Goal: Task Accomplishment & Management: Manage account settings

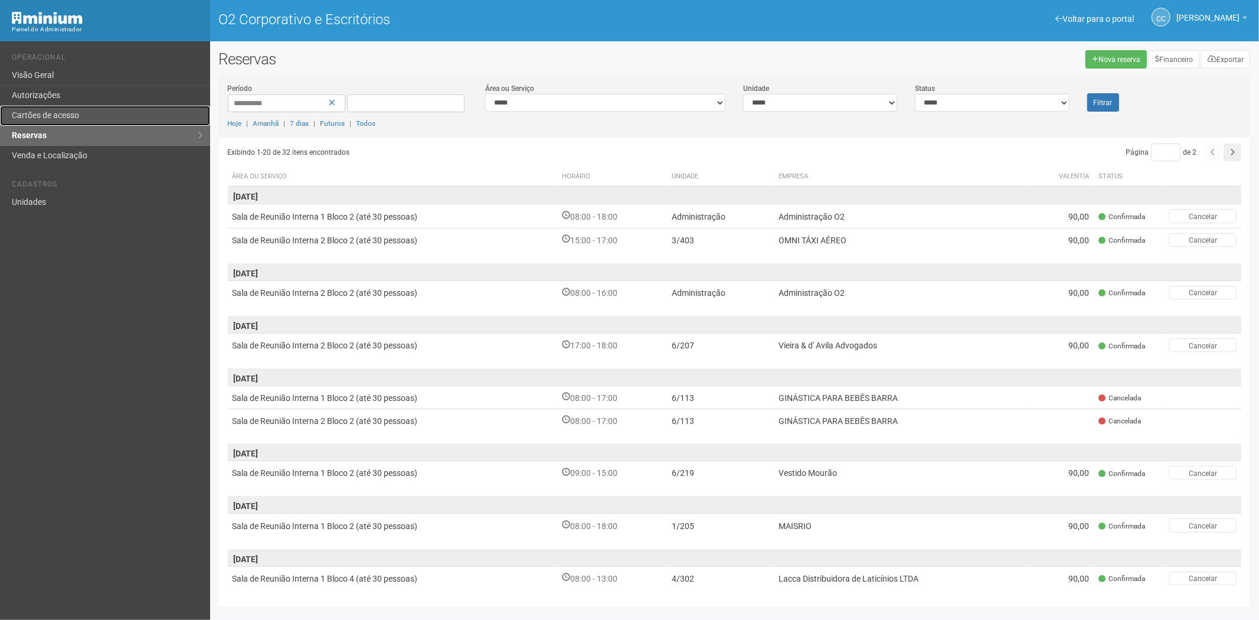
click at [57, 114] on font "Cartões de acesso" at bounding box center [45, 114] width 67 height 9
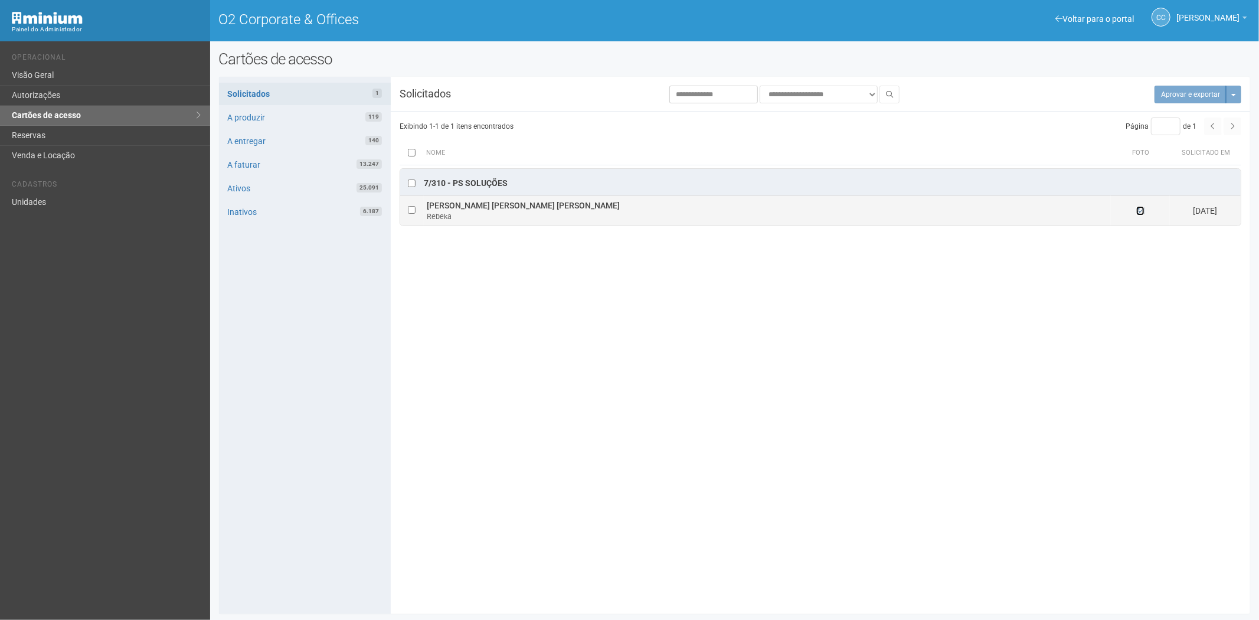
click at [1142, 212] on icon at bounding box center [1140, 211] width 8 height 8
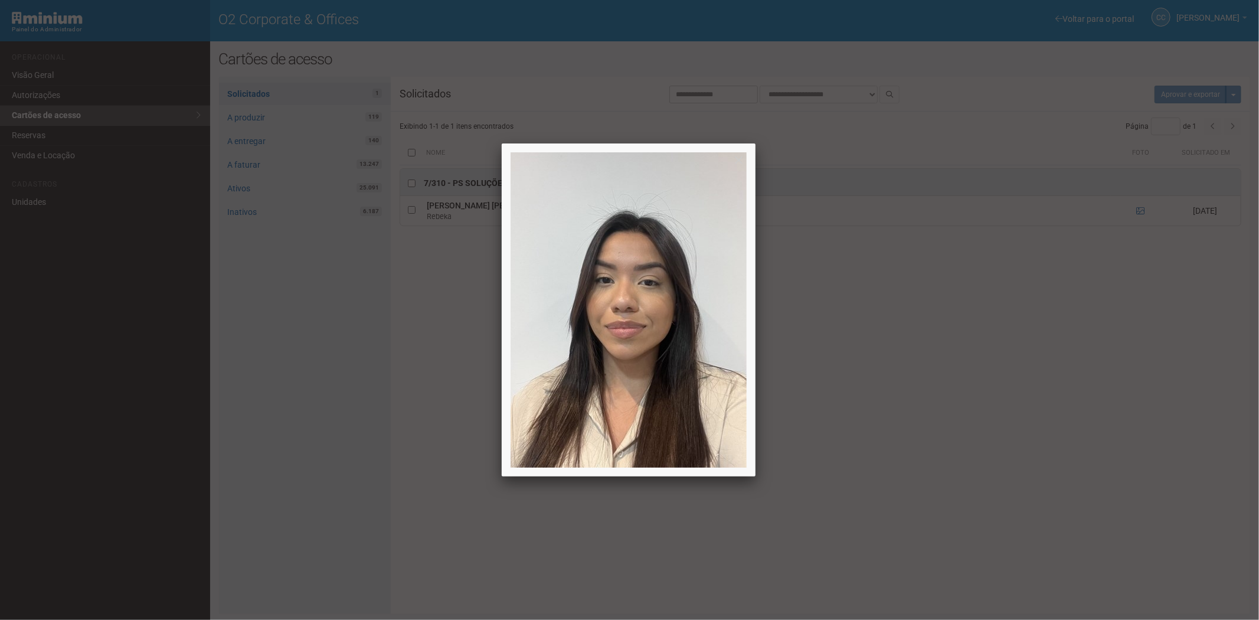
drag, startPoint x: 1099, startPoint y: 491, endPoint x: 1090, endPoint y: 471, distance: 21.9
click at [1100, 488] on div at bounding box center [629, 310] width 1259 height 620
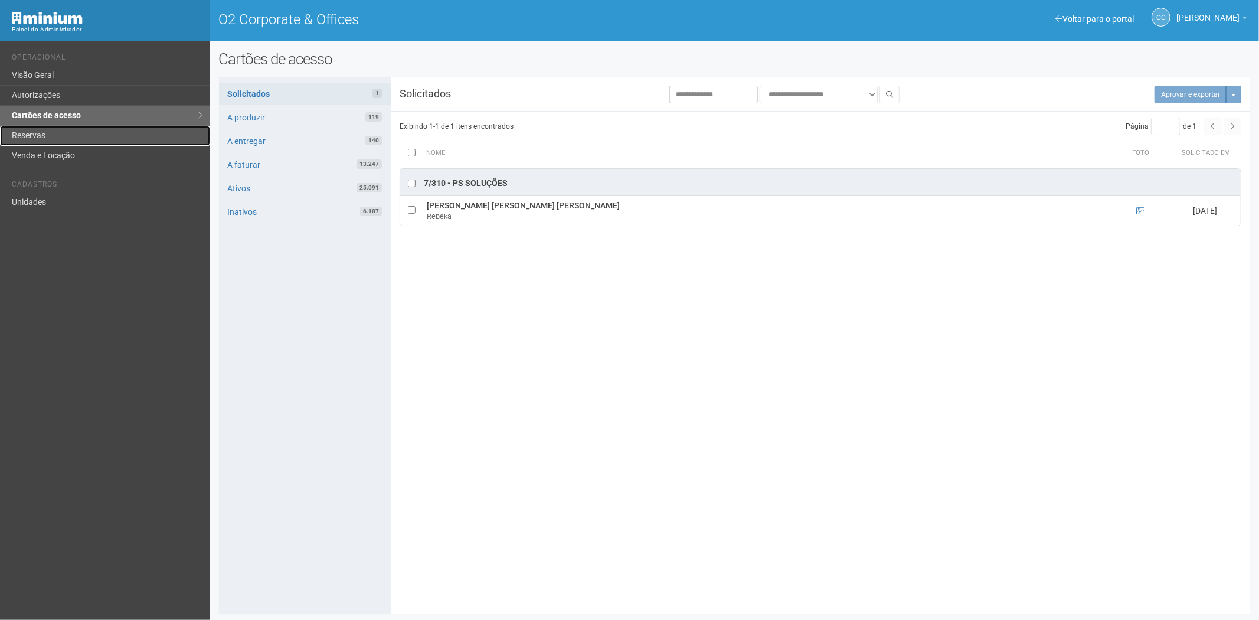
click at [19, 136] on link "Reservas" at bounding box center [105, 136] width 210 height 20
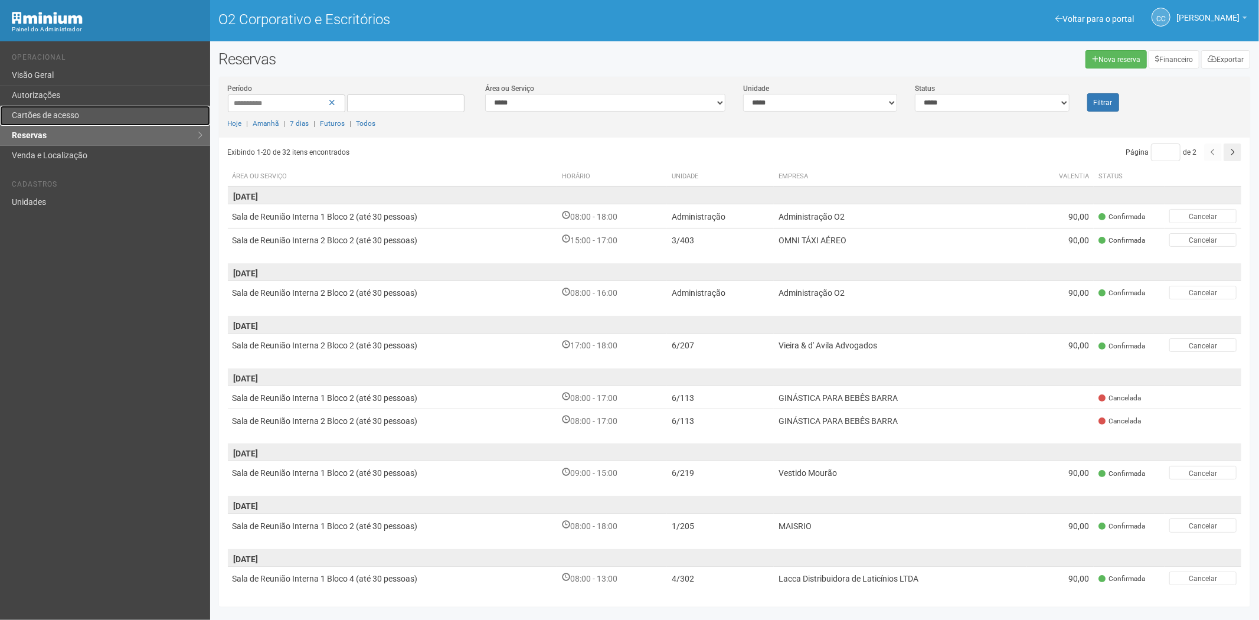
click at [40, 107] on link "Cartões de acesso" at bounding box center [105, 116] width 210 height 20
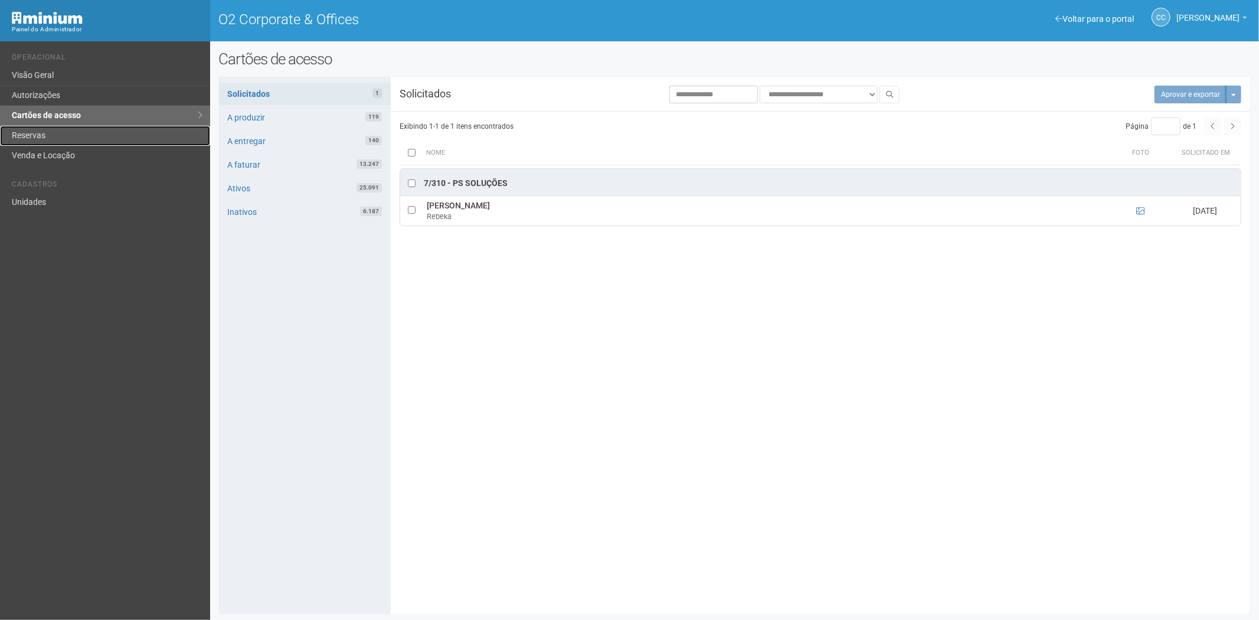
click at [54, 127] on link "Reservas" at bounding box center [105, 136] width 210 height 20
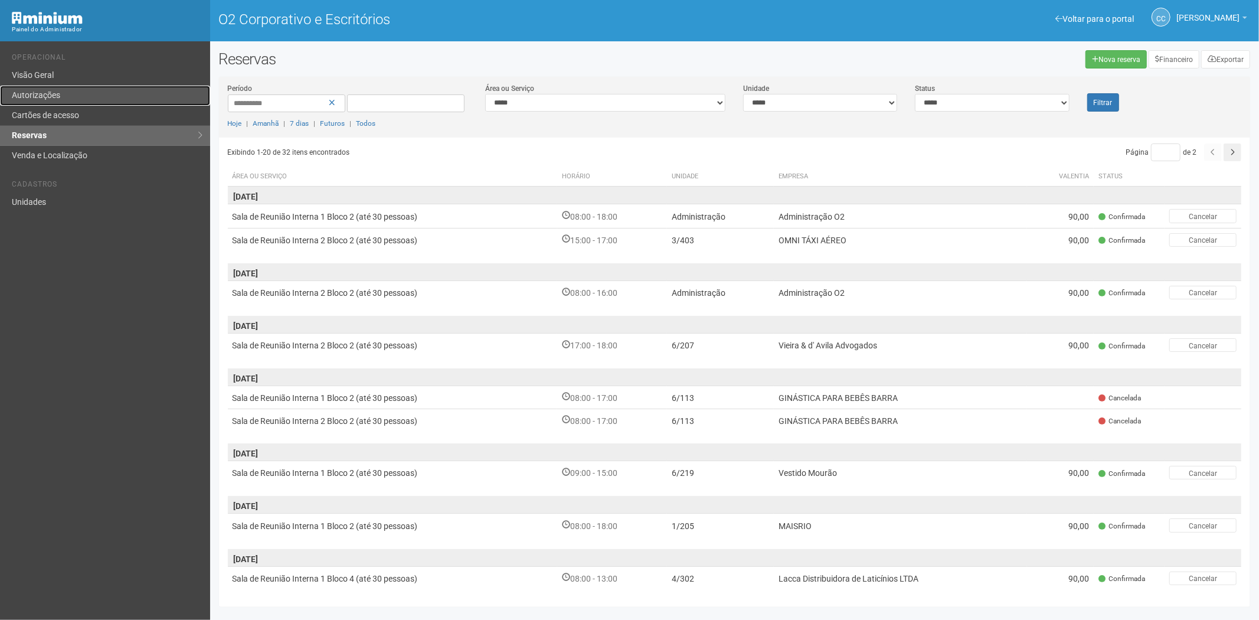
click at [40, 90] on font "Autorizações" at bounding box center [36, 94] width 48 height 9
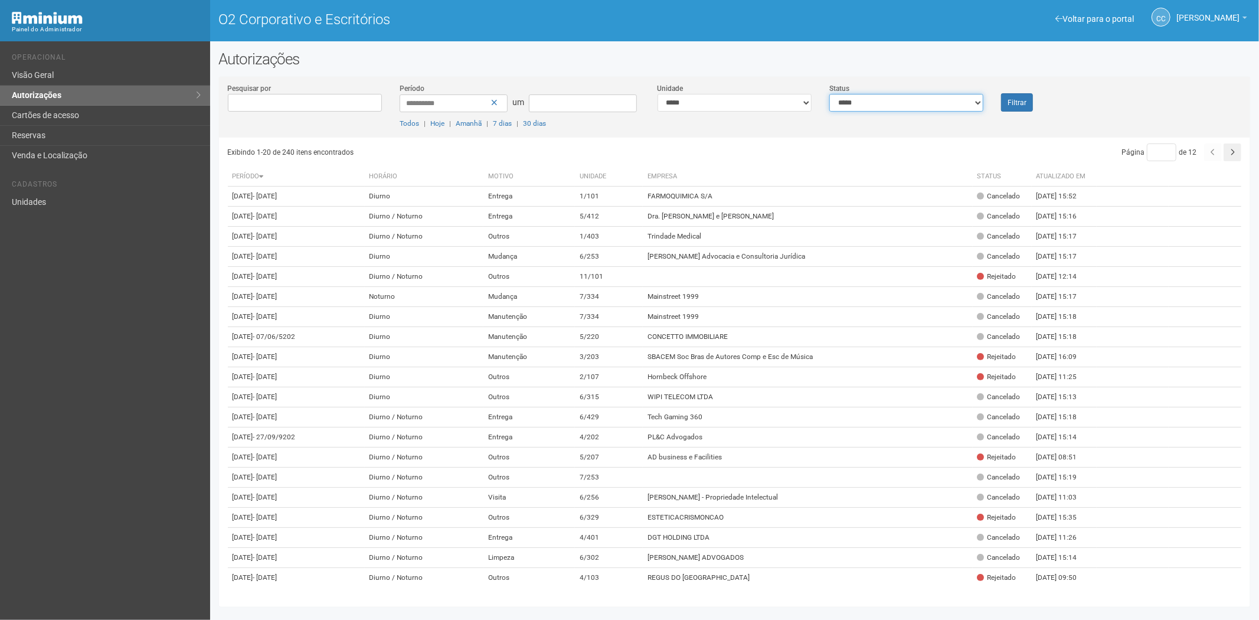
click at [870, 104] on select "**********" at bounding box center [906, 103] width 154 height 18
select select "*"
click at [829, 94] on select "**********" at bounding box center [906, 103] width 154 height 18
click at [1016, 107] on button "Filtrar" at bounding box center [1017, 102] width 32 height 18
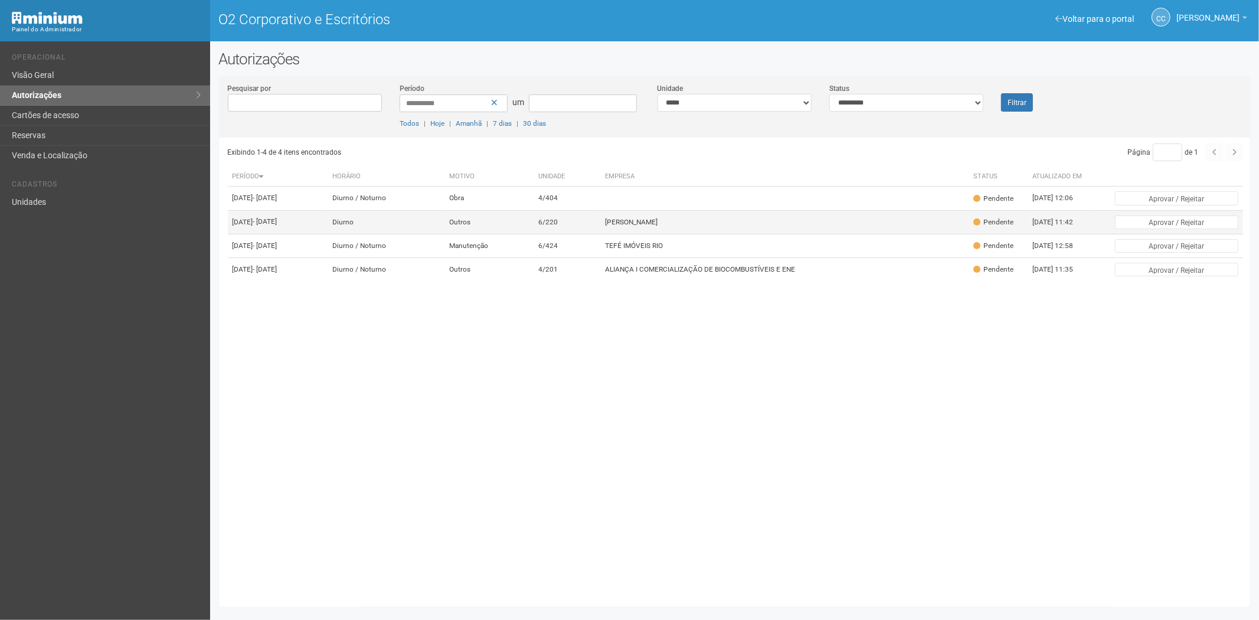
click at [665, 234] on td "Priscila Sântana" at bounding box center [784, 222] width 368 height 24
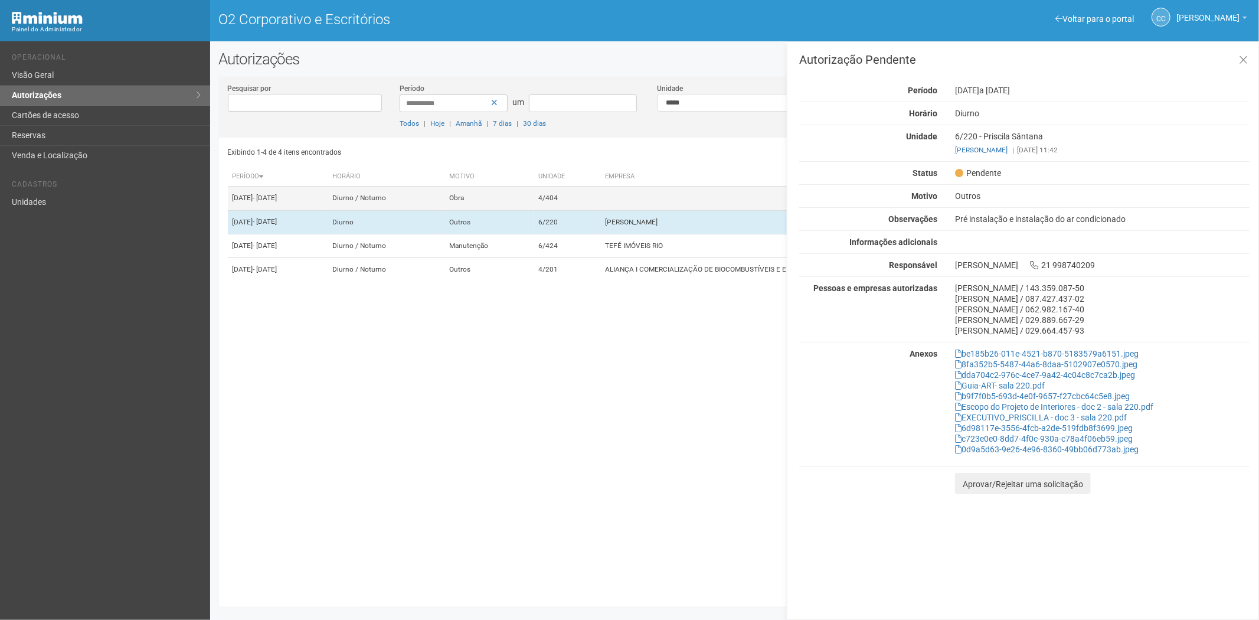
click at [634, 202] on td at bounding box center [784, 198] width 368 height 24
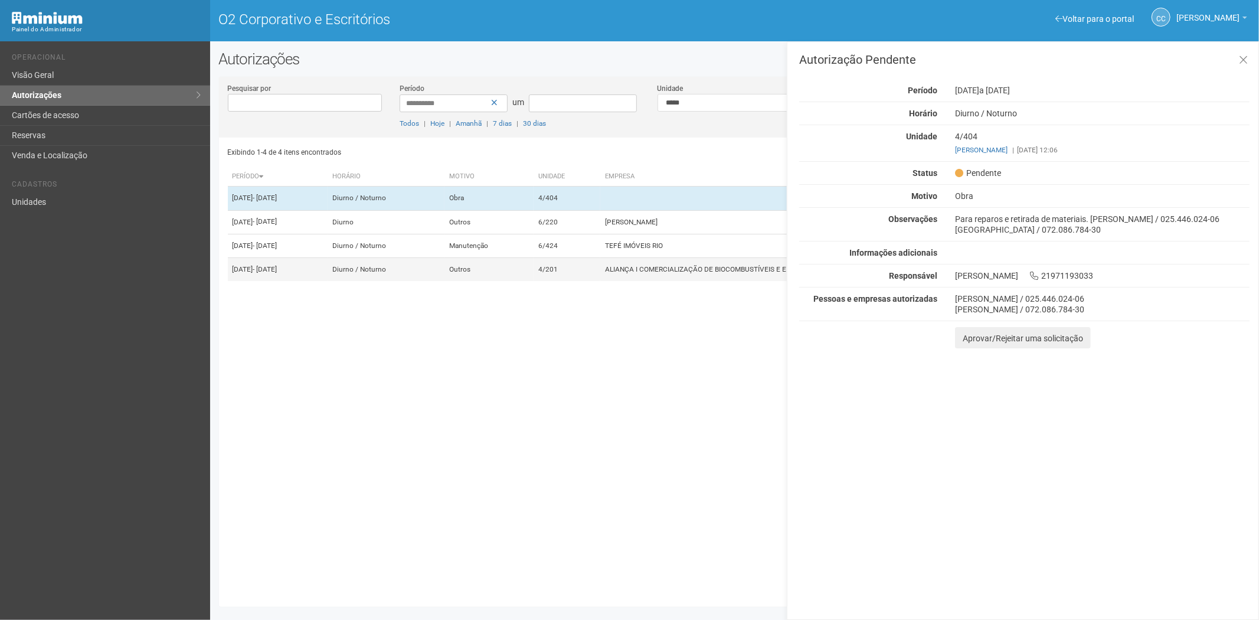
click at [644, 281] on td "ALIANÇA I COMERCIALIZAÇÃO DE BIOCOMBUSTÍVEIS E ENE" at bounding box center [784, 270] width 368 height 24
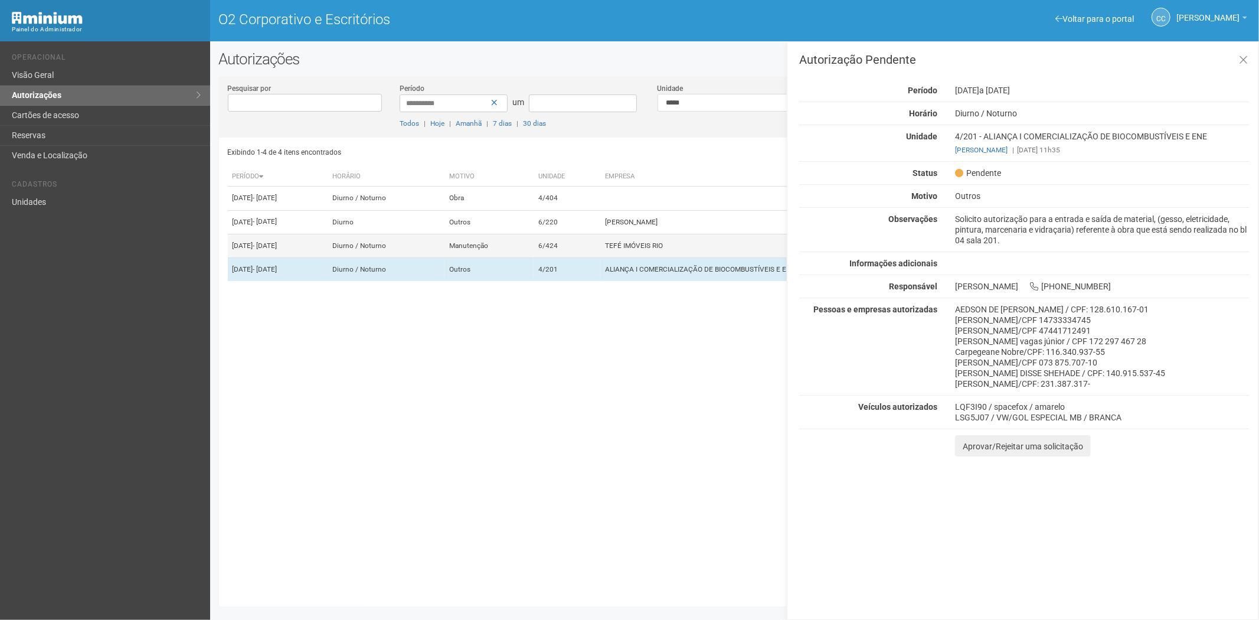
click at [658, 257] on td "TEFÉ IMÓVEIS RIO" at bounding box center [784, 246] width 368 height 24
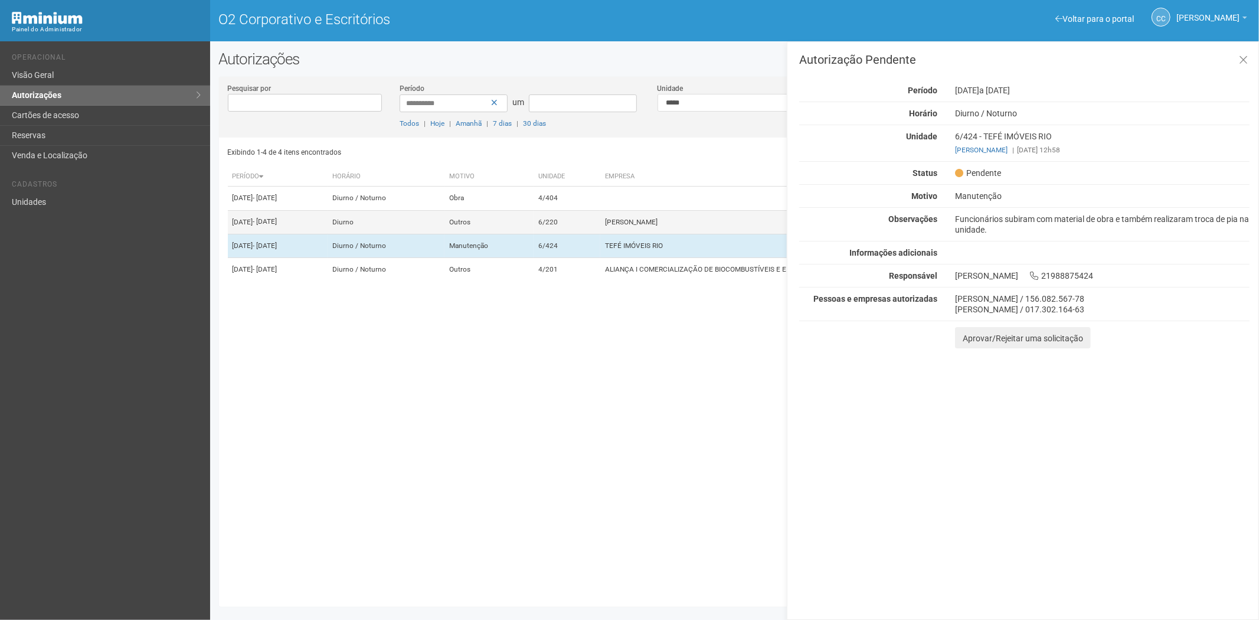
click at [657, 226] on font "Priscila Sântana" at bounding box center [631, 222] width 53 height 8
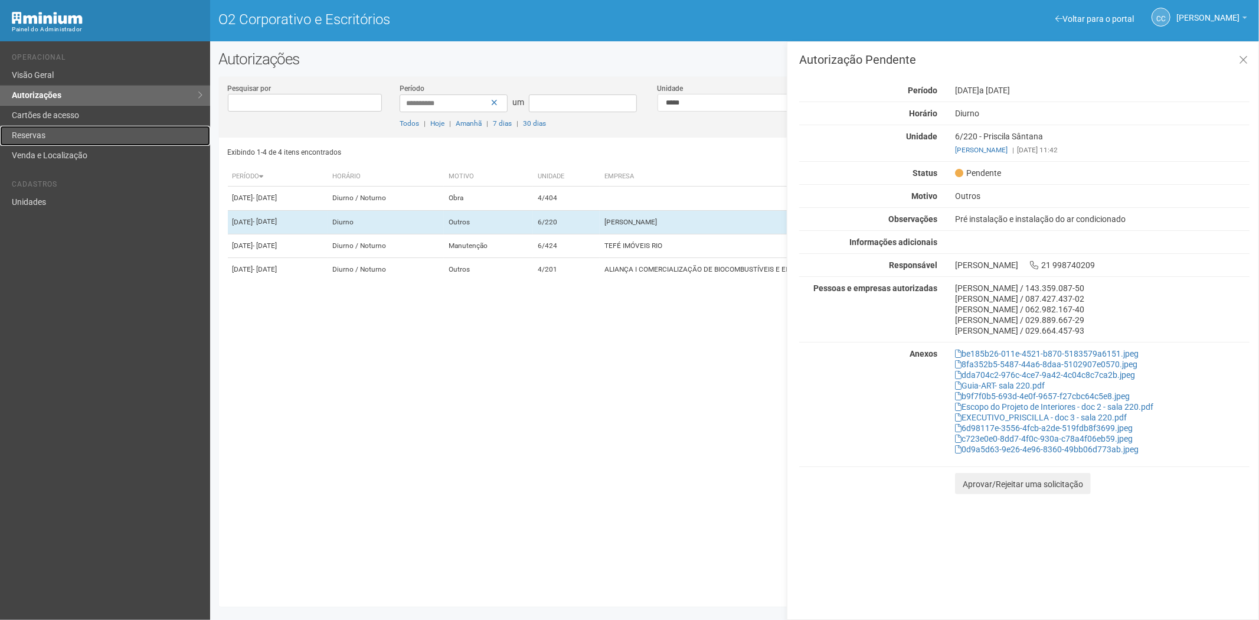
click at [69, 142] on link "Reservas" at bounding box center [105, 136] width 210 height 20
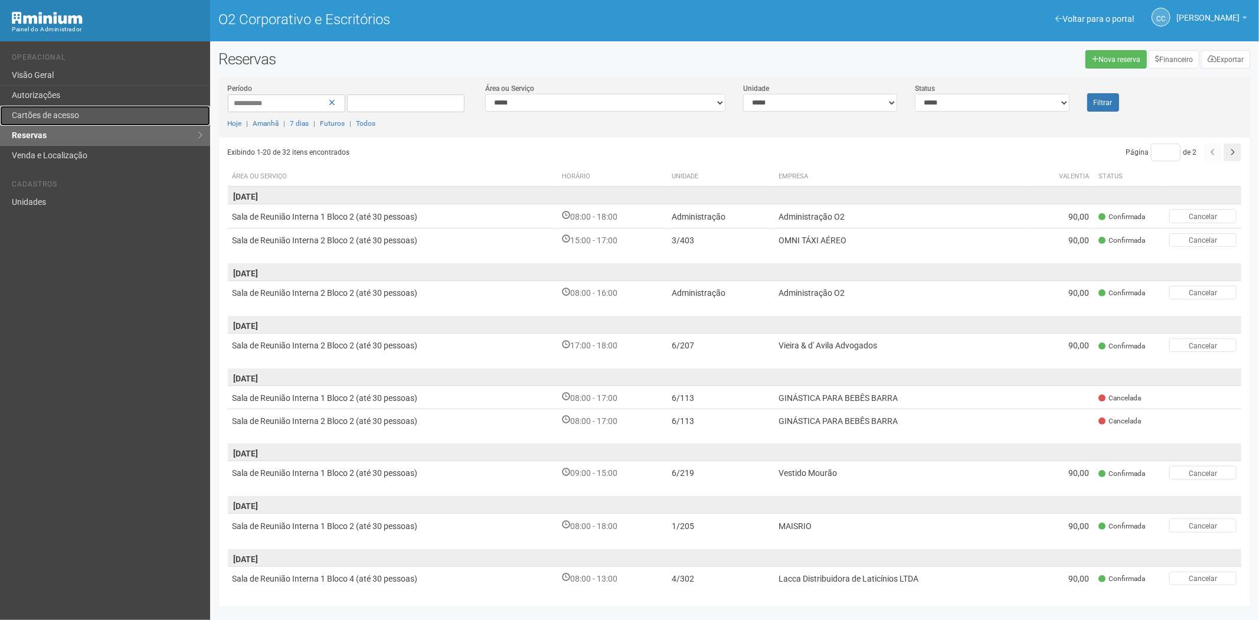
click at [37, 114] on font "Cartões de acesso" at bounding box center [45, 114] width 67 height 9
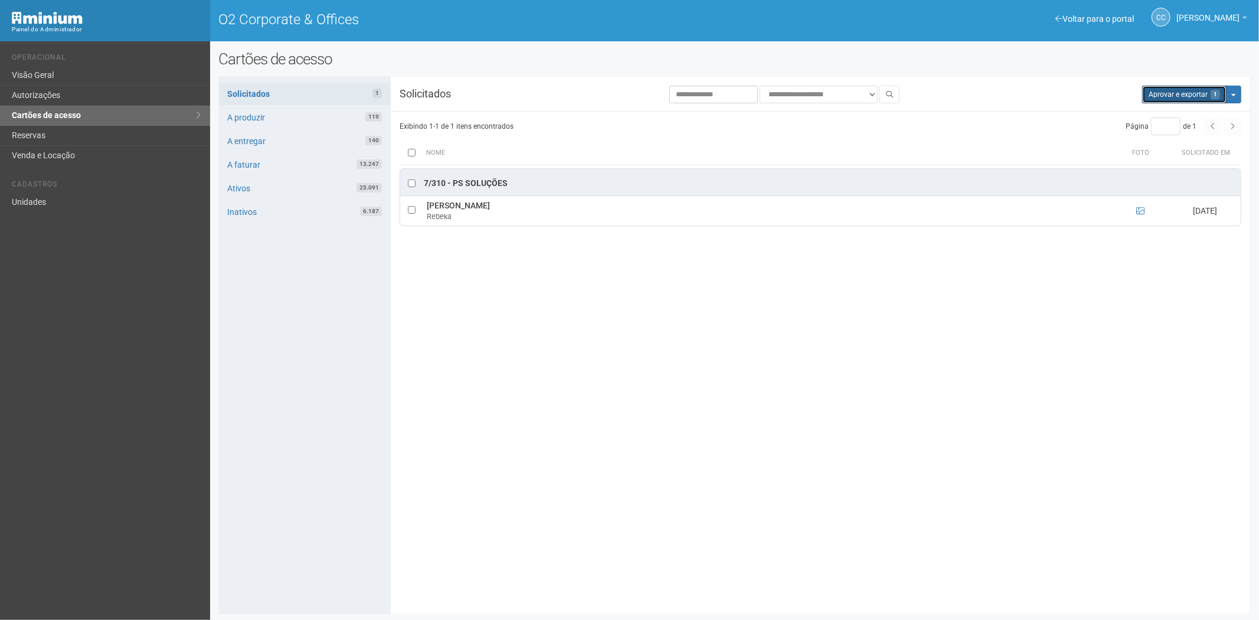
click at [1178, 96] on button "Aprovar e exportar 1" at bounding box center [1184, 95] width 84 height 18
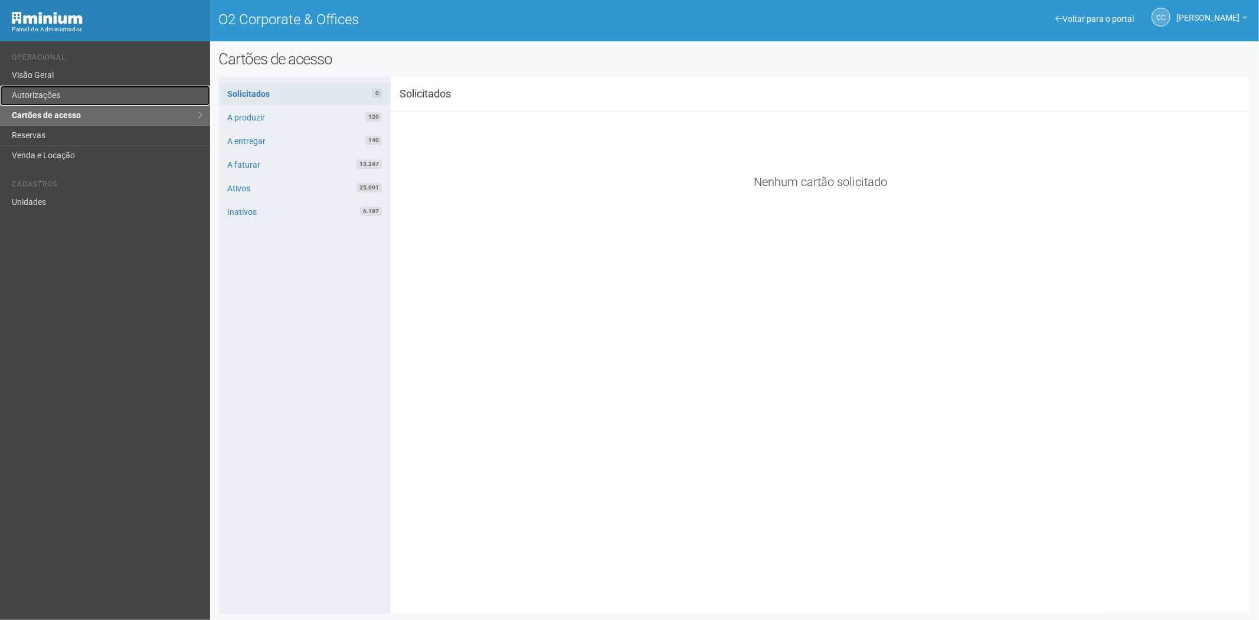
click at [109, 87] on link "Autorizações" at bounding box center [105, 96] width 210 height 20
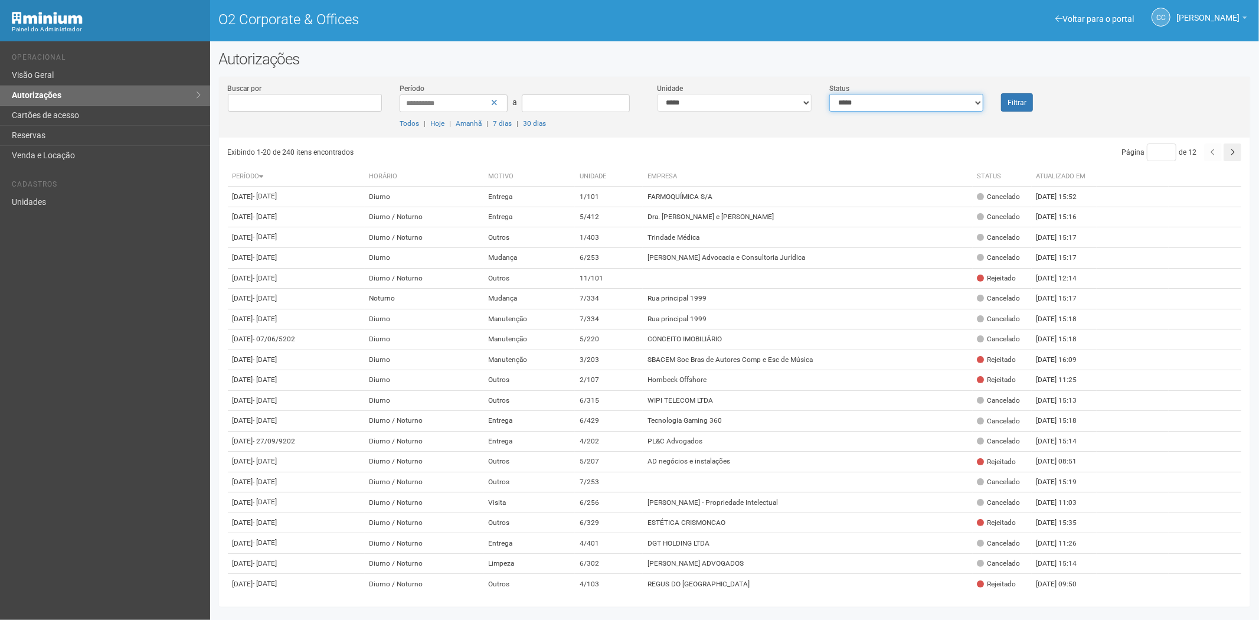
click at [882, 106] on select "**********" at bounding box center [906, 103] width 154 height 18
select select "*"
click at [829, 94] on select "**********" at bounding box center [906, 103] width 154 height 18
click at [1029, 100] on button "Filtrar" at bounding box center [1017, 102] width 32 height 18
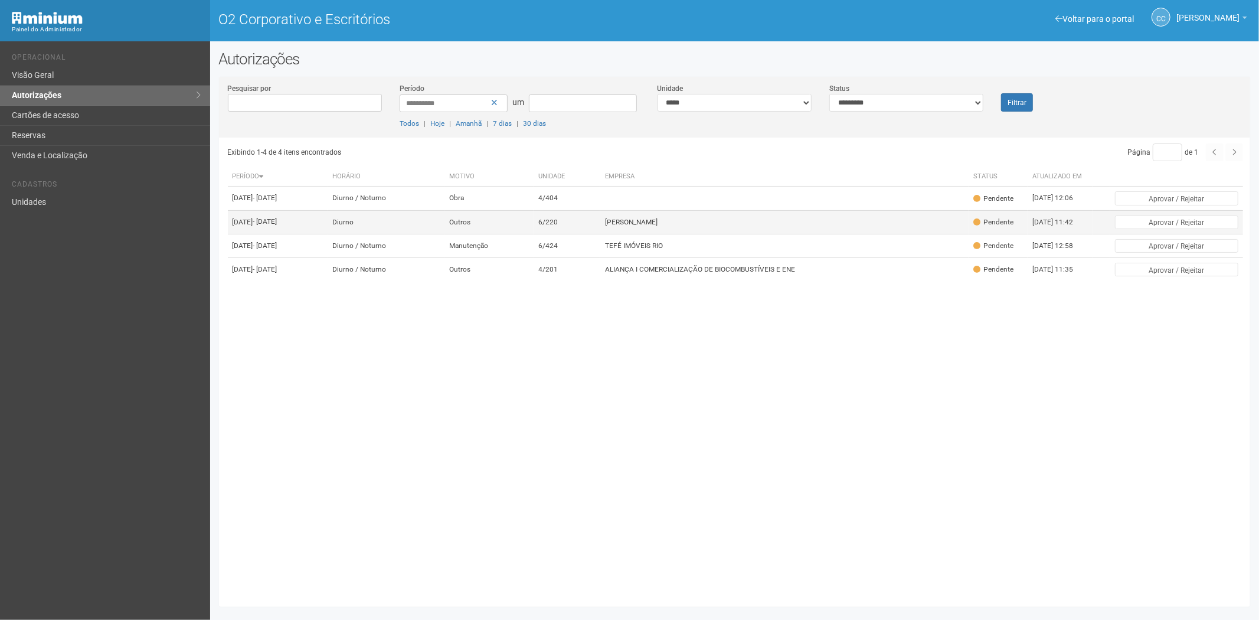
click at [657, 226] on font "[PERSON_NAME]" at bounding box center [631, 222] width 53 height 8
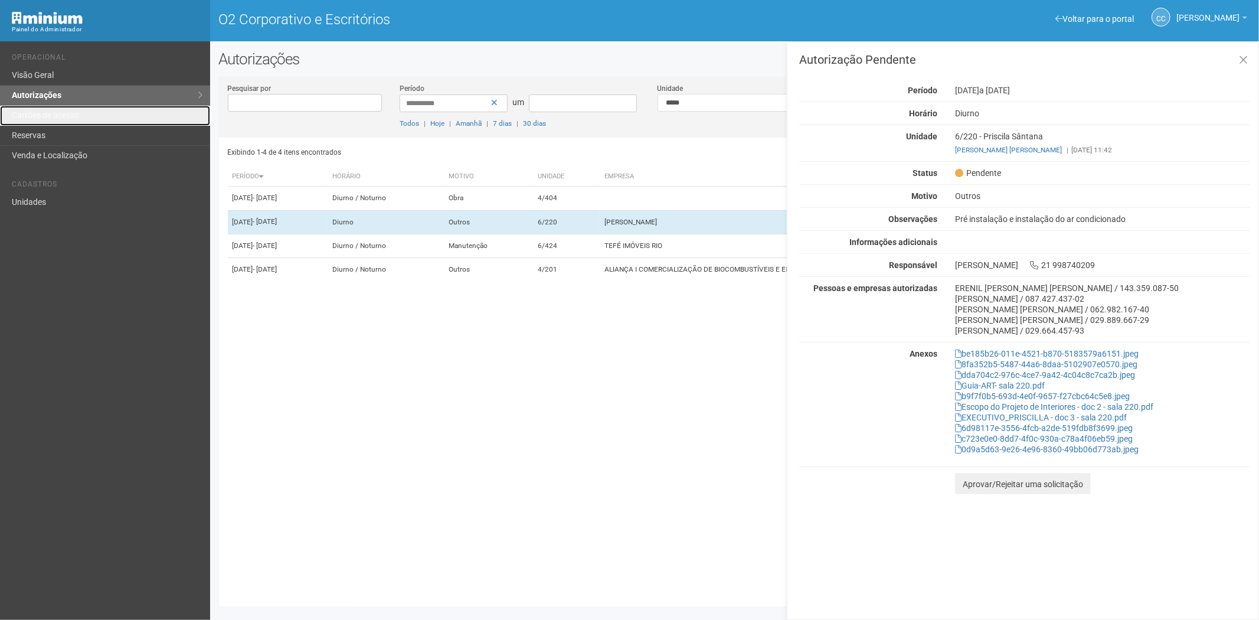
drag, startPoint x: 68, startPoint y: 116, endPoint x: 198, endPoint y: 214, distance: 162.6
click at [69, 116] on font "Cartões de acesso" at bounding box center [45, 114] width 67 height 9
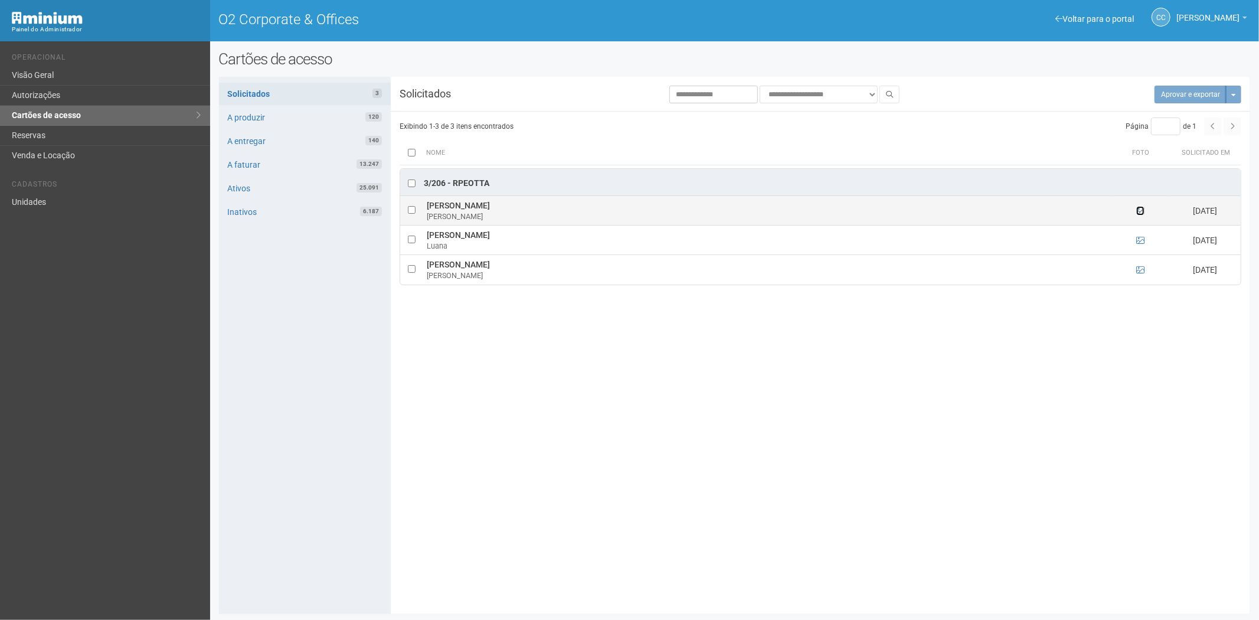
click at [1143, 209] on icon at bounding box center [1140, 211] width 8 height 8
click at [1141, 211] on icon at bounding box center [1140, 211] width 8 height 8
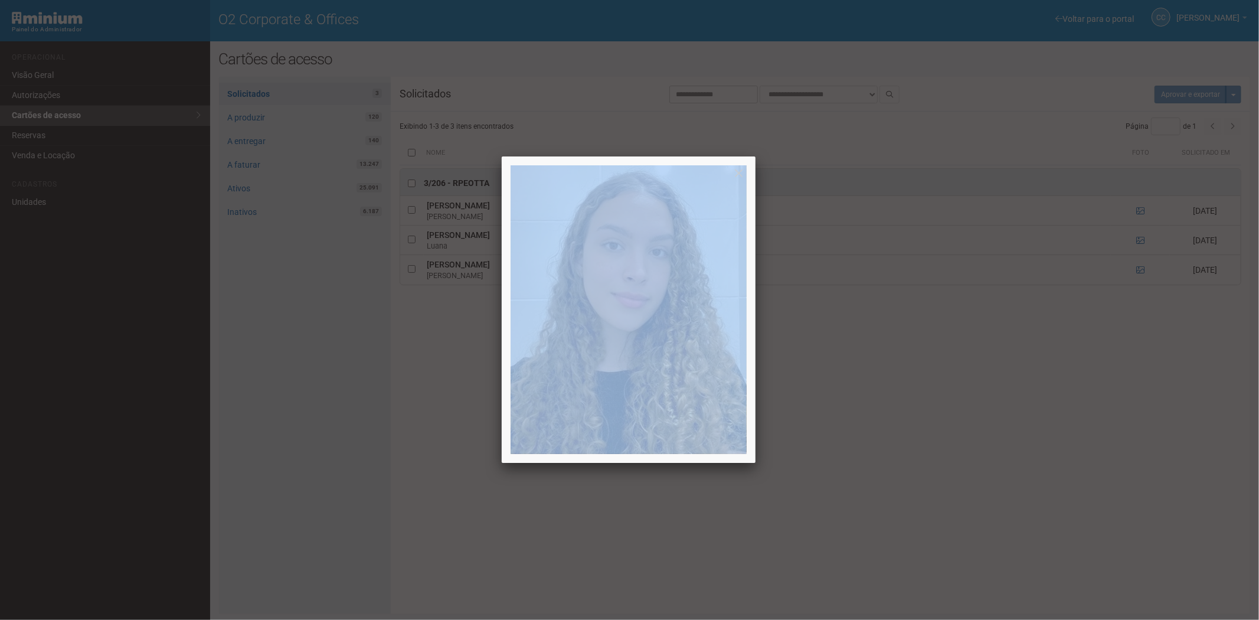
click at [1141, 211] on div at bounding box center [629, 310] width 1259 height 620
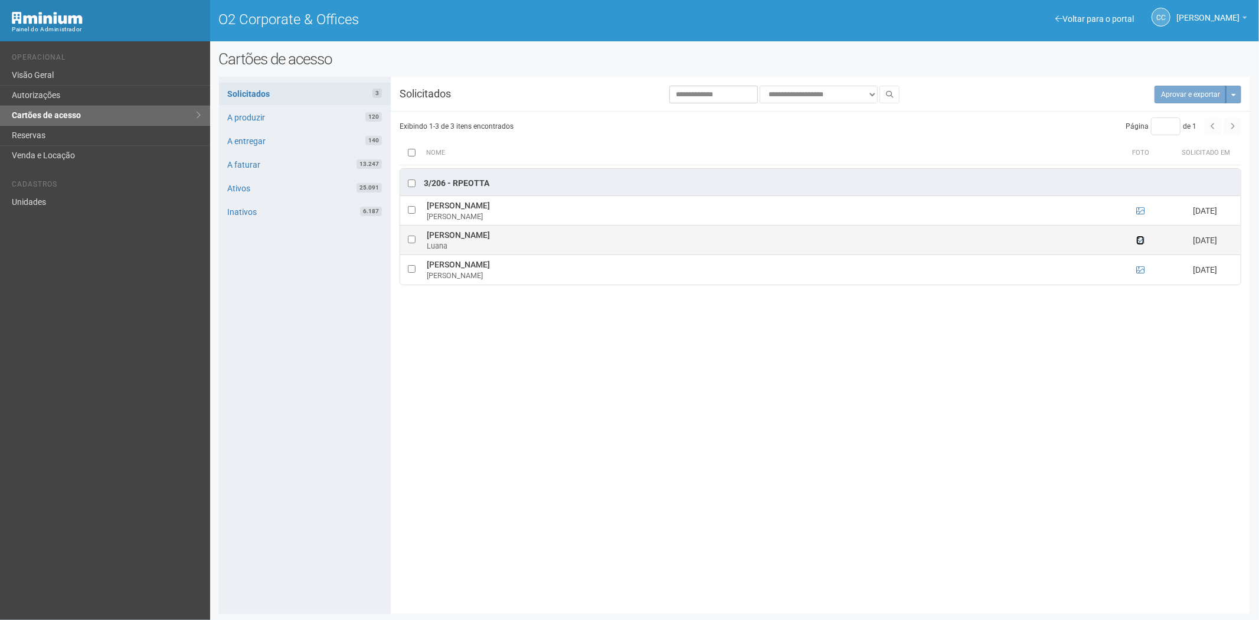
click at [1141, 241] on icon at bounding box center [1140, 240] width 8 height 8
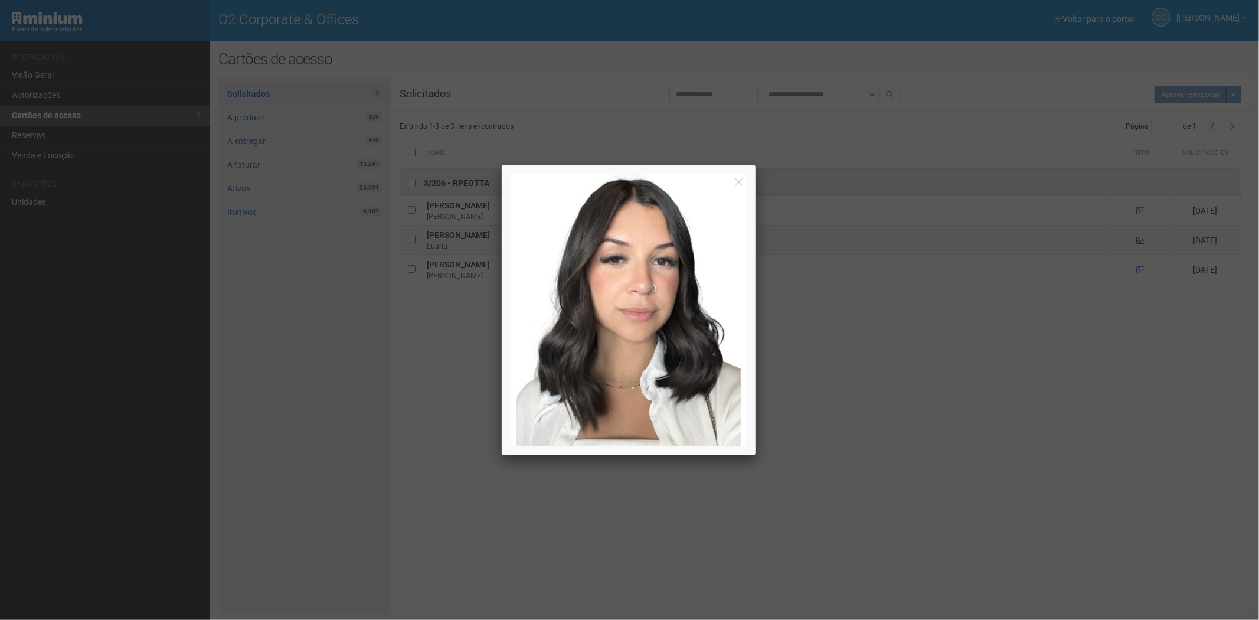
click at [1141, 241] on div at bounding box center [629, 310] width 1259 height 620
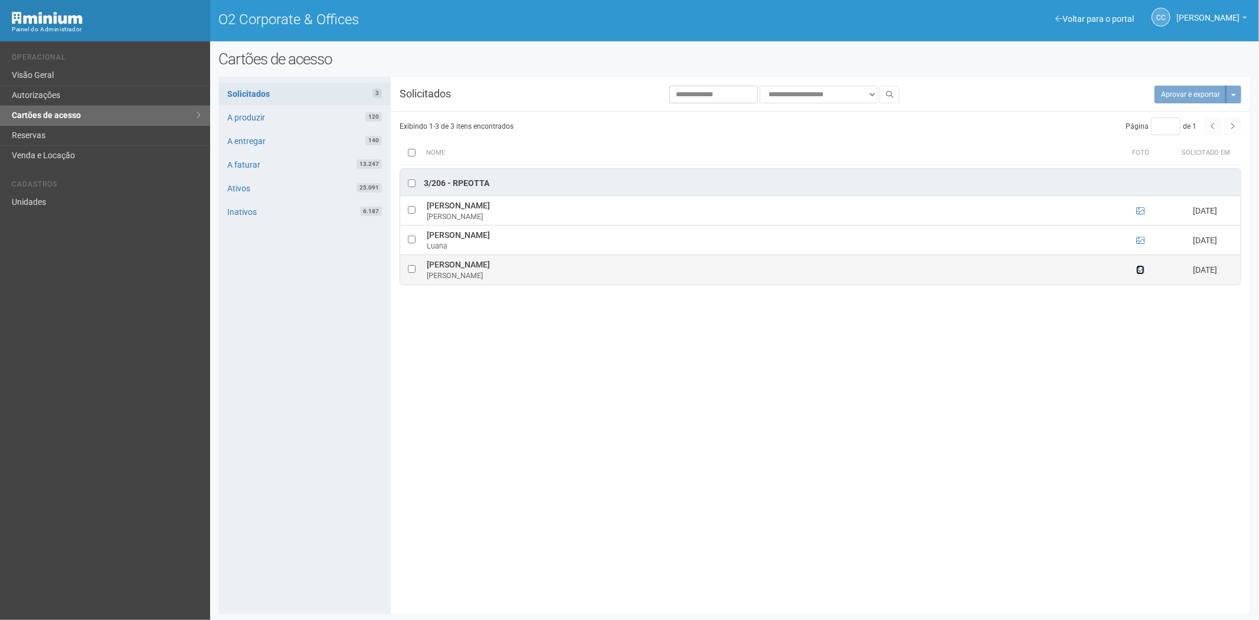
click at [1142, 272] on icon at bounding box center [1140, 270] width 8 height 8
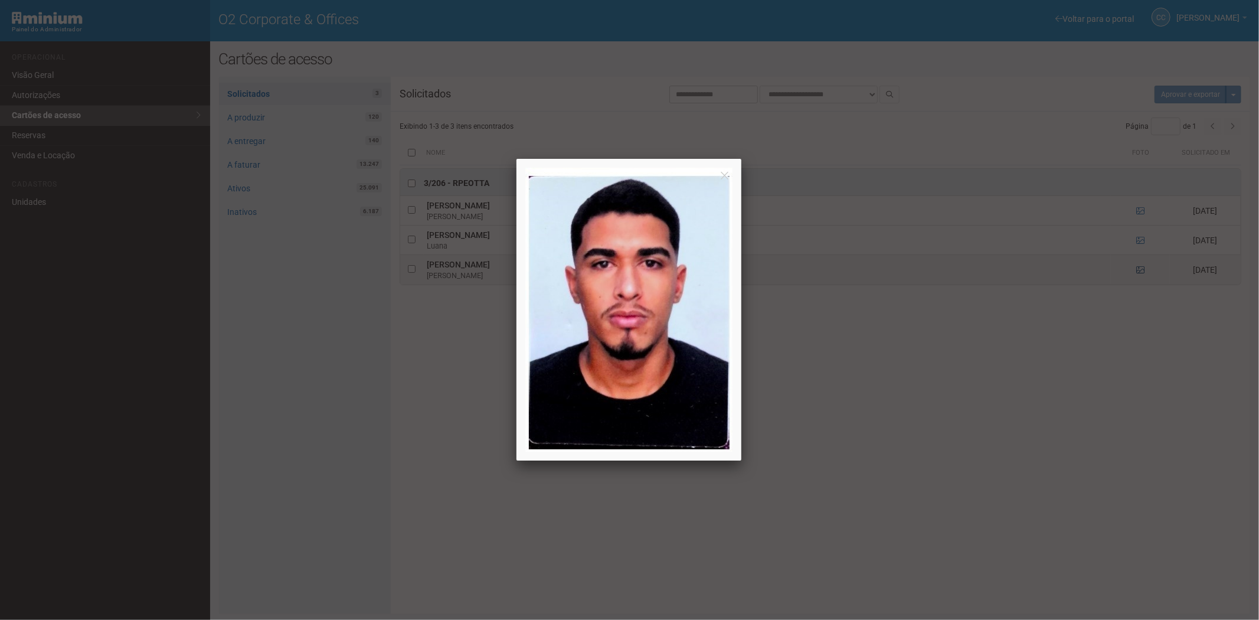
click at [1142, 272] on div at bounding box center [629, 310] width 1259 height 620
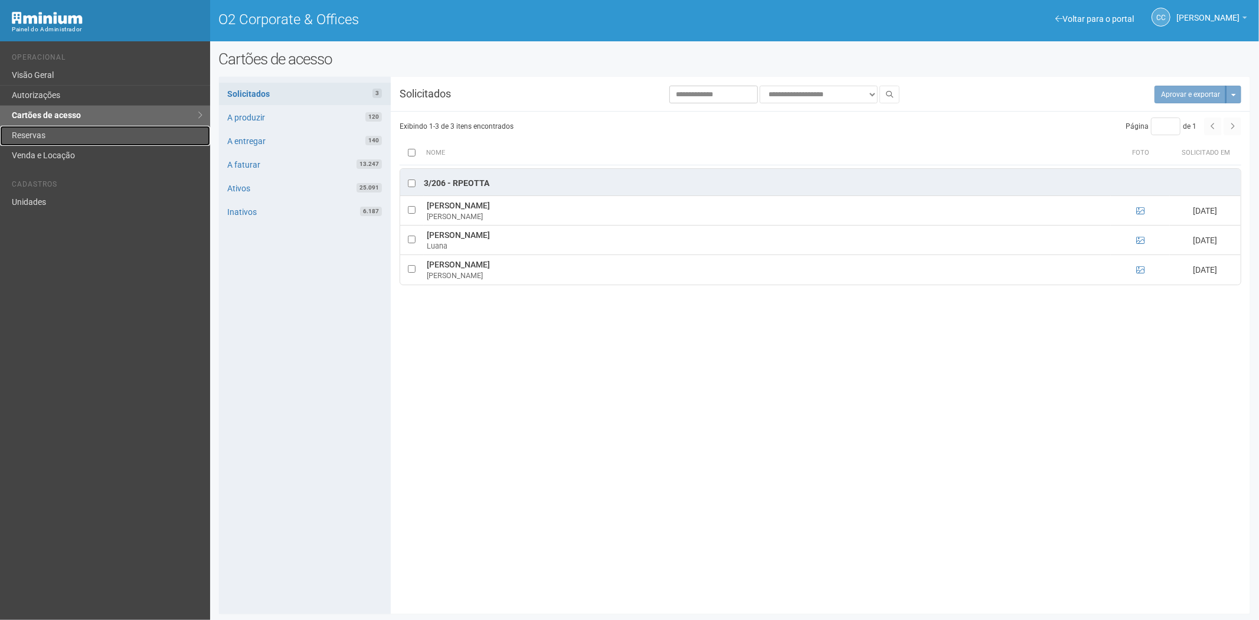
click at [66, 130] on link "Reservas" at bounding box center [105, 136] width 210 height 20
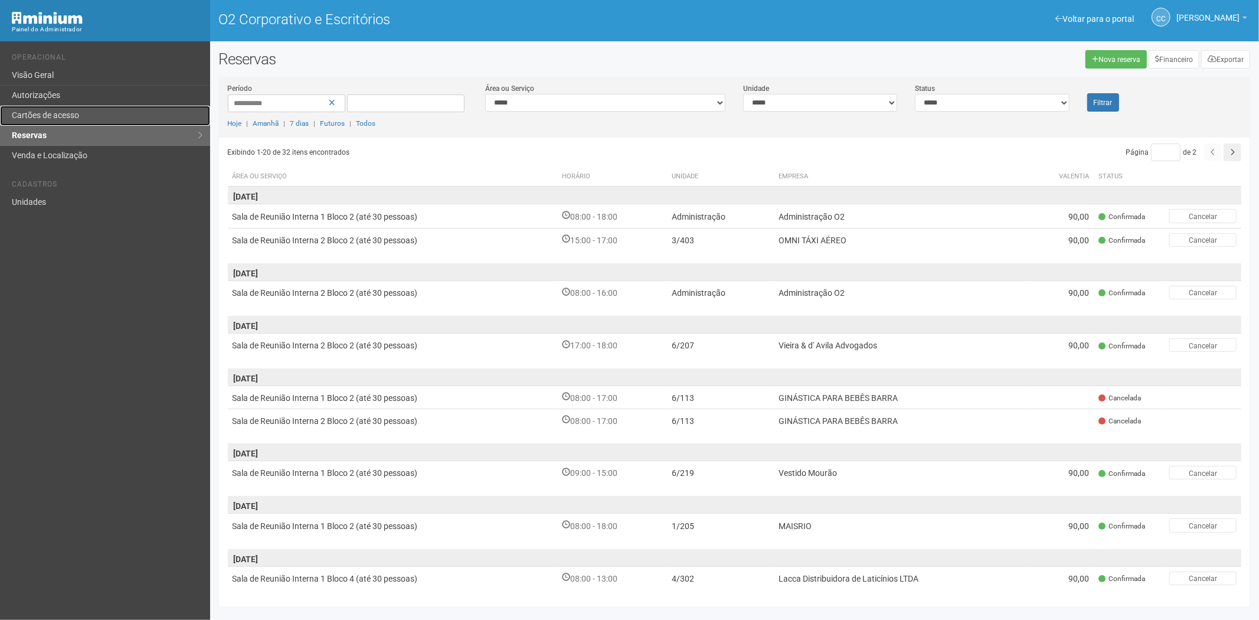
click at [71, 122] on link "Cartões de acesso" at bounding box center [105, 116] width 210 height 20
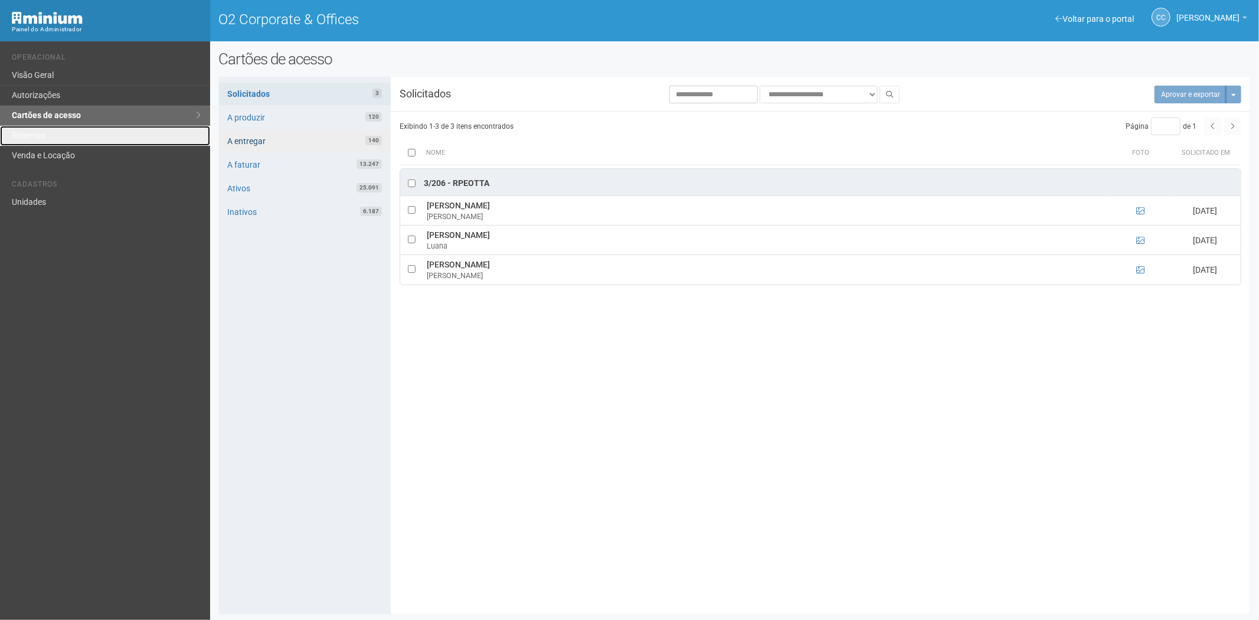
drag, startPoint x: 97, startPoint y: 133, endPoint x: 242, endPoint y: 138, distance: 145.3
click at [97, 133] on link "Reservas" at bounding box center [105, 136] width 210 height 20
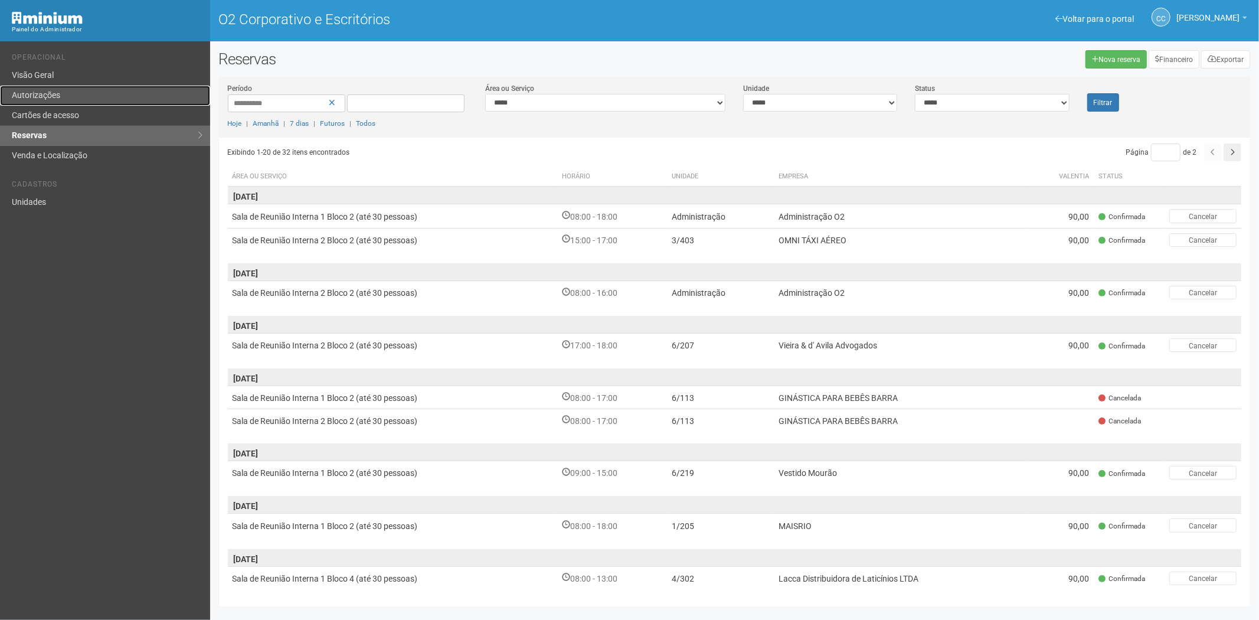
click at [71, 102] on link "Autorizações" at bounding box center [105, 96] width 210 height 20
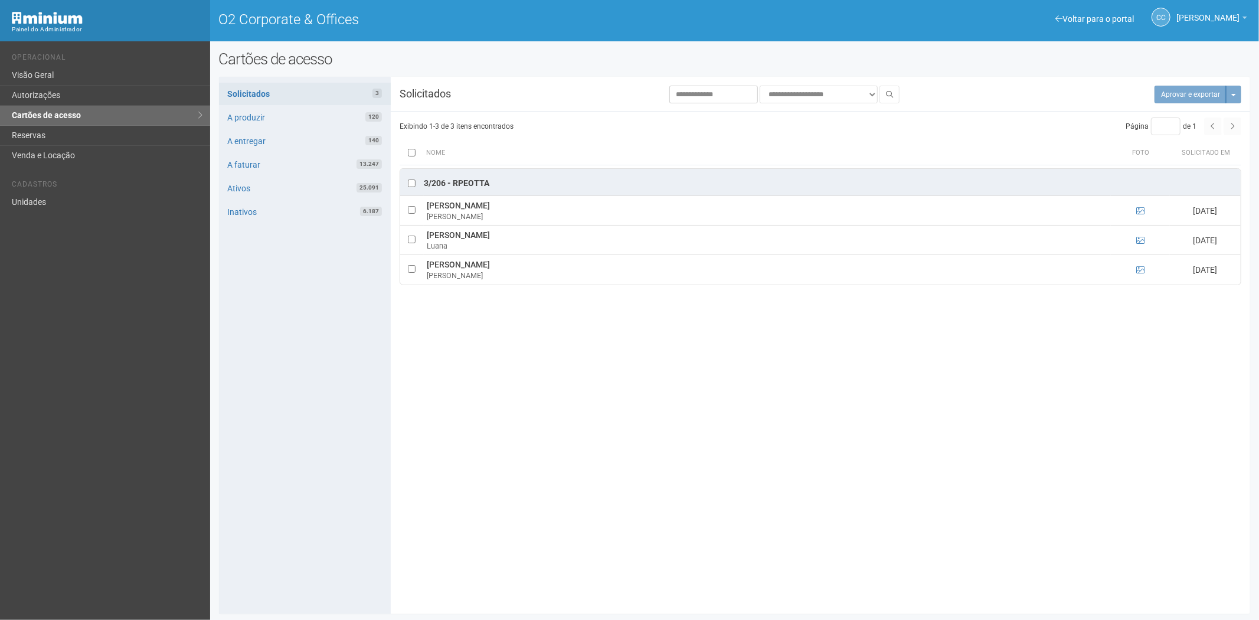
click at [165, 427] on div "Voltar para o portal Operacional Visão Geral Autorizações Cartões de acesso Res…" at bounding box center [105, 330] width 210 height 578
click at [59, 137] on link "Reservas" at bounding box center [105, 136] width 210 height 20
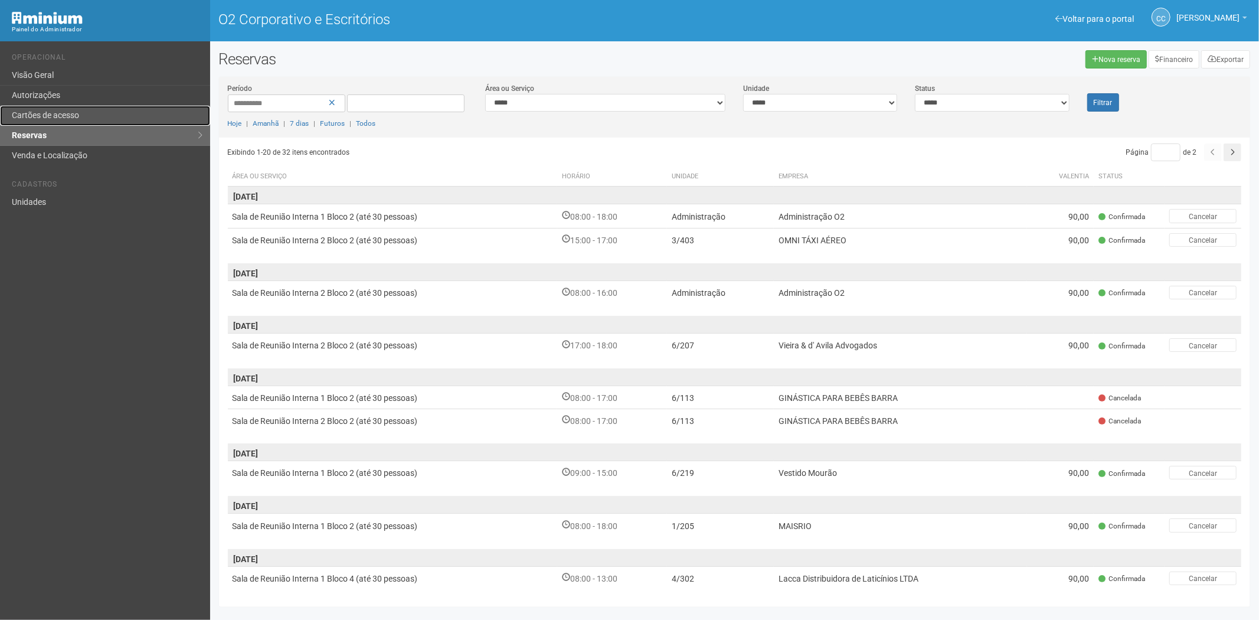
click at [92, 111] on link "Cartões de acesso" at bounding box center [105, 116] width 210 height 20
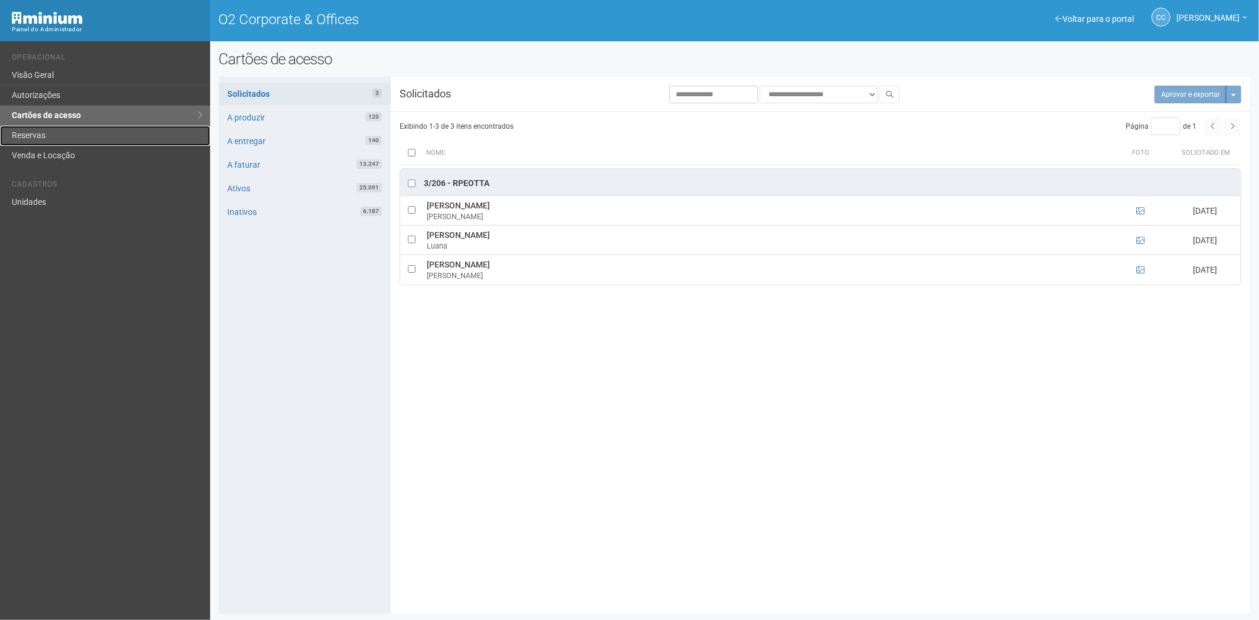
click at [74, 142] on link "Reservas" at bounding box center [105, 136] width 210 height 20
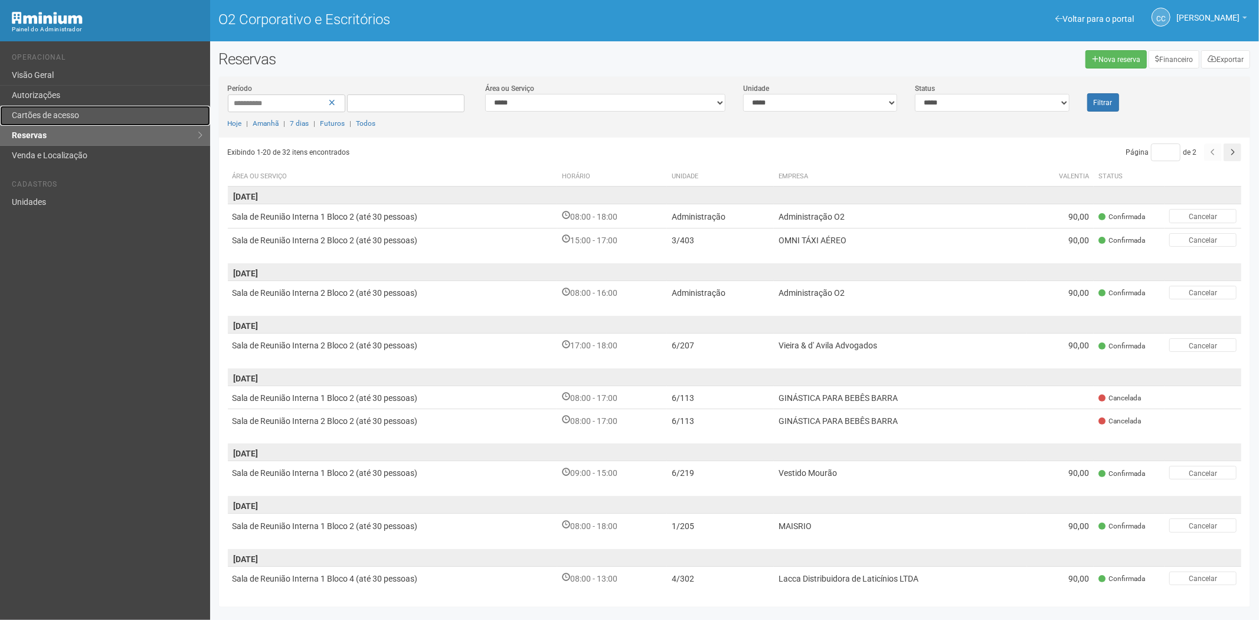
click at [58, 119] on font "Cartões de acesso" at bounding box center [45, 114] width 67 height 9
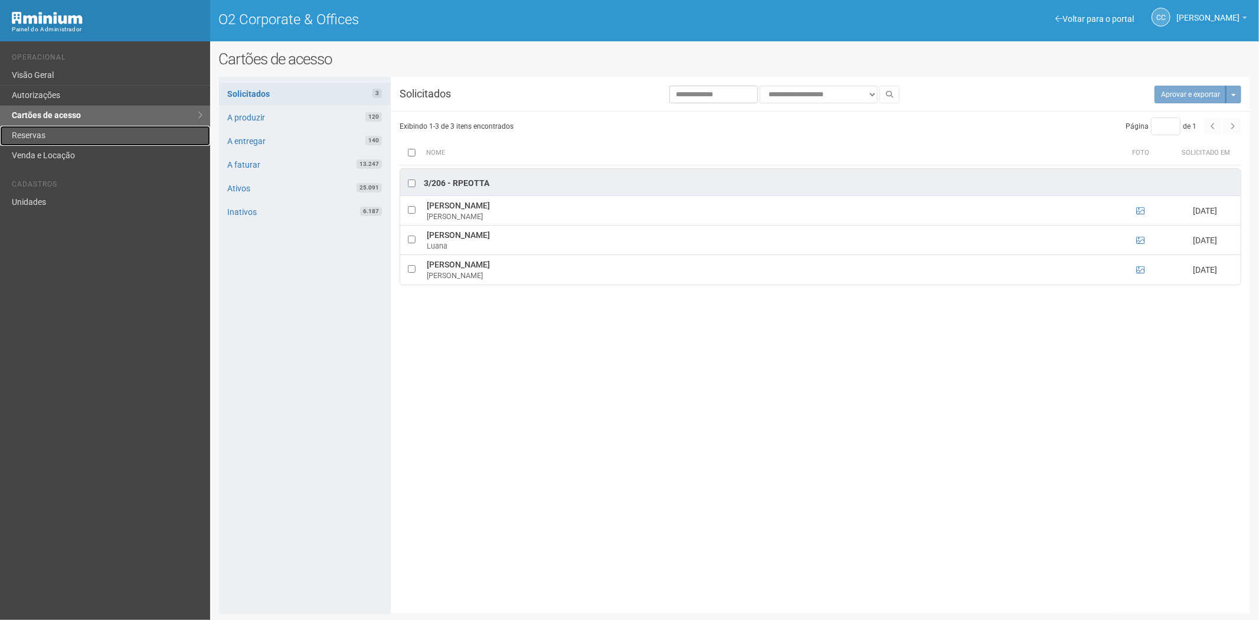
click at [45, 132] on link "Reservas" at bounding box center [105, 136] width 210 height 20
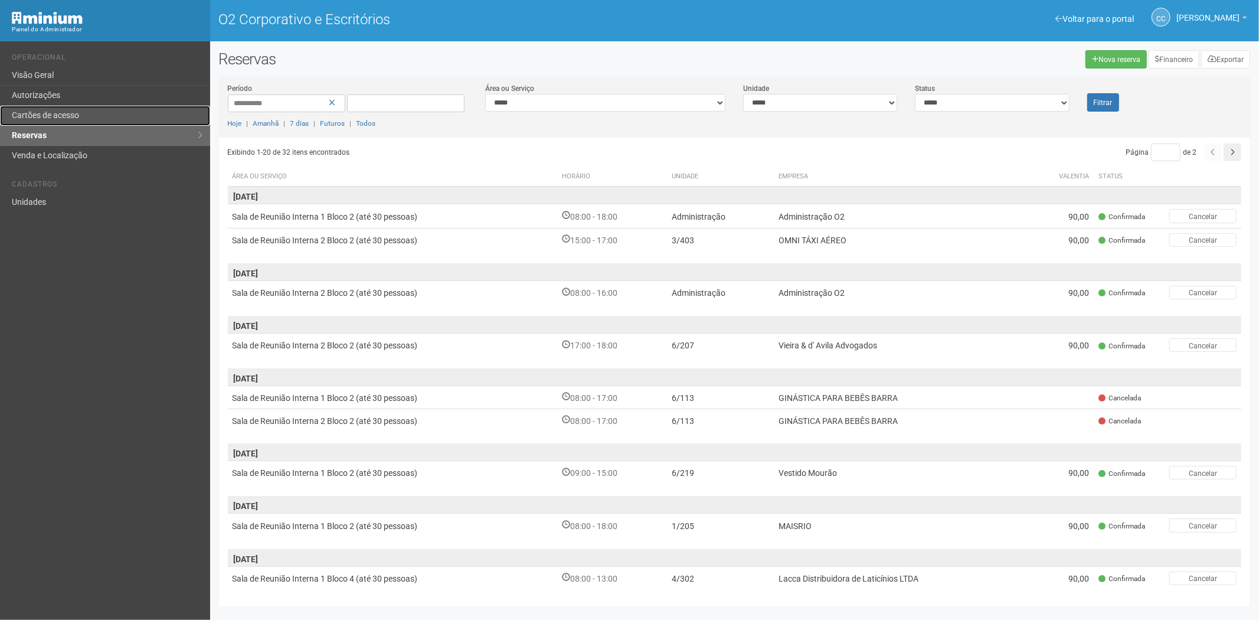
click at [67, 107] on link "Cartões de acesso" at bounding box center [105, 116] width 210 height 20
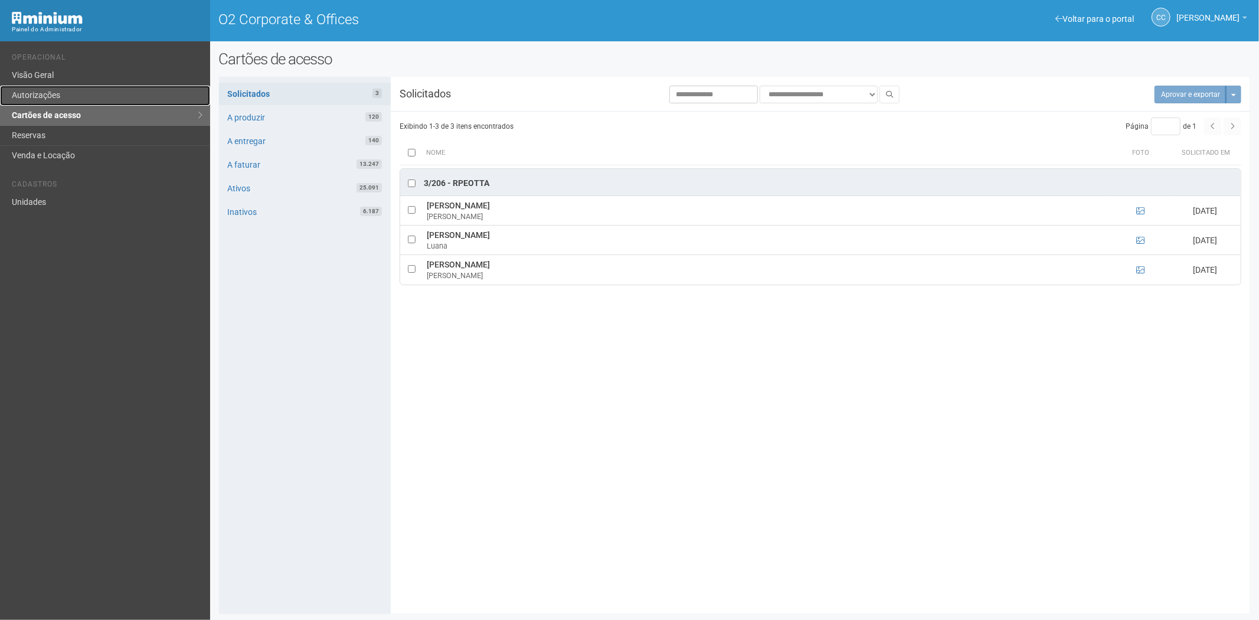
click at [56, 93] on link "Autorizações" at bounding box center [105, 96] width 210 height 20
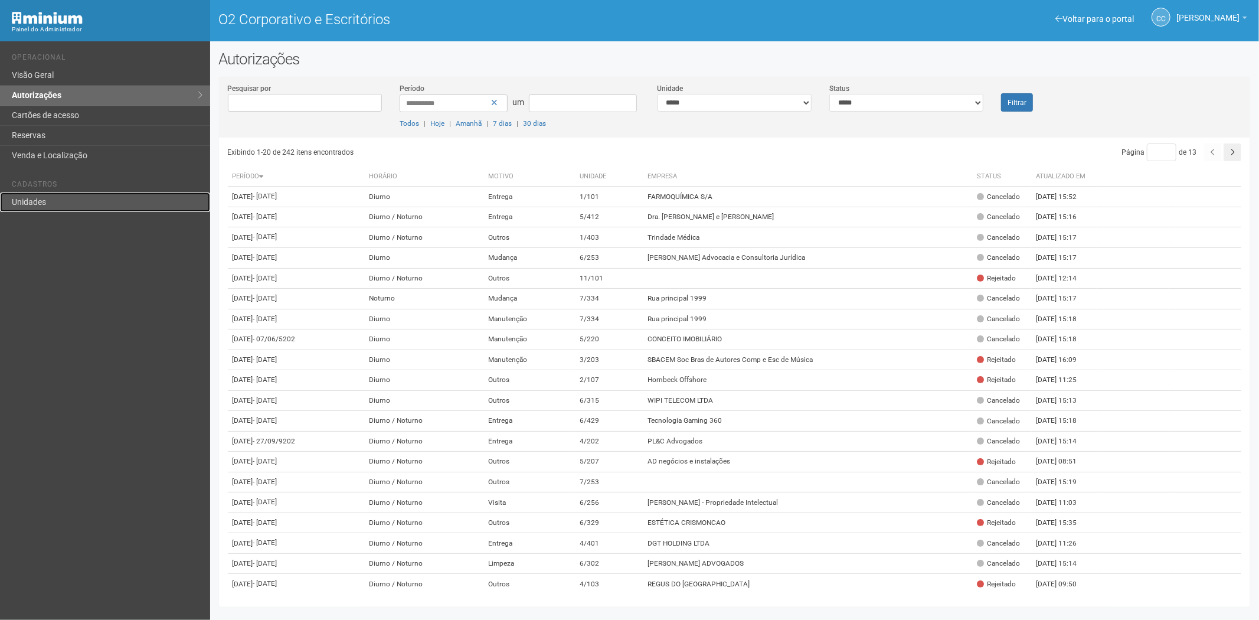
drag, startPoint x: 146, startPoint y: 195, endPoint x: 153, endPoint y: 192, distance: 7.9
click at [146, 196] on link "Unidades" at bounding box center [105, 201] width 210 height 19
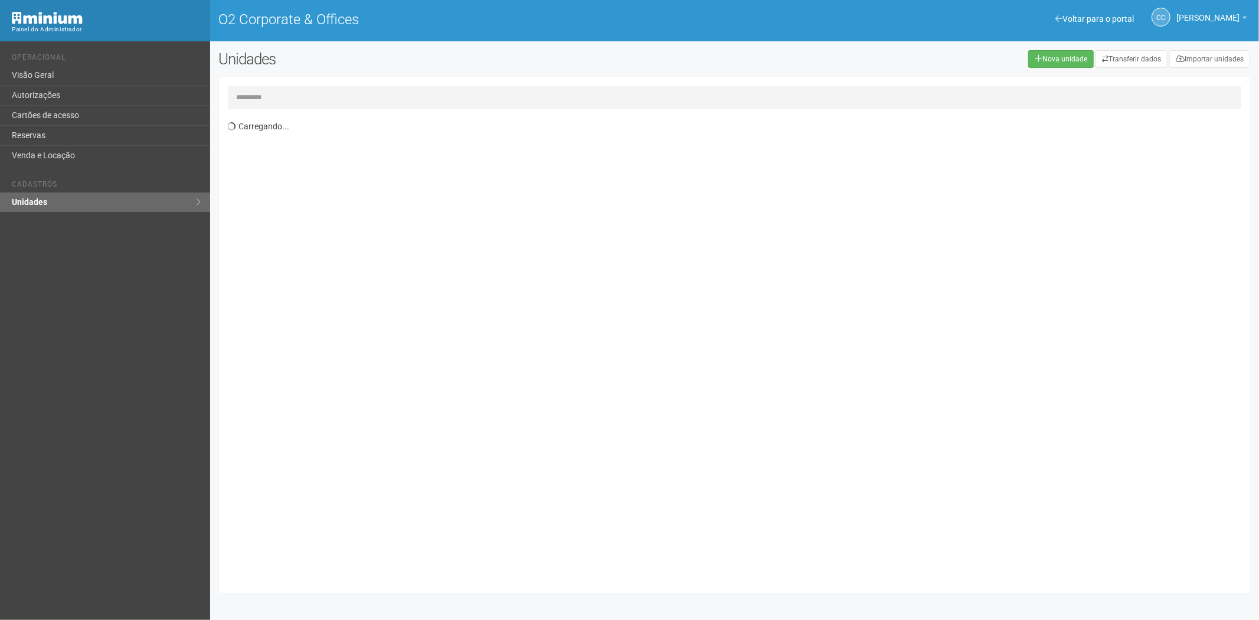
click at [269, 89] on input "text" at bounding box center [735, 98] width 1014 height 24
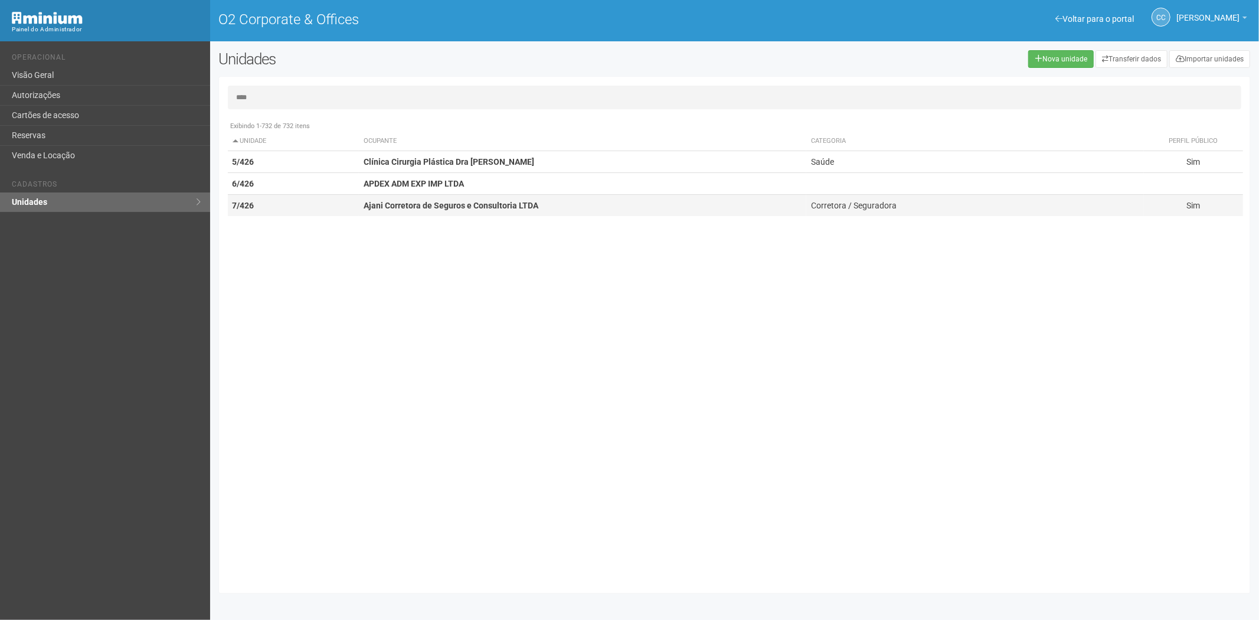
type input "****"
click at [392, 201] on strong "Ajani Corretora de Seguros e Consultoria LTDA" at bounding box center [451, 205] width 175 height 9
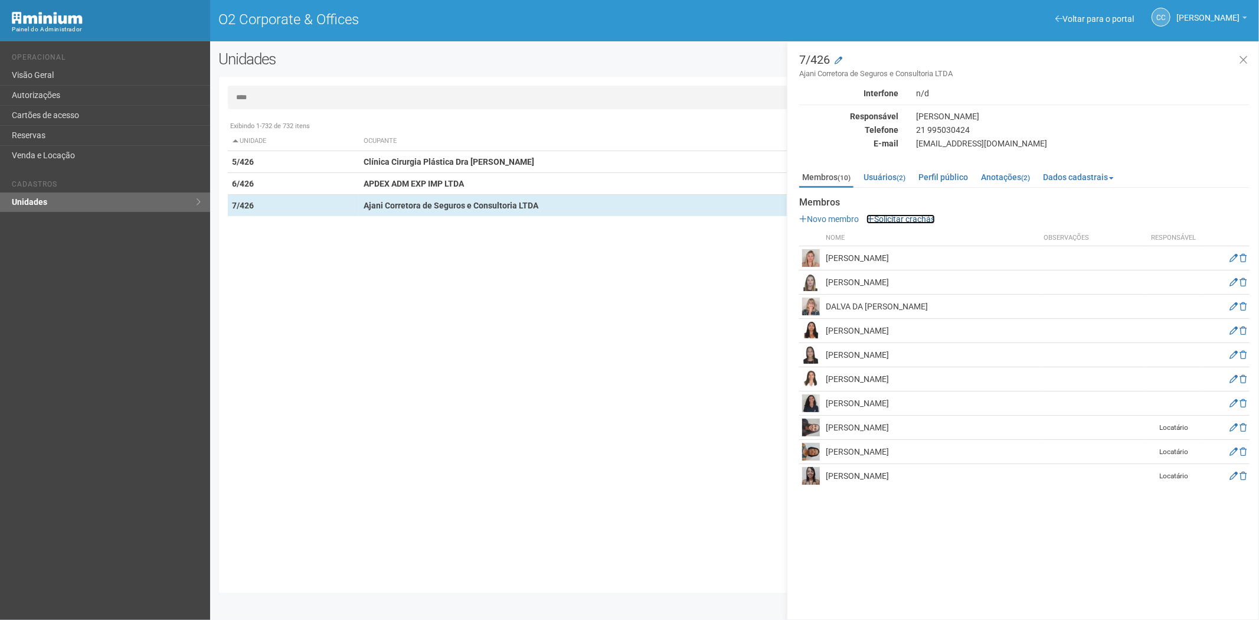
click at [904, 219] on link "Solicitar crachás" at bounding box center [900, 218] width 68 height 9
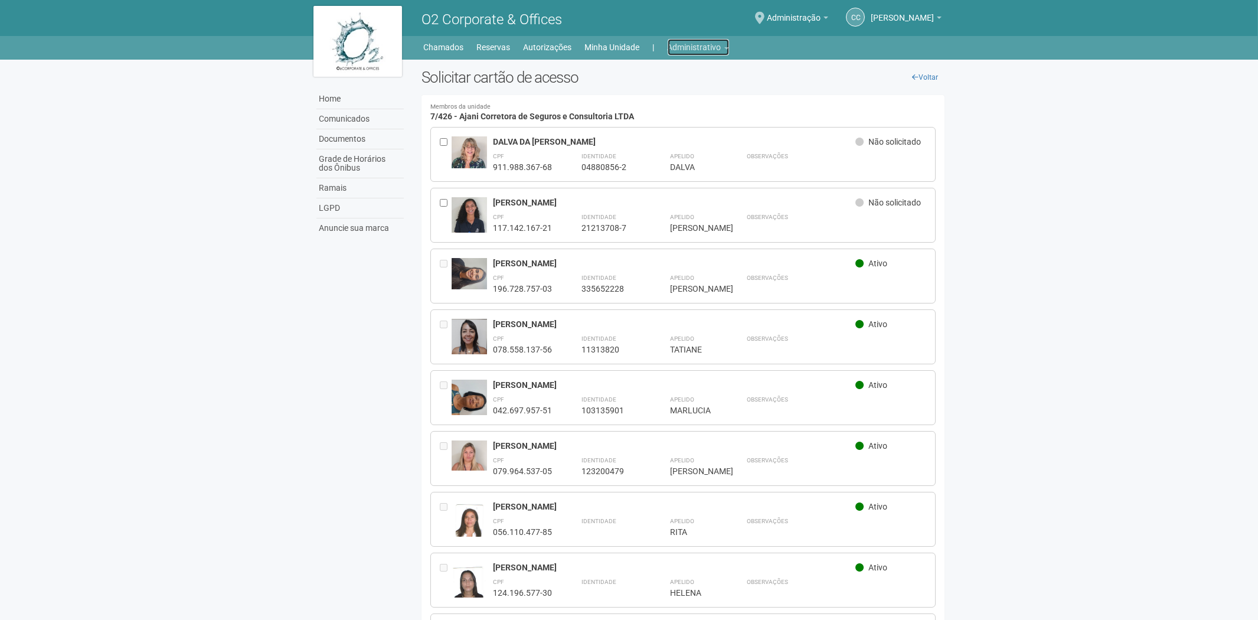
click at [709, 50] on link "Administrativo" at bounding box center [697, 47] width 61 height 17
click at [673, 86] on link "Cartões de acesso" at bounding box center [681, 93] width 100 height 21
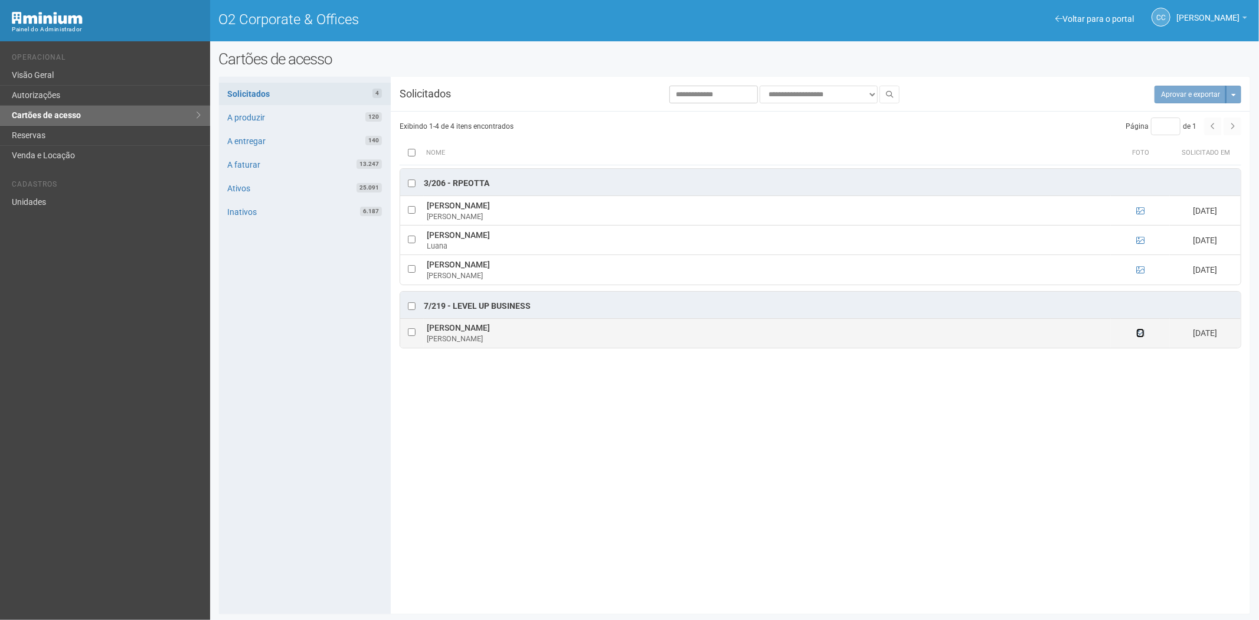
click at [1140, 332] on icon at bounding box center [1140, 333] width 8 height 8
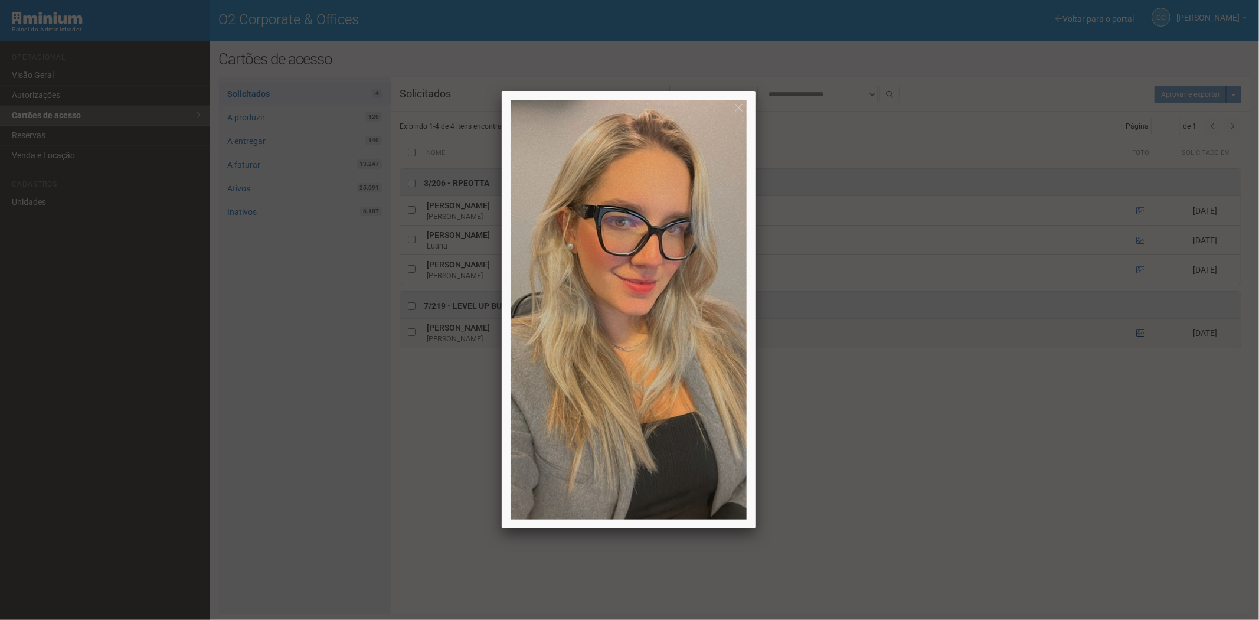
click at [1140, 332] on div at bounding box center [629, 310] width 1259 height 620
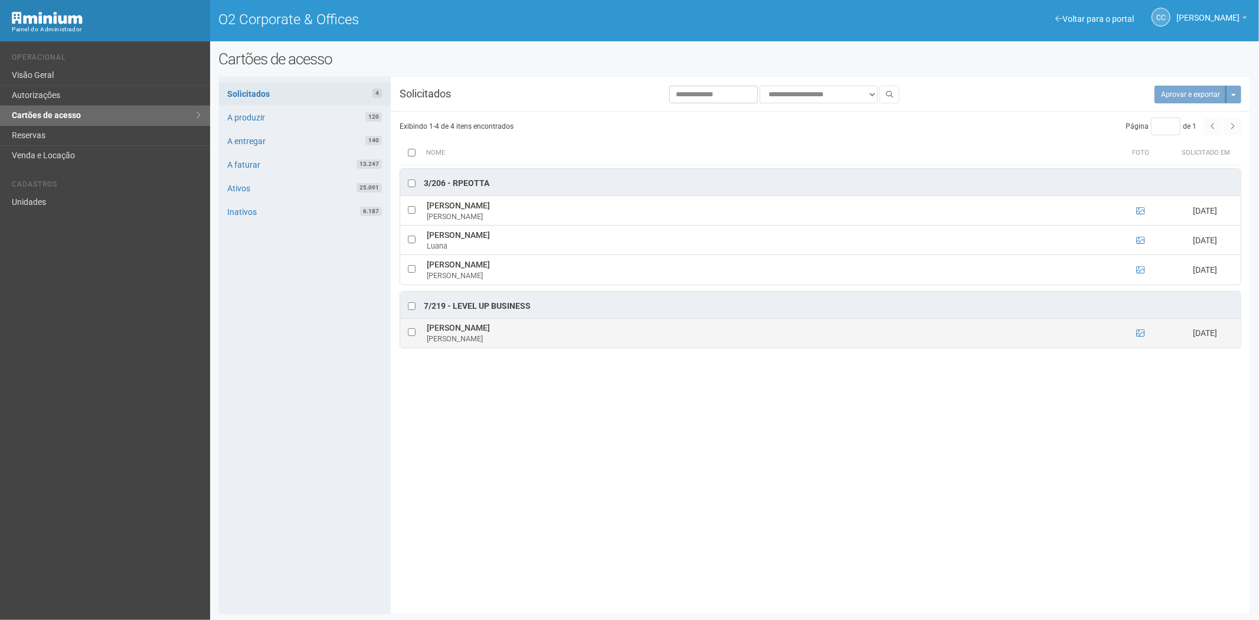
drag, startPoint x: 524, startPoint y: 326, endPoint x: 428, endPoint y: 330, distance: 96.3
click at [428, 330] on td "[PERSON_NAME]" at bounding box center [767, 333] width 687 height 30
copy td "[PERSON_NAME]"
click at [530, 601] on div "**********" at bounding box center [735, 345] width 1032 height 519
click at [1140, 332] on icon at bounding box center [1140, 333] width 8 height 8
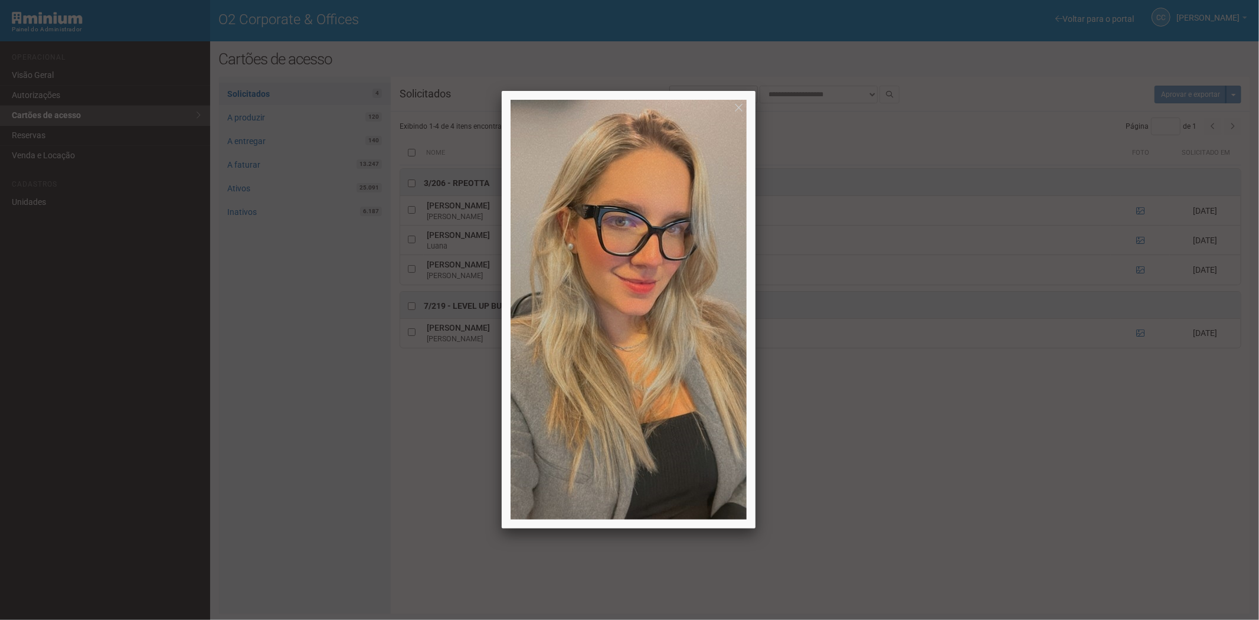
click at [1010, 496] on div at bounding box center [629, 310] width 1259 height 620
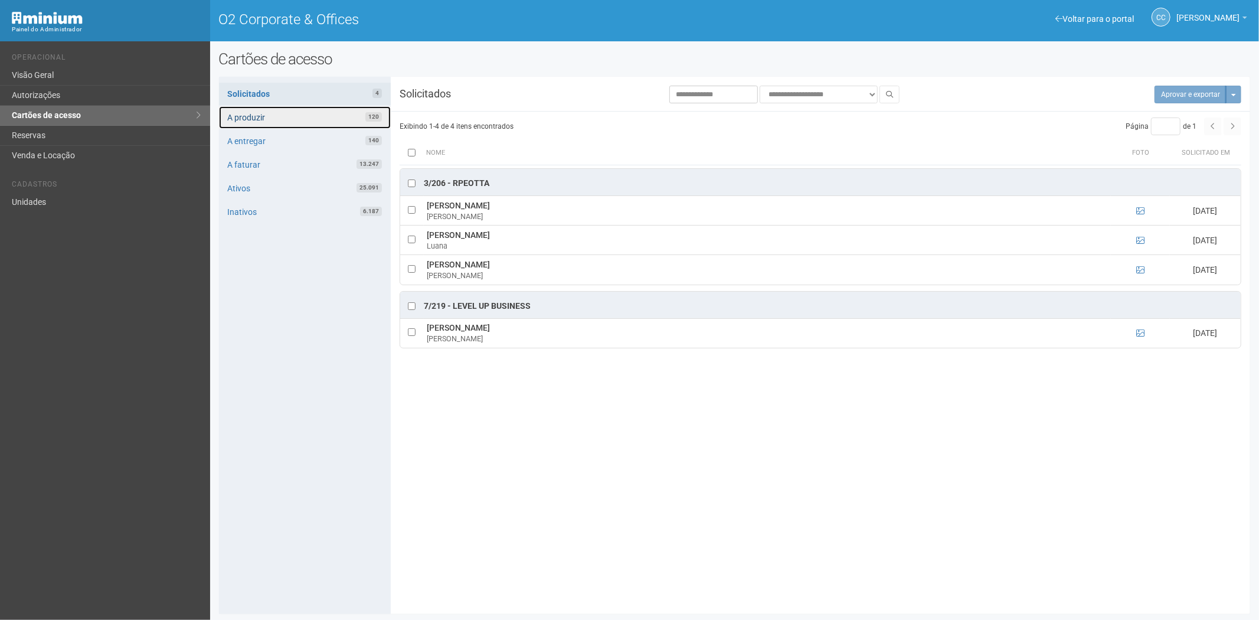
click at [302, 115] on link "A produzir 120" at bounding box center [305, 117] width 172 height 22
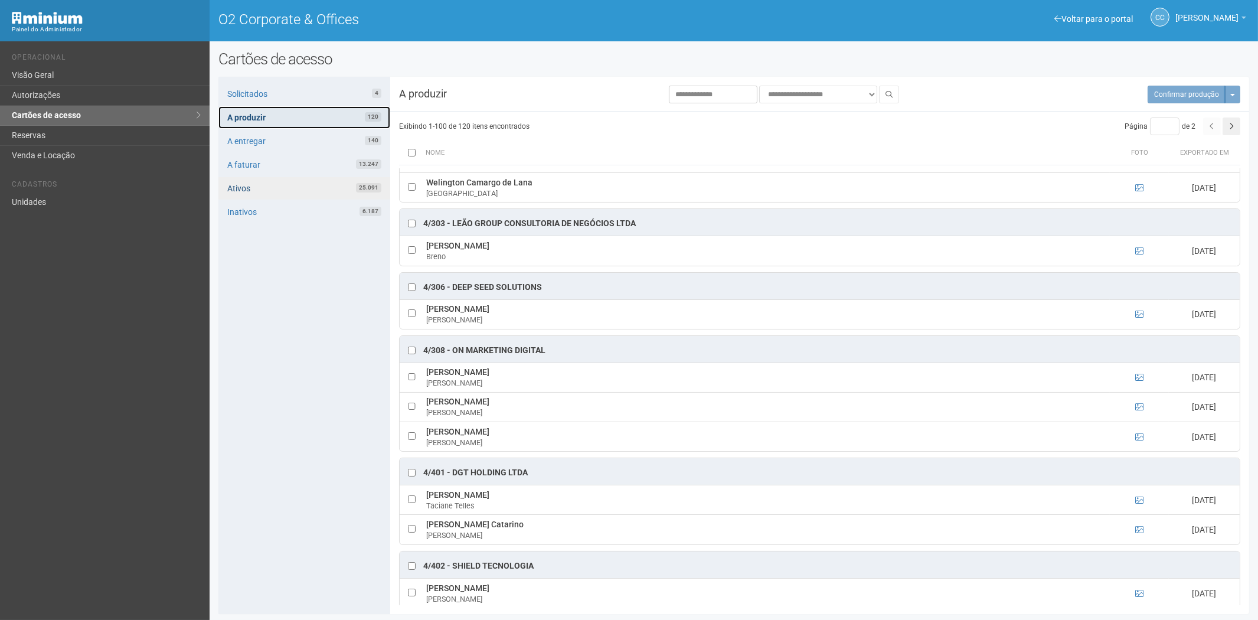
scroll to position [2557, 0]
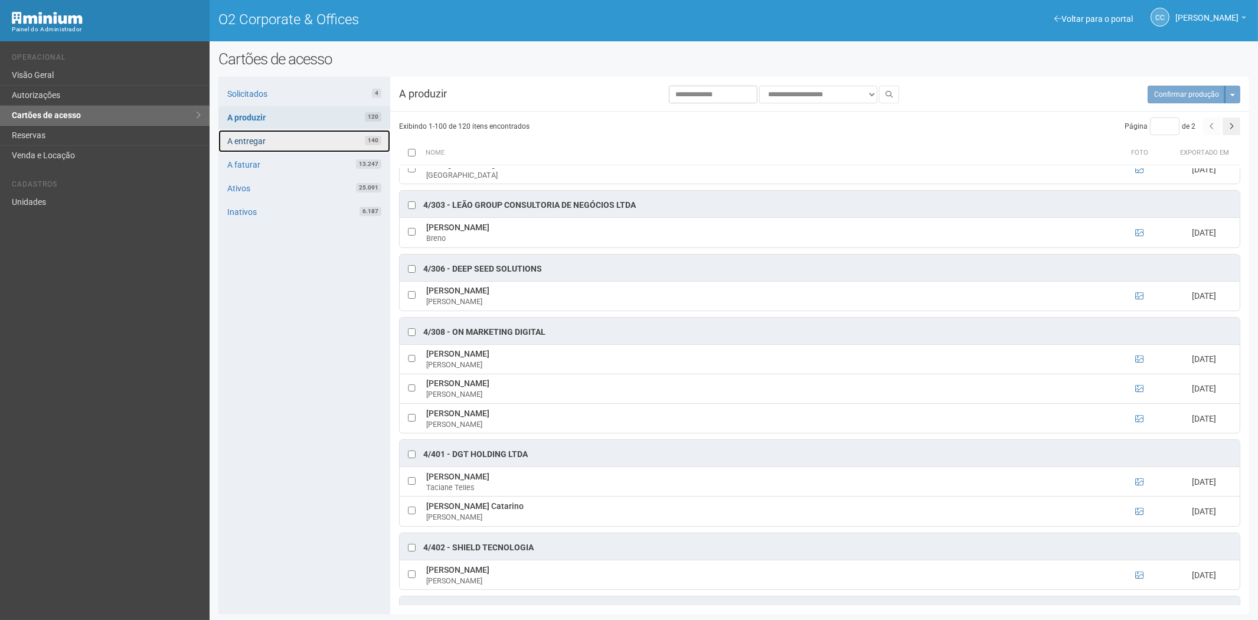
click at [293, 139] on link "A entregar 140" at bounding box center [304, 141] width 172 height 22
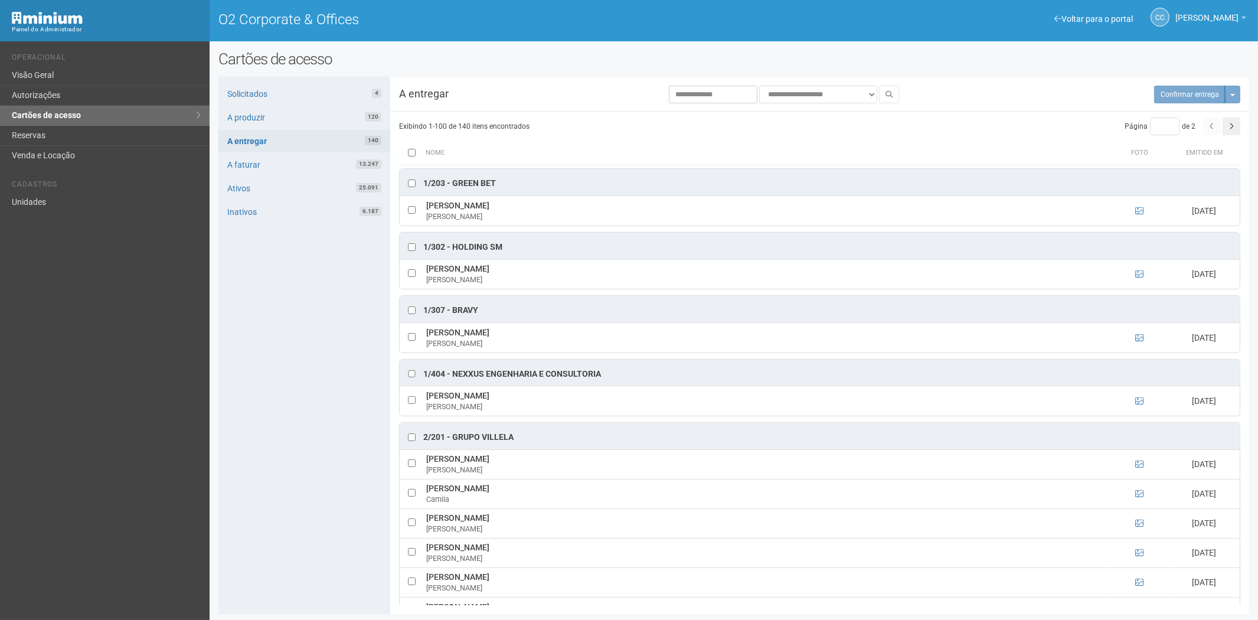
click at [315, 76] on div "**********" at bounding box center [733, 334] width 1048 height 569
click at [312, 86] on link "Solicitados 4" at bounding box center [304, 94] width 172 height 22
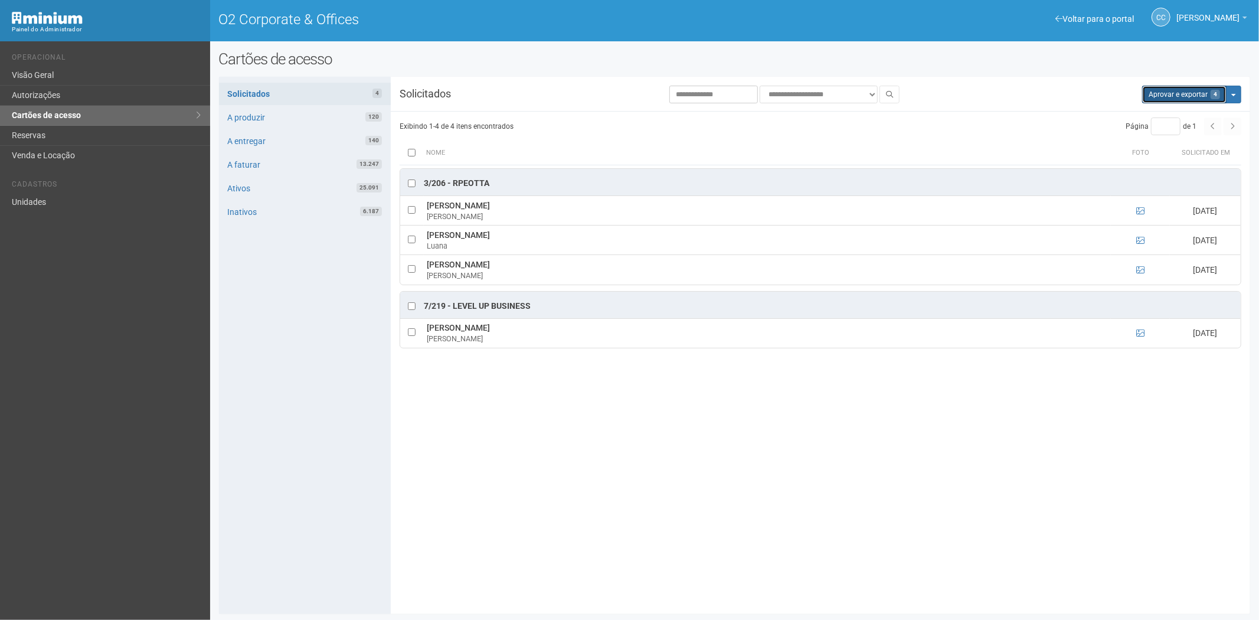
click at [1158, 92] on button "Aprovar e exportar 4" at bounding box center [1184, 95] width 84 height 18
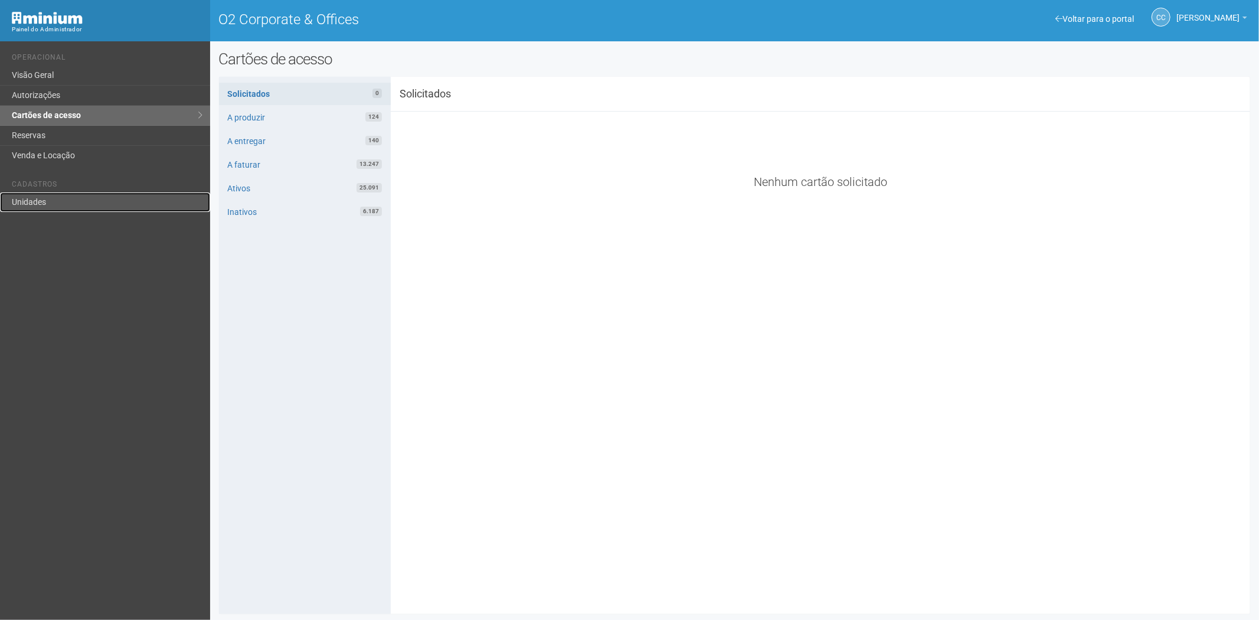
click at [45, 207] on link "Unidades" at bounding box center [105, 201] width 210 height 19
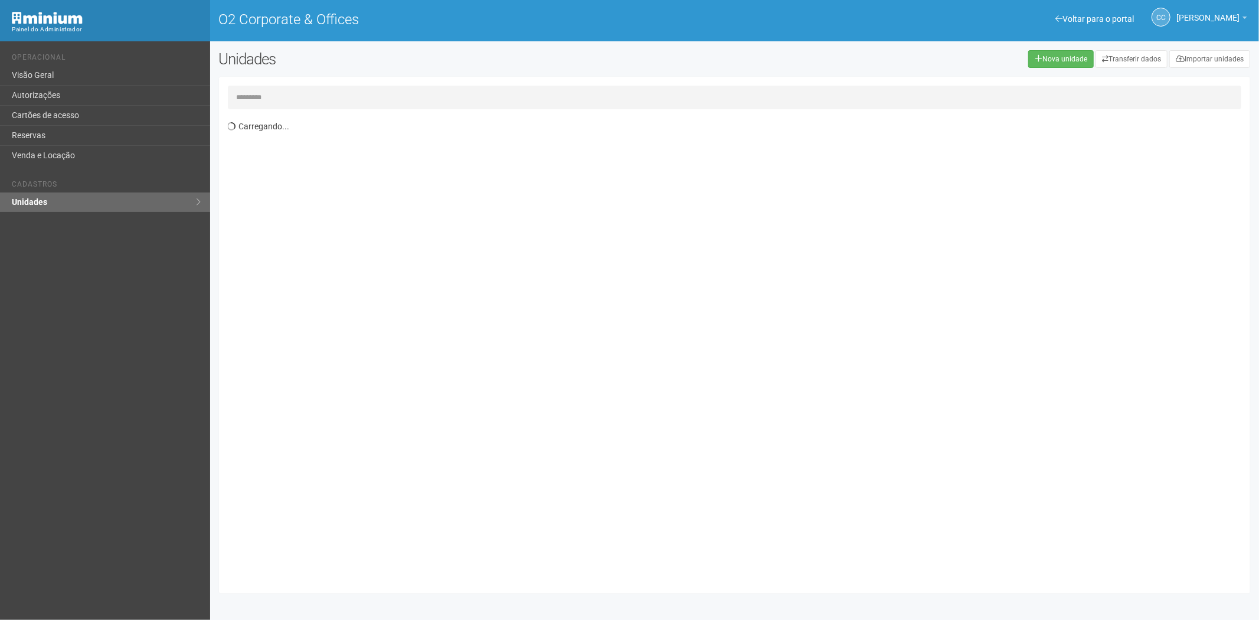
click at [347, 97] on input "text" at bounding box center [735, 98] width 1014 height 24
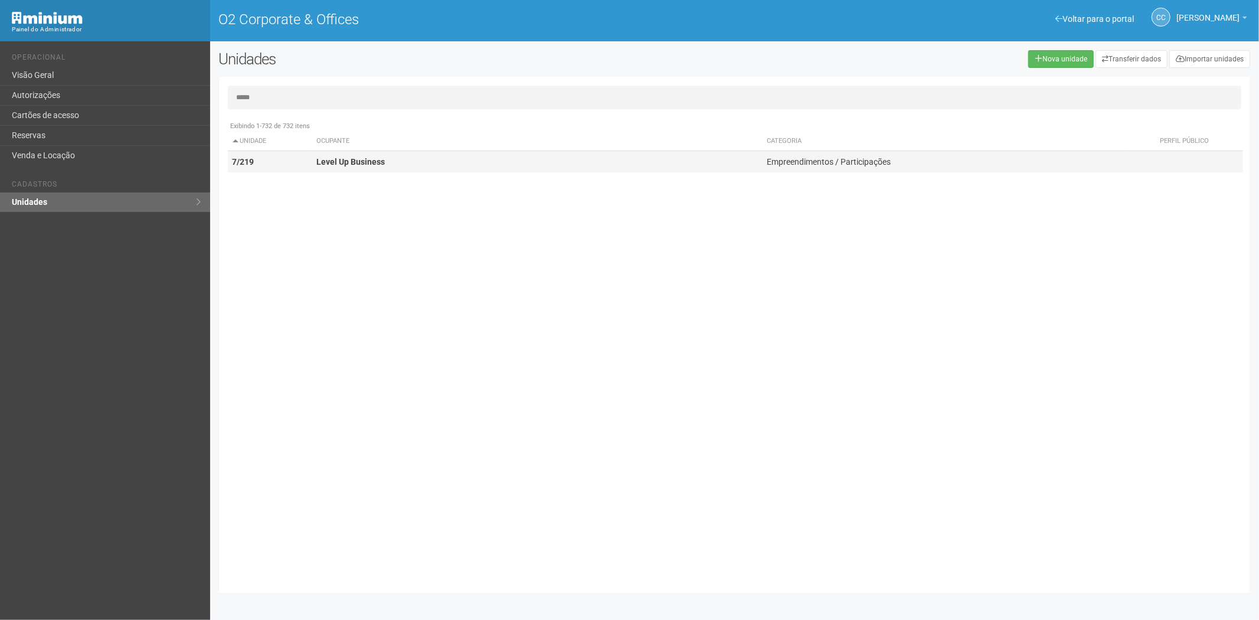
type input "*****"
click at [342, 163] on strong "Level Up Business" at bounding box center [350, 161] width 68 height 9
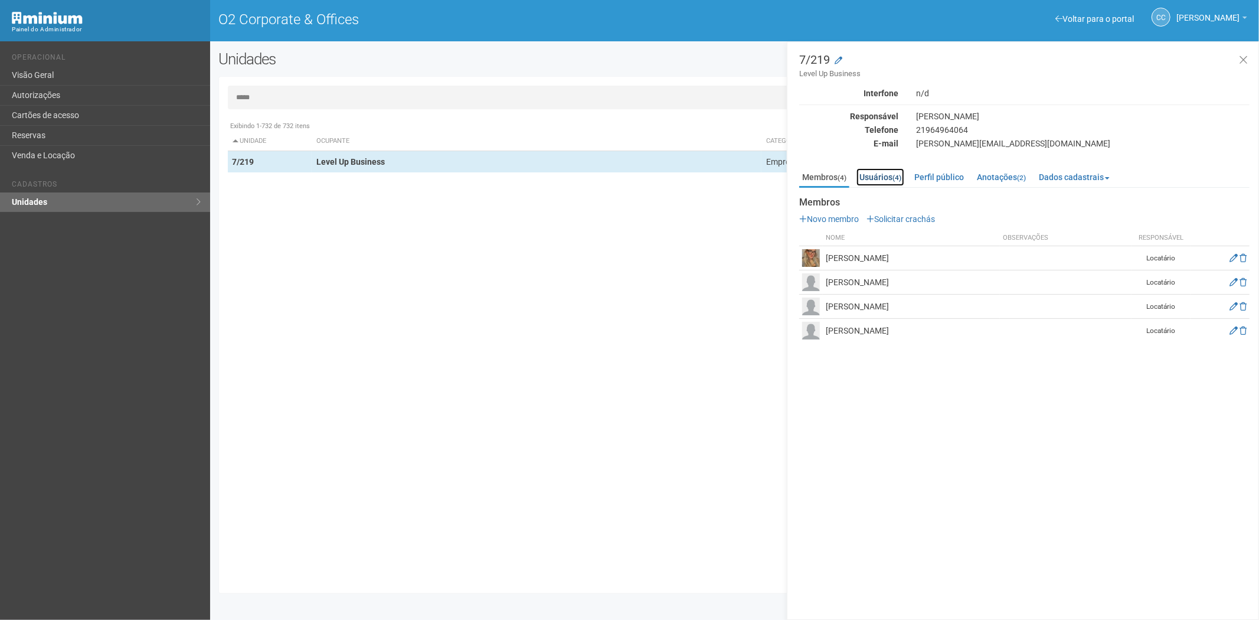
click at [886, 171] on link "Usuários (4)" at bounding box center [880, 177] width 48 height 18
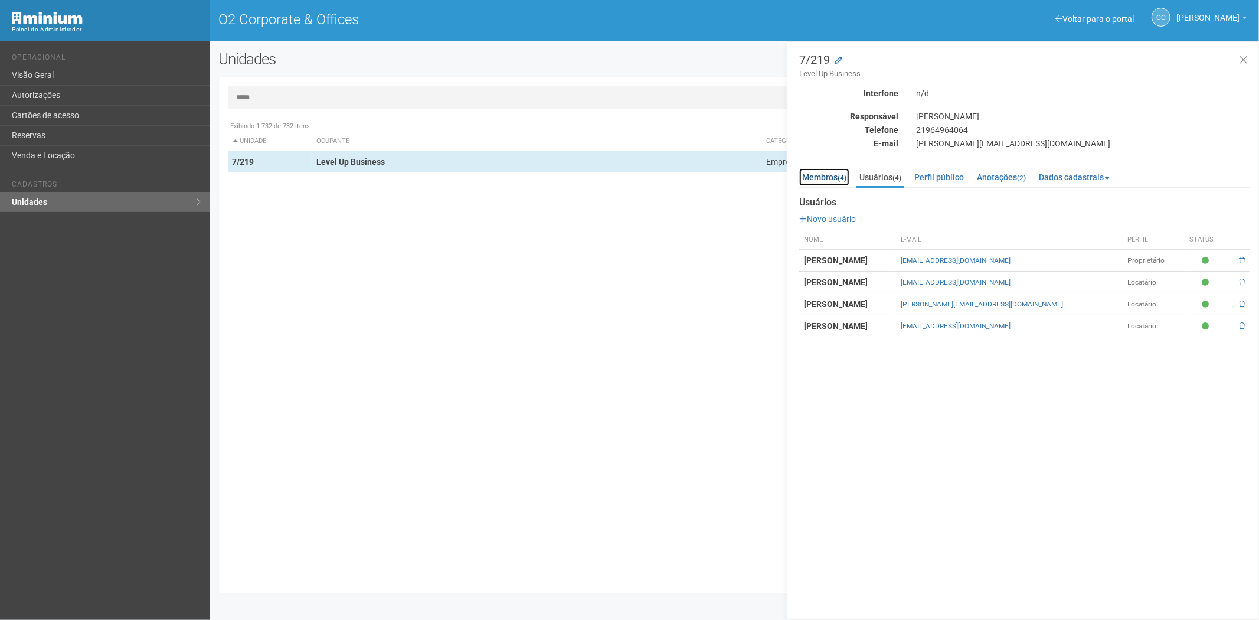
click at [813, 173] on link "Membros (4)" at bounding box center [824, 177] width 50 height 18
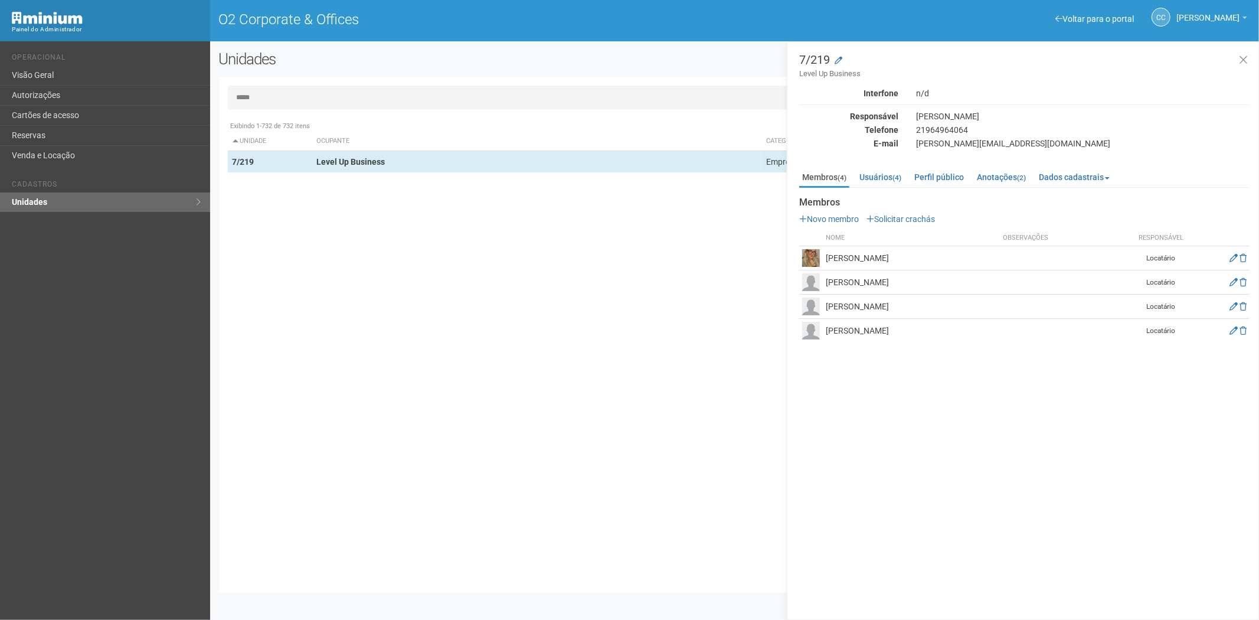
click at [312, 103] on input "*****" at bounding box center [735, 98] width 1014 height 24
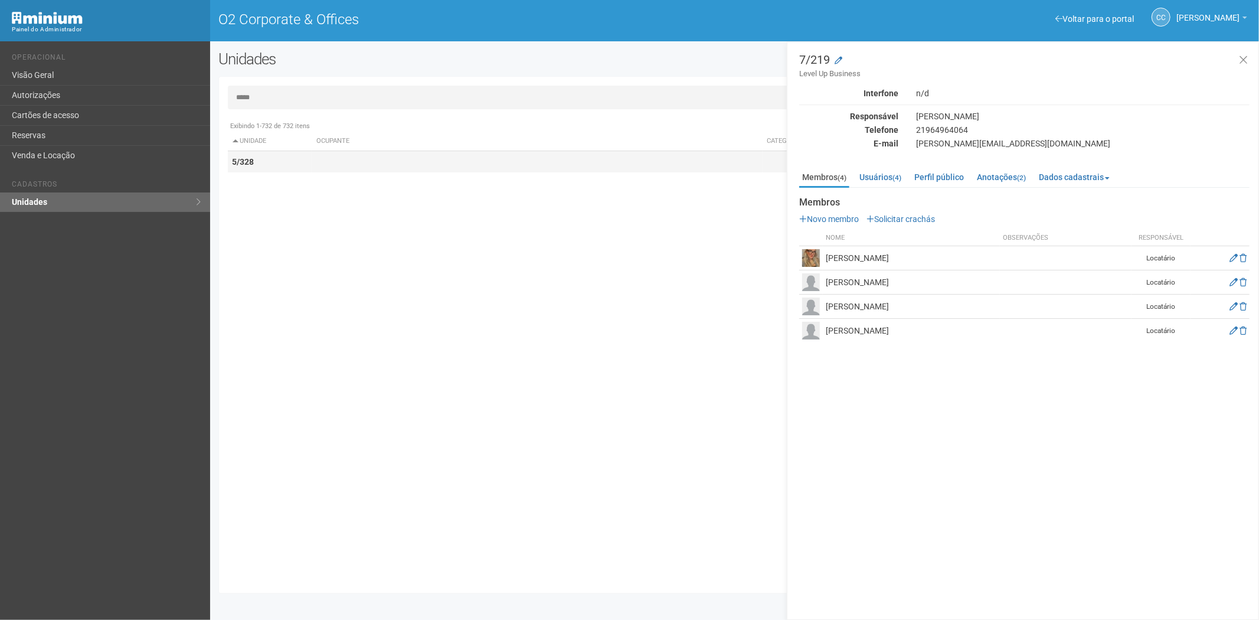
click at [335, 164] on td at bounding box center [537, 162] width 451 height 22
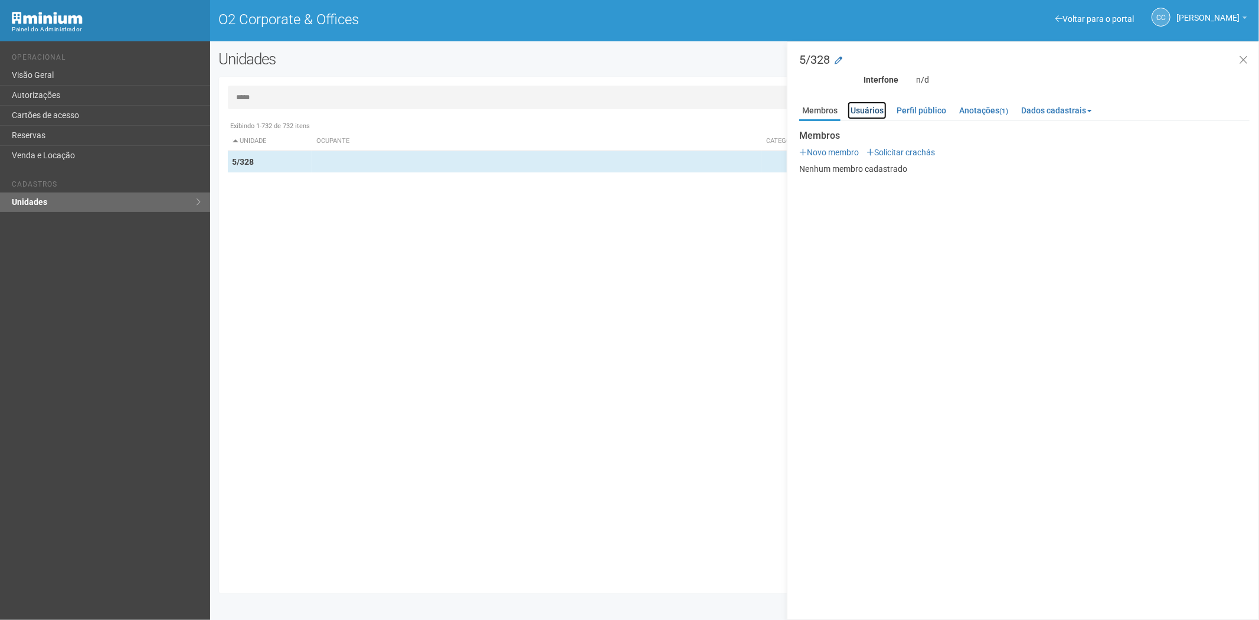
click at [876, 110] on link "Usuários" at bounding box center [866, 111] width 39 height 18
click at [817, 113] on link "Membros" at bounding box center [819, 111] width 41 height 18
click at [293, 86] on input "*****" at bounding box center [735, 98] width 1014 height 24
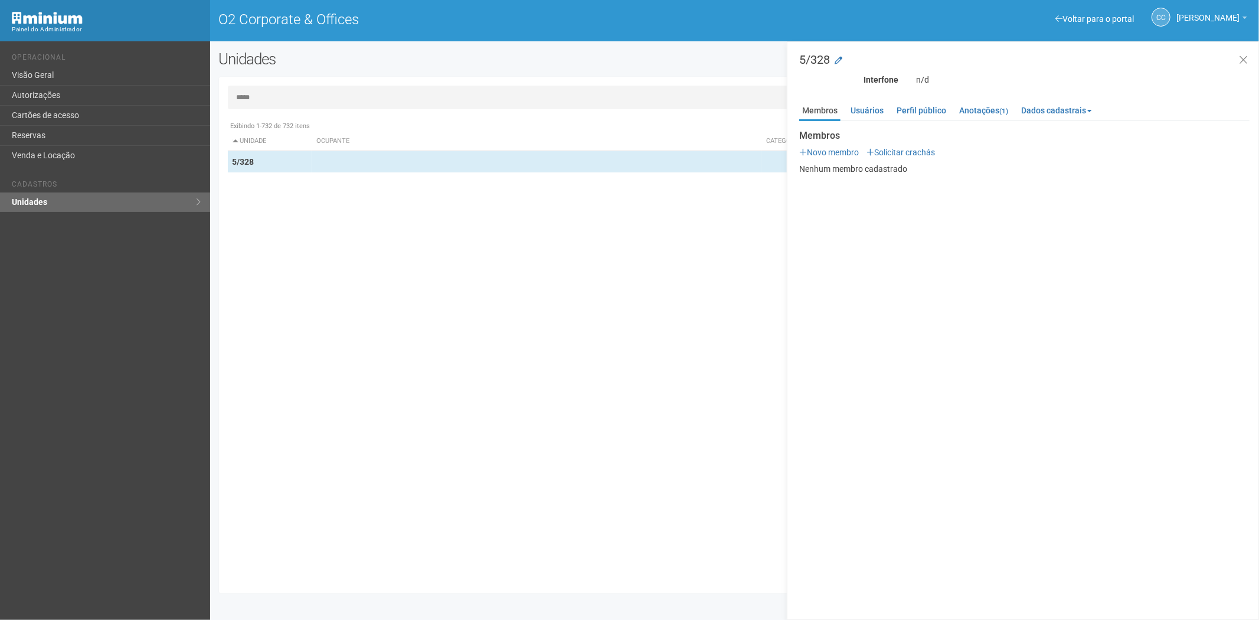
click at [288, 102] on input "*****" at bounding box center [735, 98] width 1014 height 24
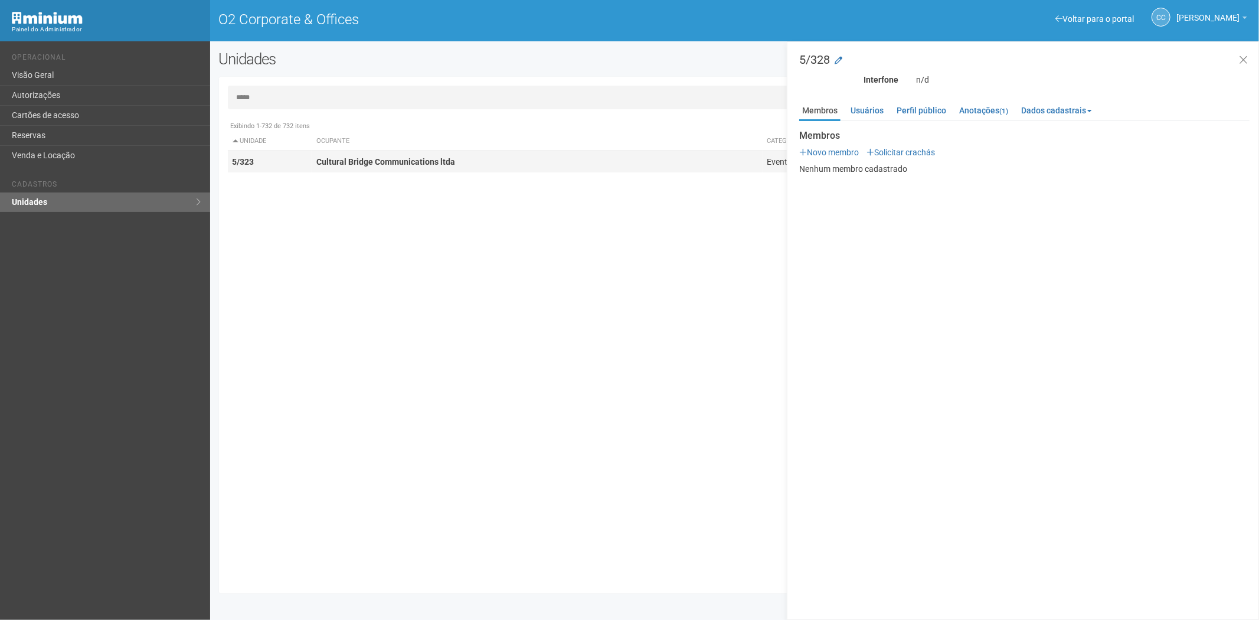
type input "*****"
click at [361, 159] on strong "Cultural Bridge Communications ltda" at bounding box center [385, 161] width 139 height 9
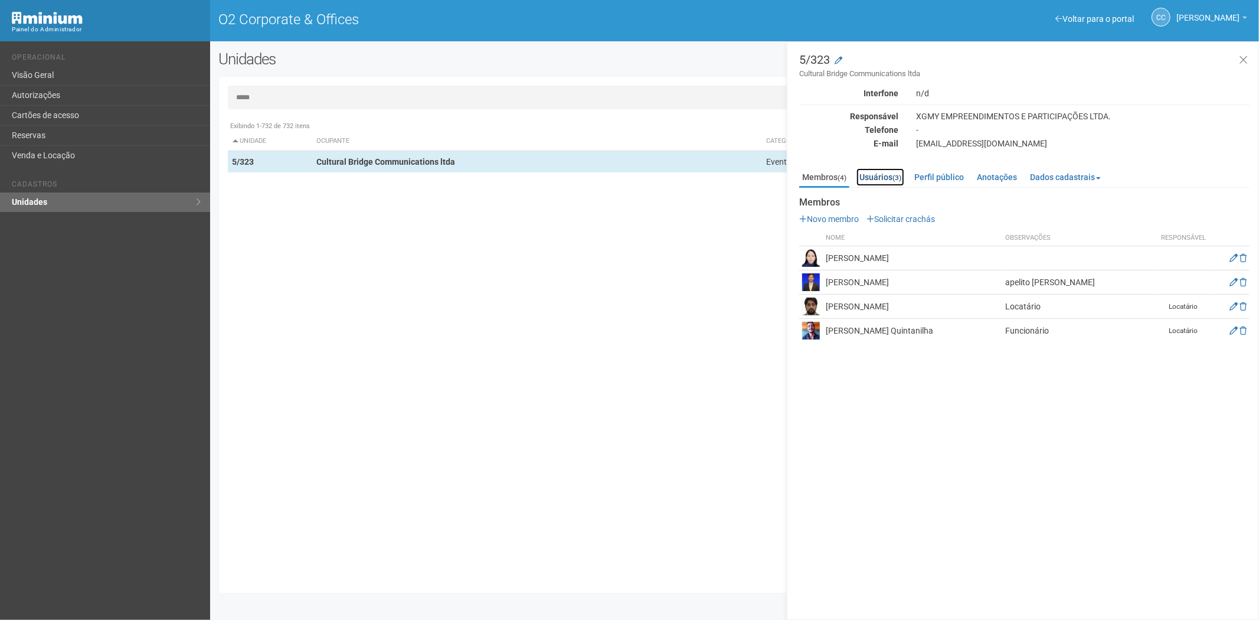
click at [881, 173] on link "Usuários (3)" at bounding box center [880, 177] width 48 height 18
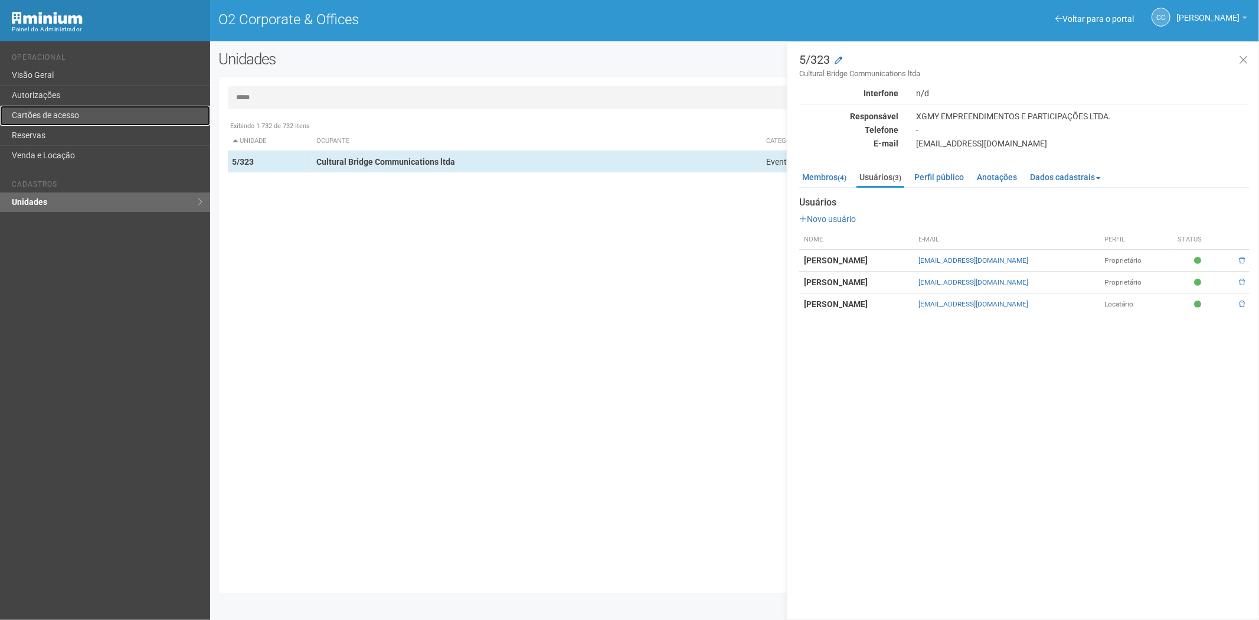
click at [54, 115] on link "Cartões de acesso" at bounding box center [105, 116] width 210 height 20
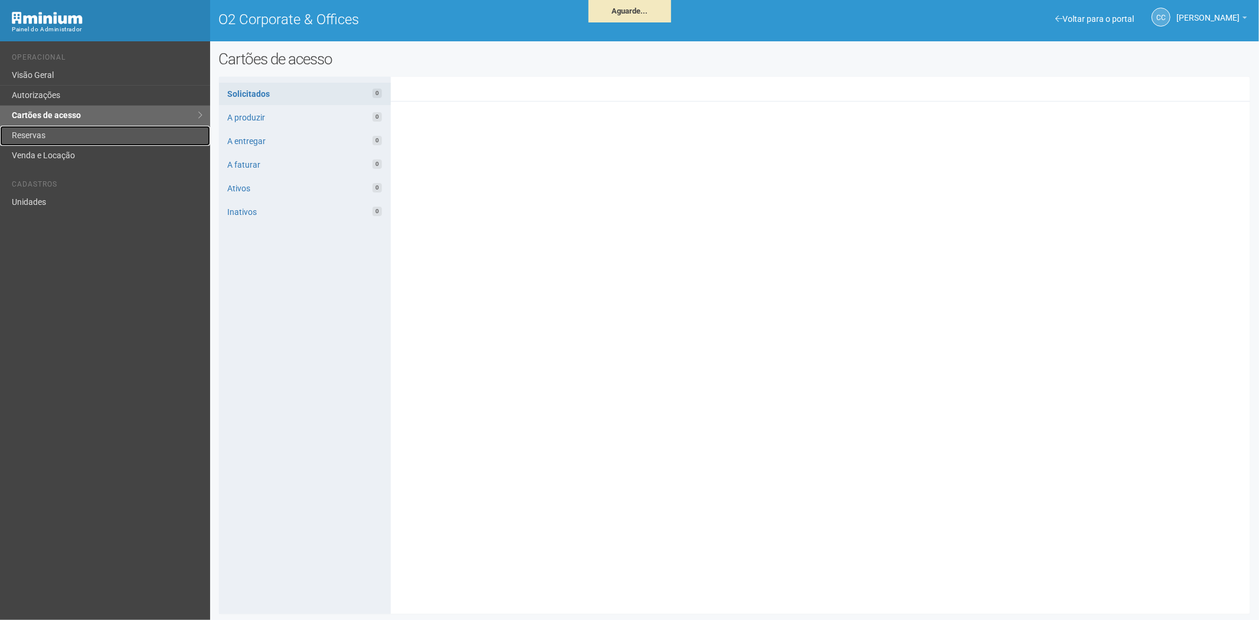
click at [115, 143] on link "Reservas" at bounding box center [105, 136] width 210 height 20
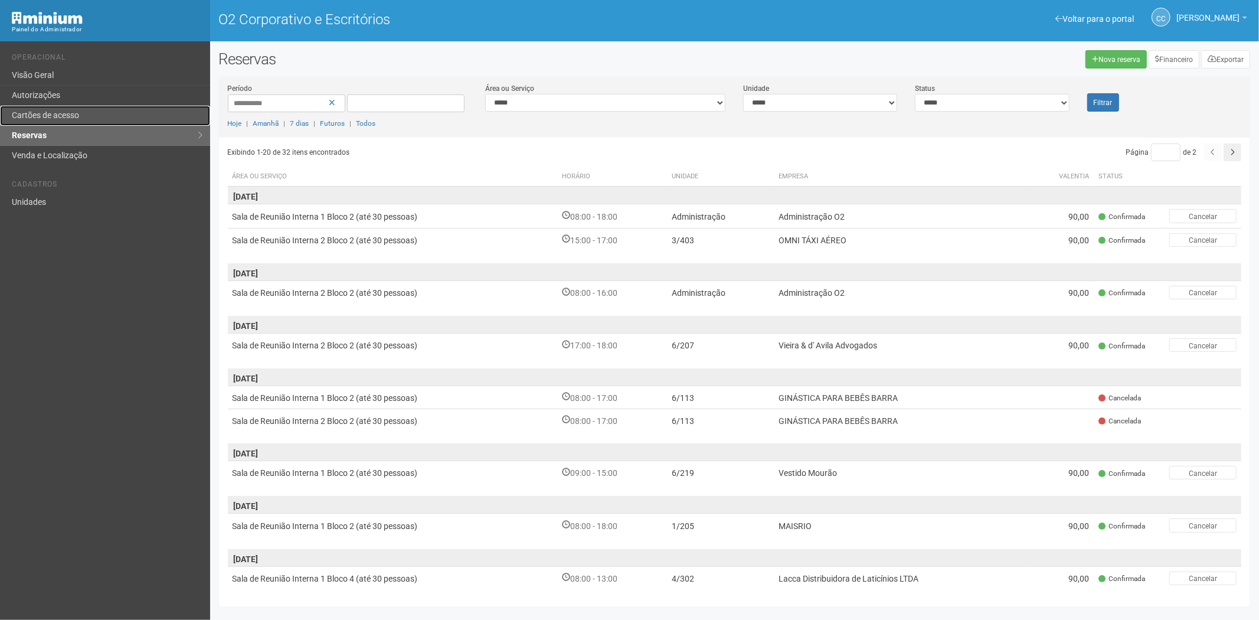
click at [89, 113] on link "Cartões de acesso" at bounding box center [105, 116] width 210 height 20
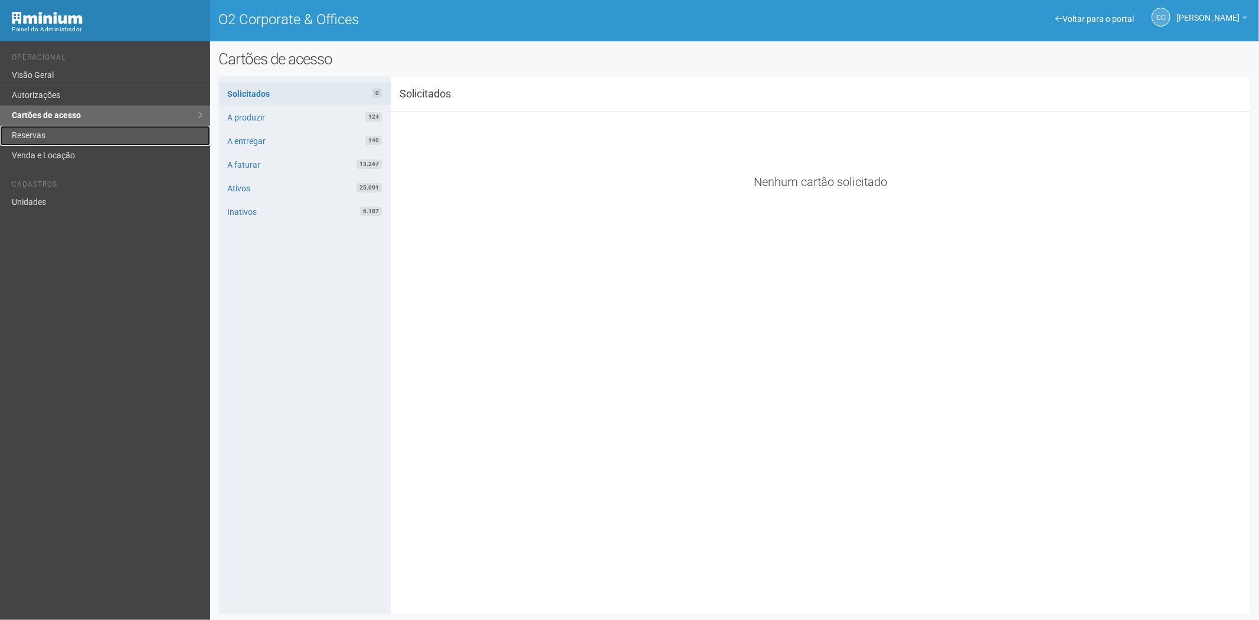
click at [46, 138] on link "Reservas" at bounding box center [105, 136] width 210 height 20
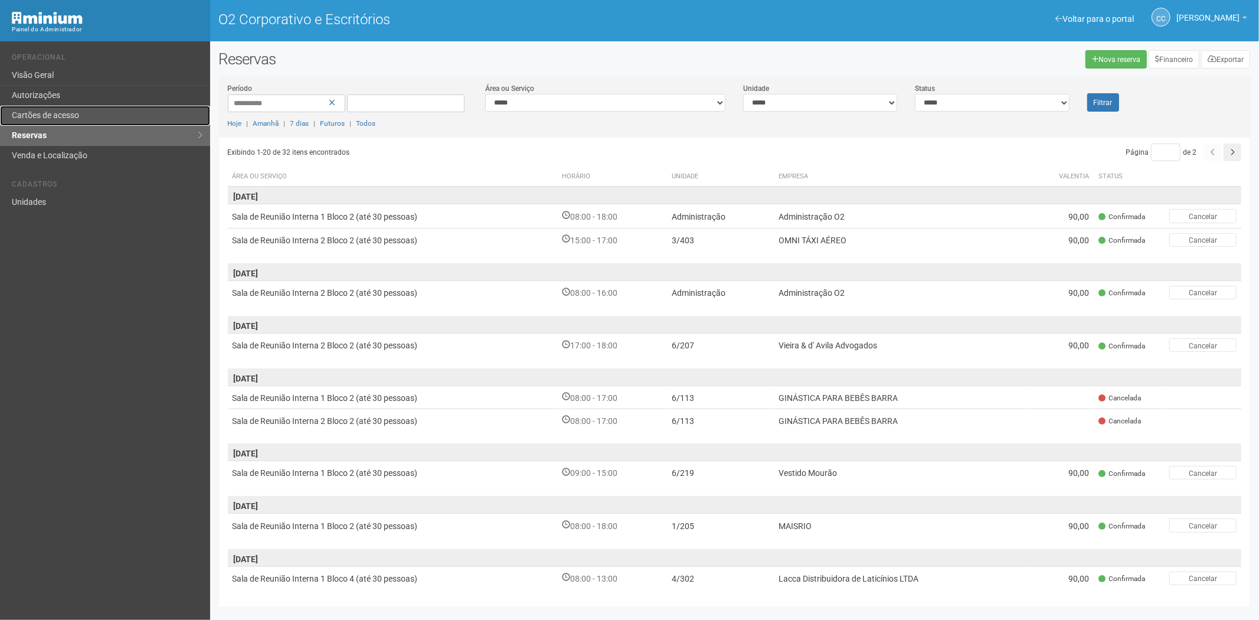
click at [55, 119] on font "Cartões de acesso" at bounding box center [45, 114] width 67 height 9
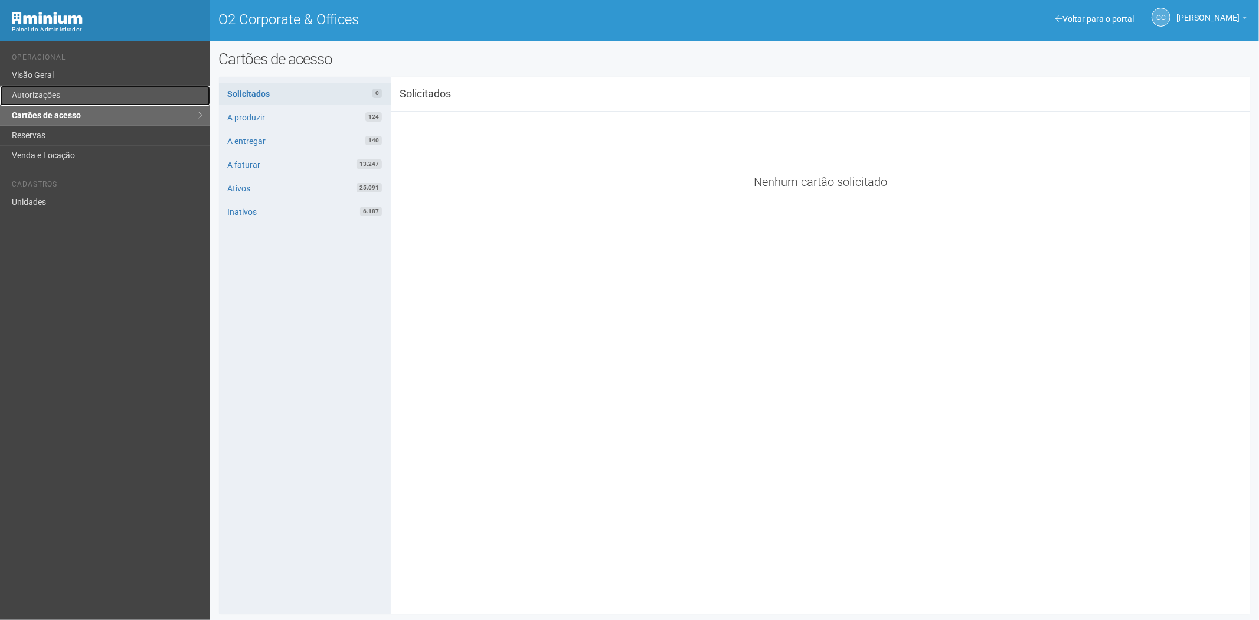
click at [48, 101] on link "Autorizações" at bounding box center [105, 96] width 210 height 20
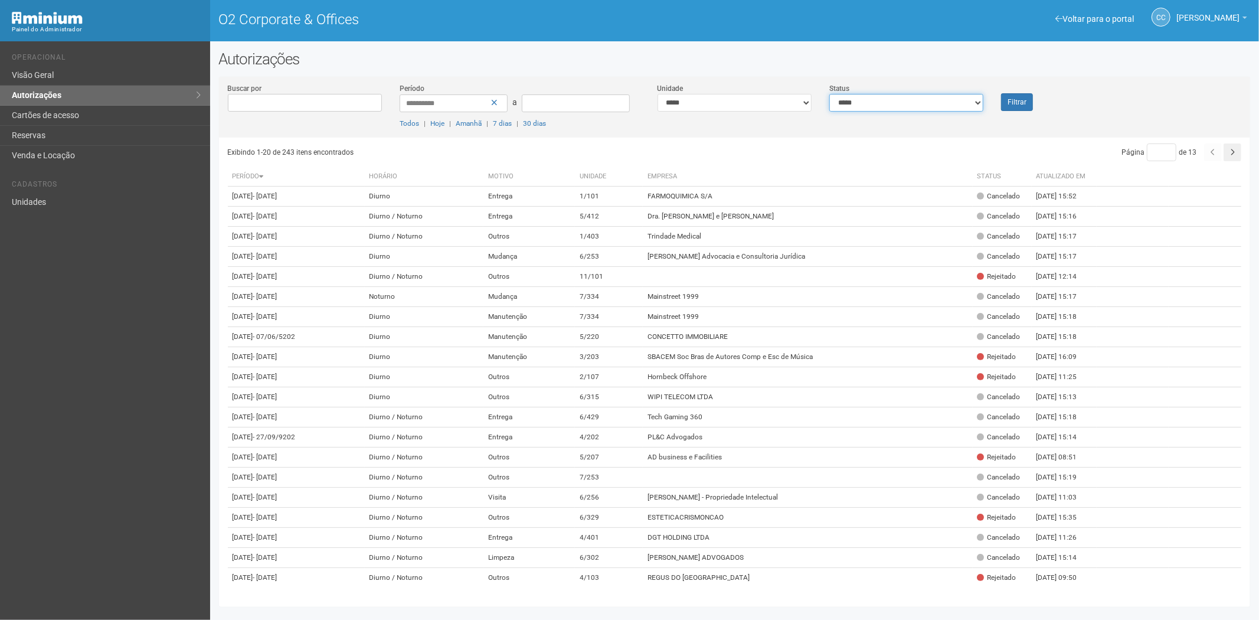
click at [880, 109] on select "**********" at bounding box center [906, 103] width 154 height 18
select select "*"
click at [829, 94] on select "**********" at bounding box center [906, 103] width 154 height 18
click at [1017, 102] on font "Filtrar" at bounding box center [1016, 103] width 19 height 8
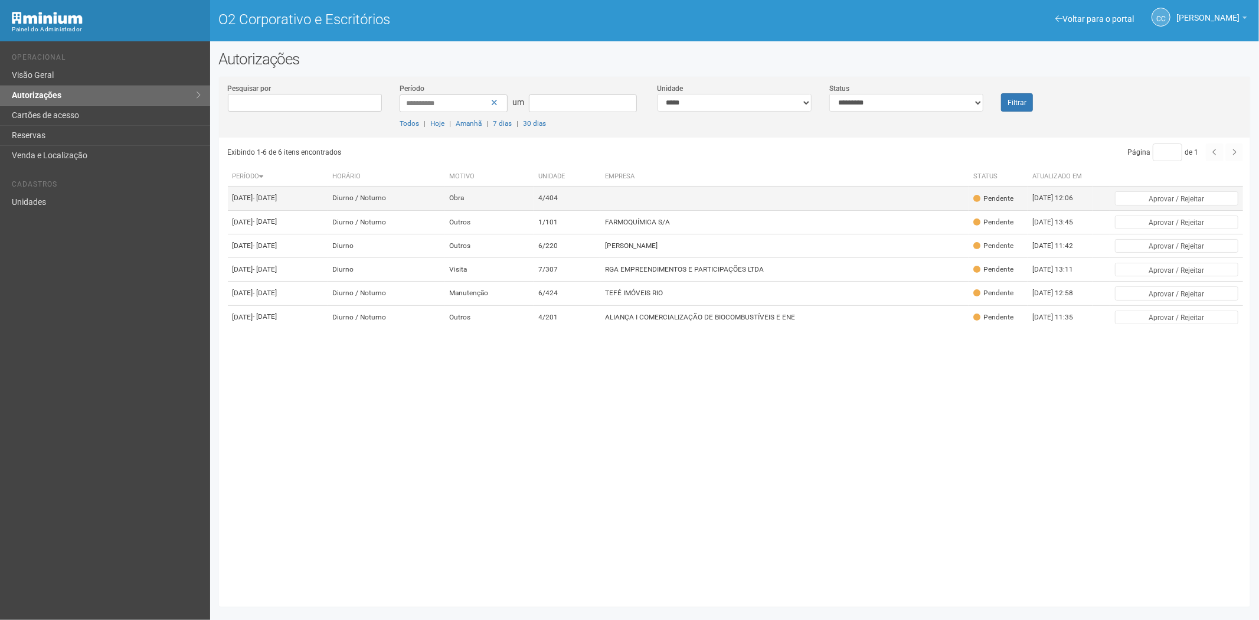
click at [600, 207] on td "4/404" at bounding box center [566, 198] width 67 height 24
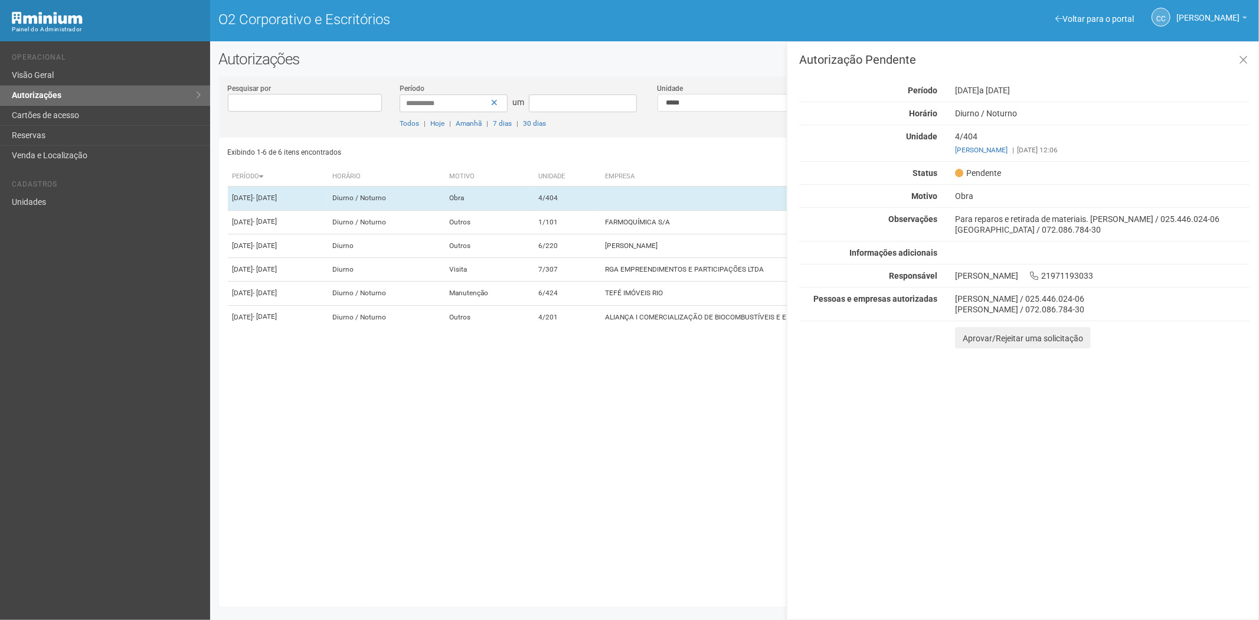
click at [405, 475] on div "Exibindo 1-6 de 6 itens encontrados Página * de 1 Período [GEOGRAPHIC_DATA] Mot…" at bounding box center [739, 367] width 1023 height 460
click at [975, 340] on font "Aprovar/Rejeitar uma solicitação" at bounding box center [1022, 337] width 120 height 9
click at [983, 365] on textarea at bounding box center [1063, 354] width 217 height 55
paste textarea "**********"
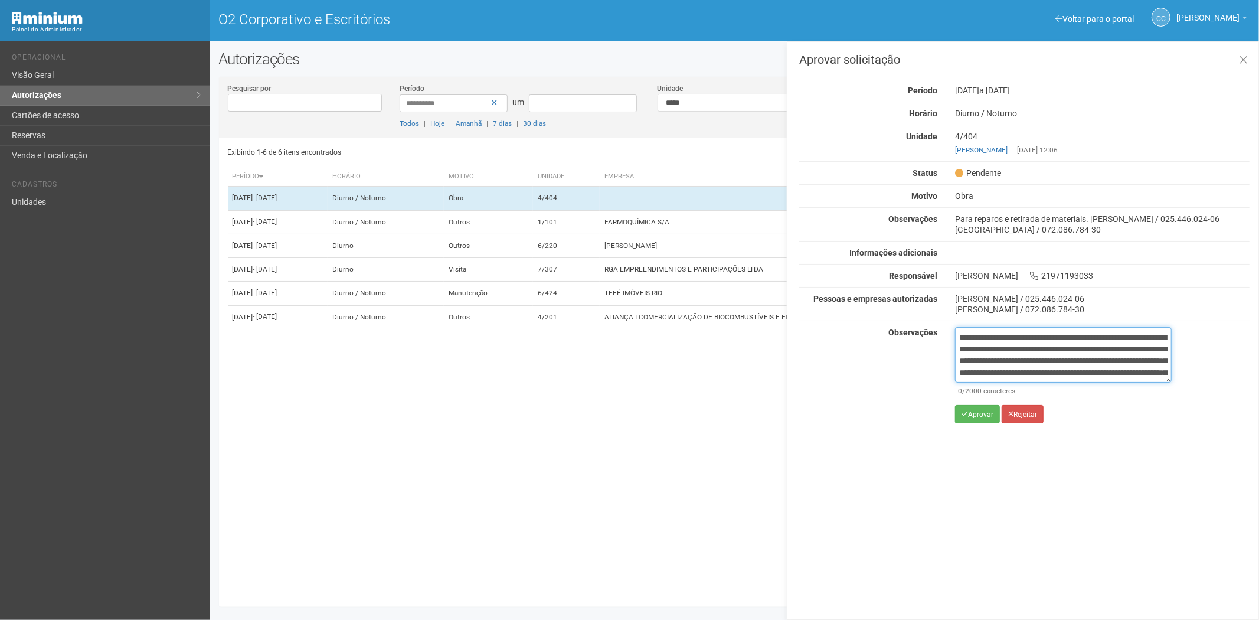
scroll to position [66, 0]
type textarea "**********"
click at [972, 419] on button "Aprovar" at bounding box center [977, 414] width 45 height 18
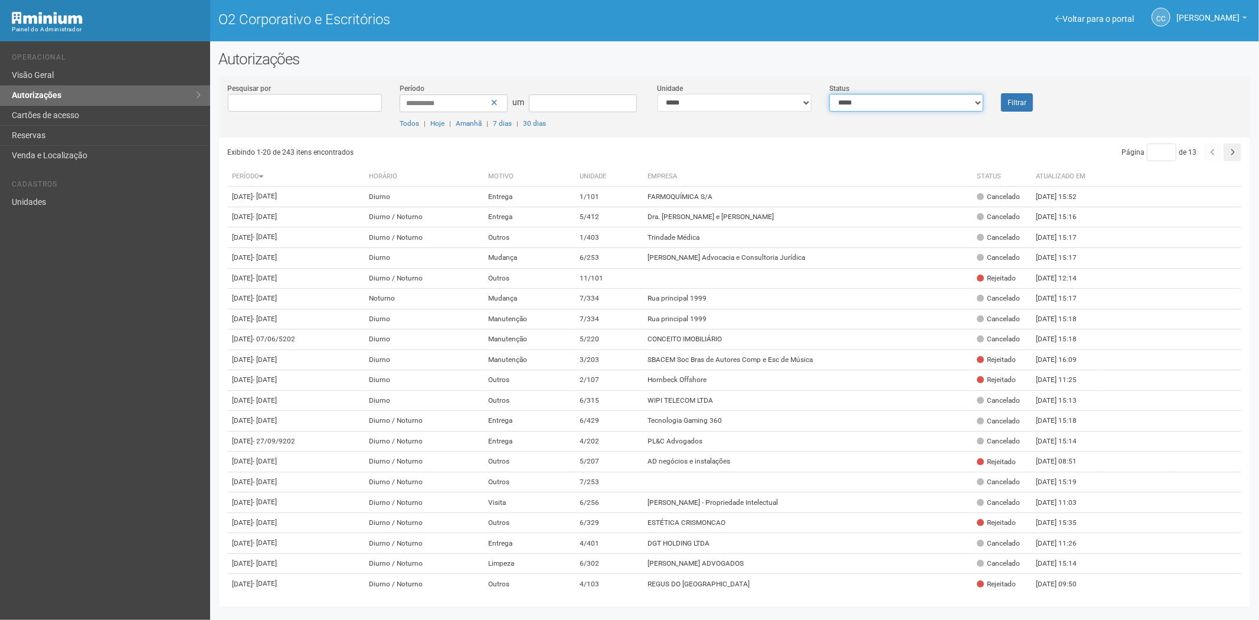
drag, startPoint x: 888, startPoint y: 103, endPoint x: 872, endPoint y: 109, distance: 17.2
click at [887, 103] on select "**********" at bounding box center [906, 103] width 154 height 18
select select "*"
click at [829, 94] on select "**********" at bounding box center [906, 103] width 154 height 18
click at [1016, 103] on font "Filtrar" at bounding box center [1016, 103] width 19 height 8
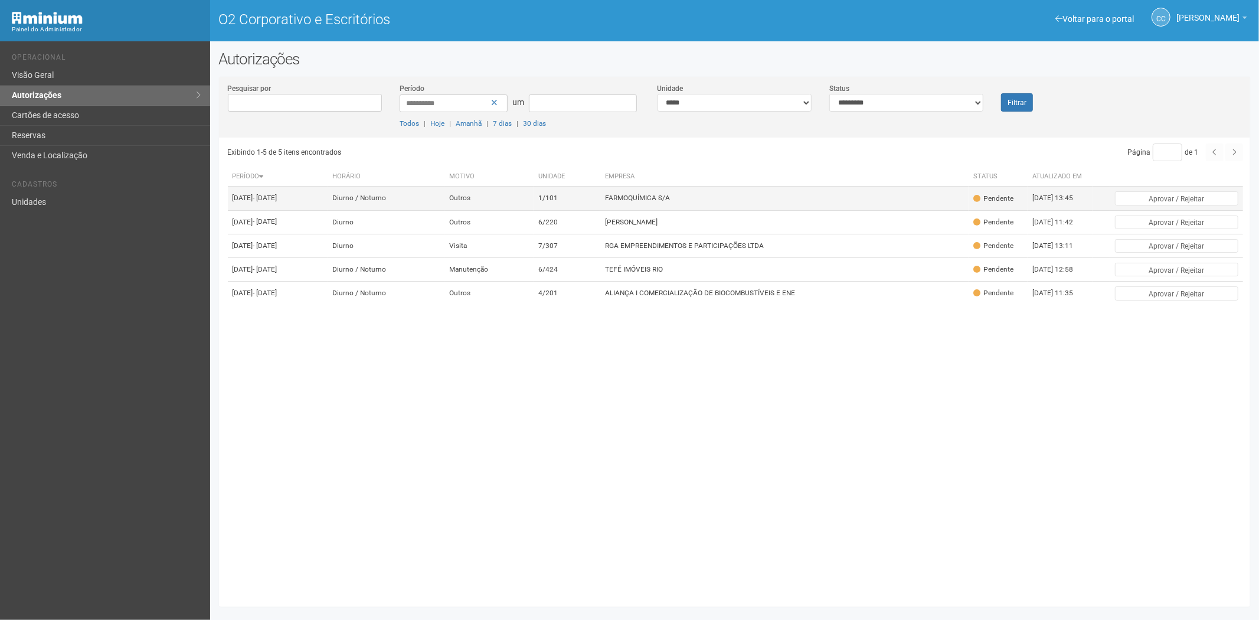
click at [712, 208] on td "FARMOQUÍMICA S/A" at bounding box center [784, 198] width 368 height 24
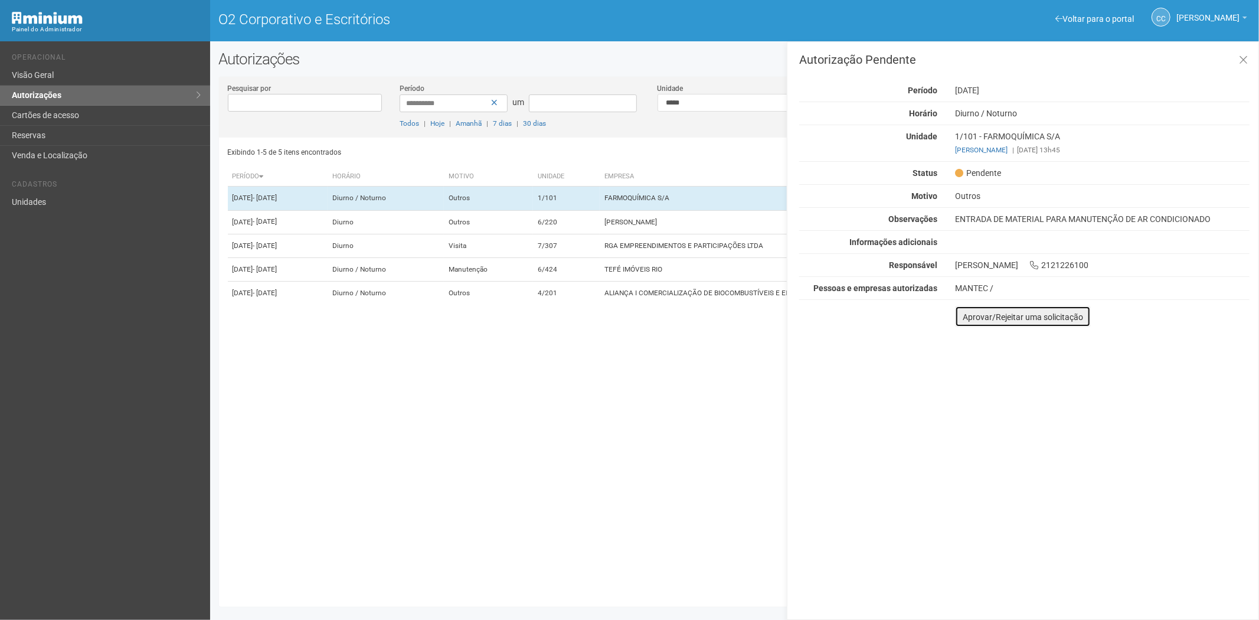
click at [981, 317] on font "Aprovar/Rejeitar uma solicitação" at bounding box center [1022, 316] width 120 height 9
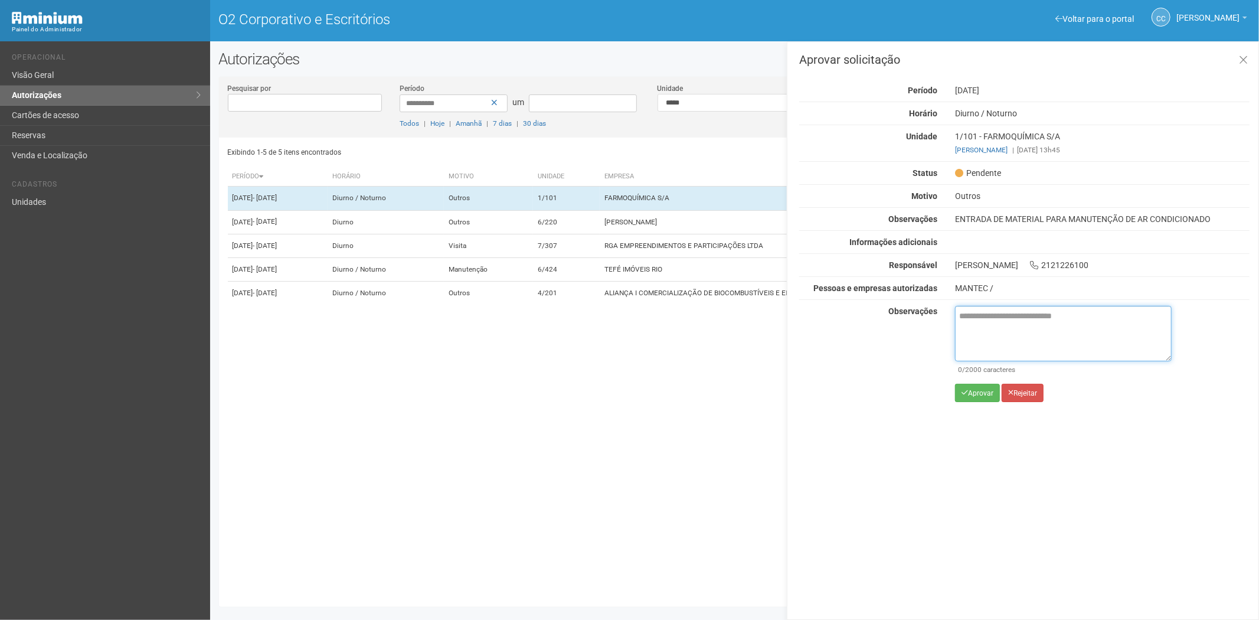
click at [1004, 322] on textarea at bounding box center [1063, 333] width 217 height 55
paste textarea "**********"
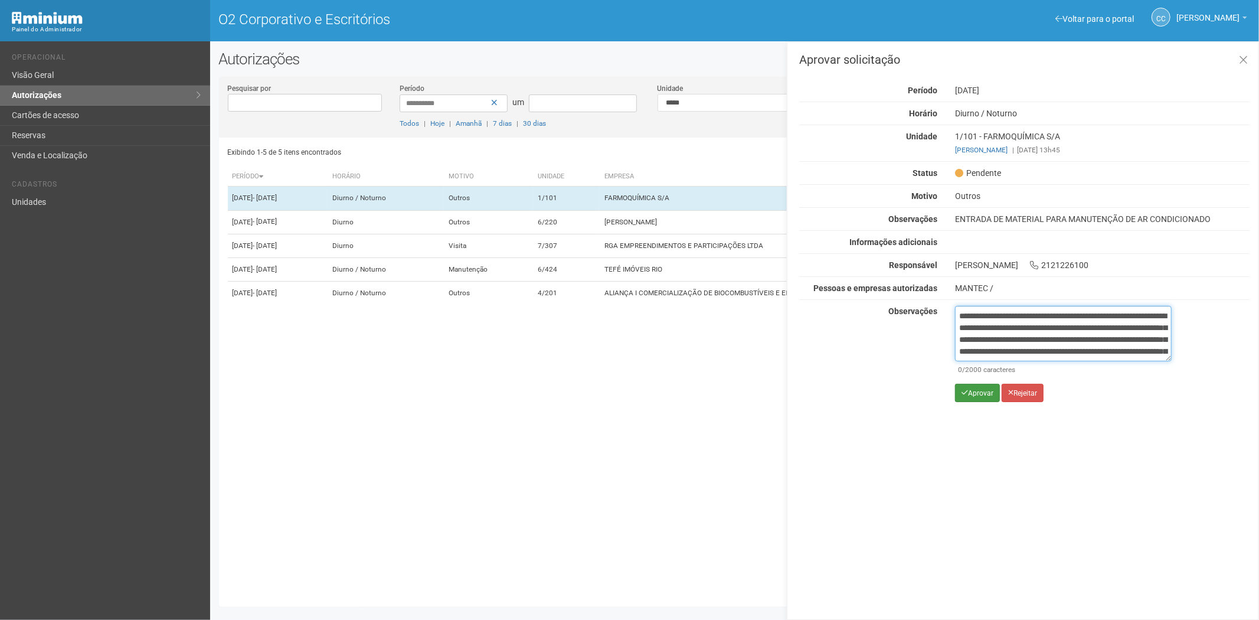
scroll to position [66, 0]
type textarea "**********"
click at [974, 403] on div "**********" at bounding box center [1063, 358] width 217 height 105
click at [978, 392] on font "Aprovar" at bounding box center [980, 393] width 25 height 8
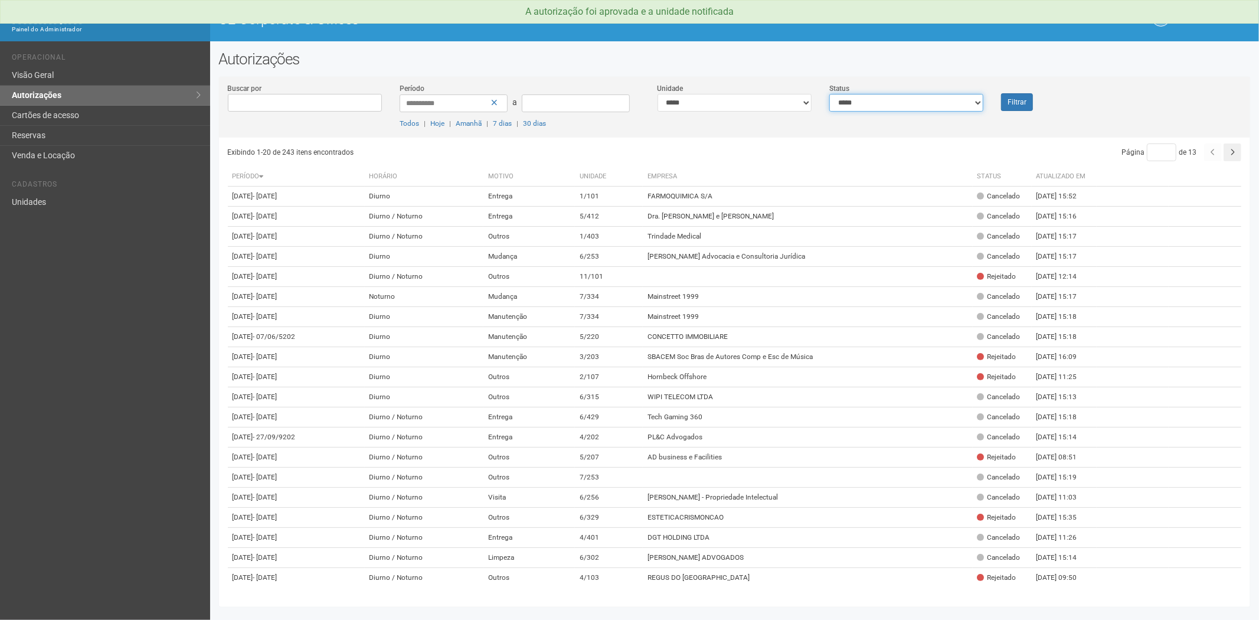
click at [854, 105] on select "**********" at bounding box center [906, 103] width 154 height 18
select select "*"
click at [829, 94] on select "**********" at bounding box center [906, 103] width 154 height 18
click at [1016, 93] on button "Filtrar" at bounding box center [1017, 102] width 32 height 18
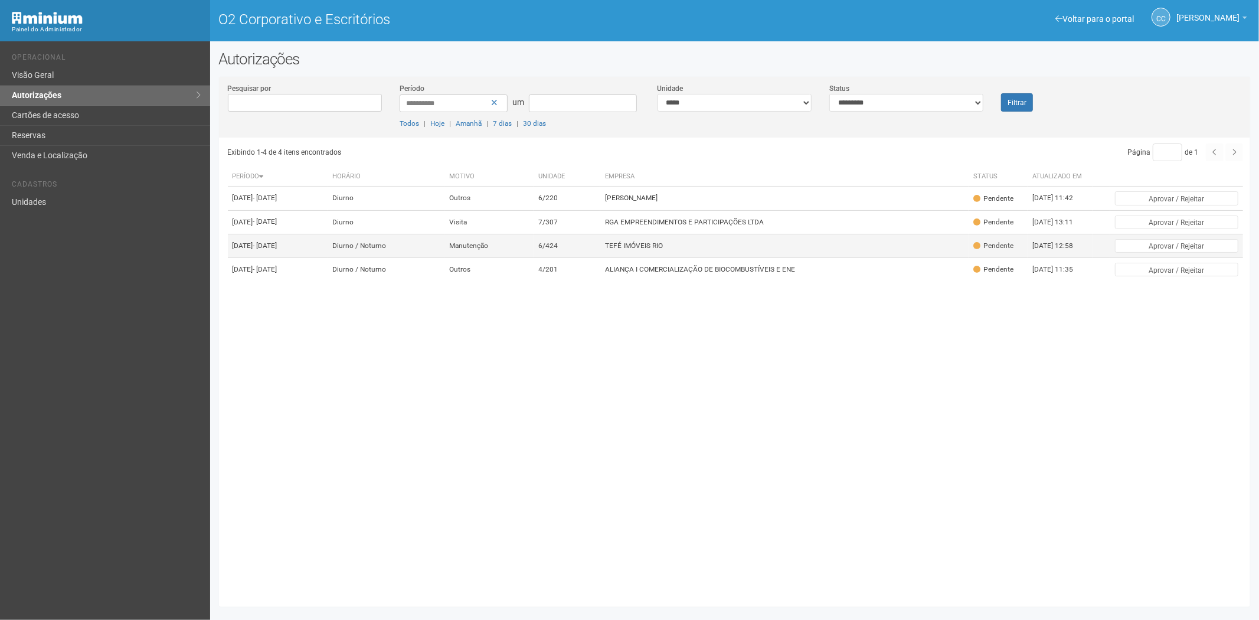
click at [724, 257] on td "TEFÉ IMÓVEIS RIO" at bounding box center [784, 246] width 368 height 24
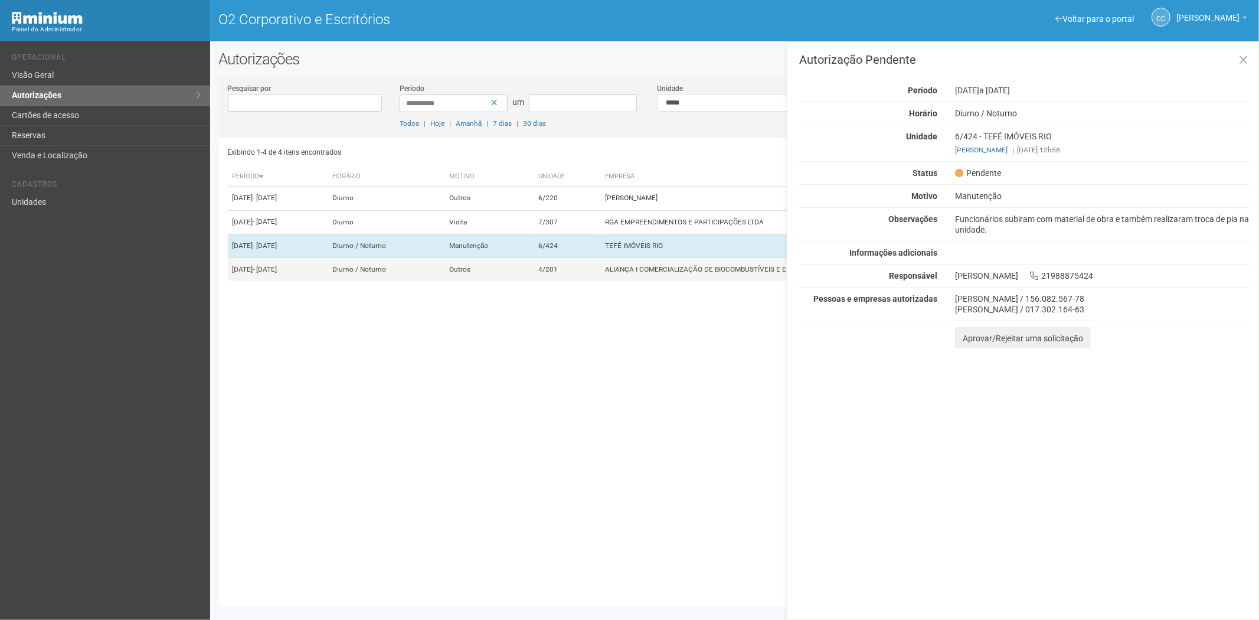
click at [705, 273] on font "ALIANÇA I COMERCIALIZAÇÃO DE BIOCOMBUSTÍVEIS E ENE" at bounding box center [700, 269] width 190 height 8
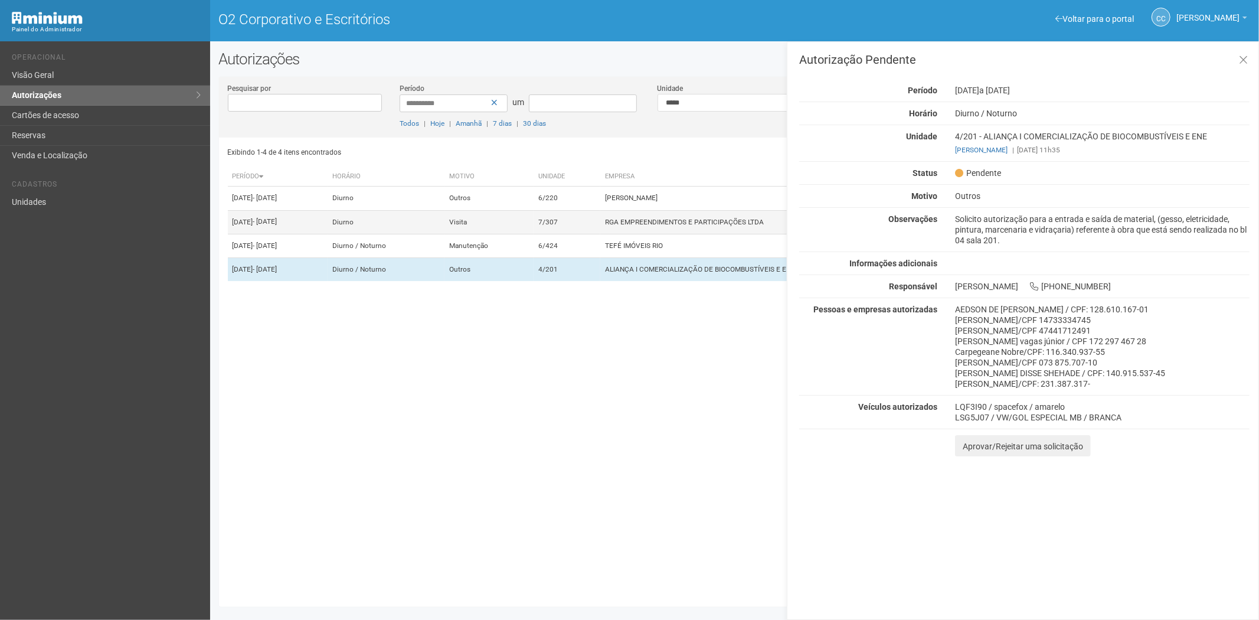
click at [683, 226] on font "RGA EMPREENDIMENTOS E PARTICIPAÇÕES LTDA" at bounding box center [684, 222] width 159 height 8
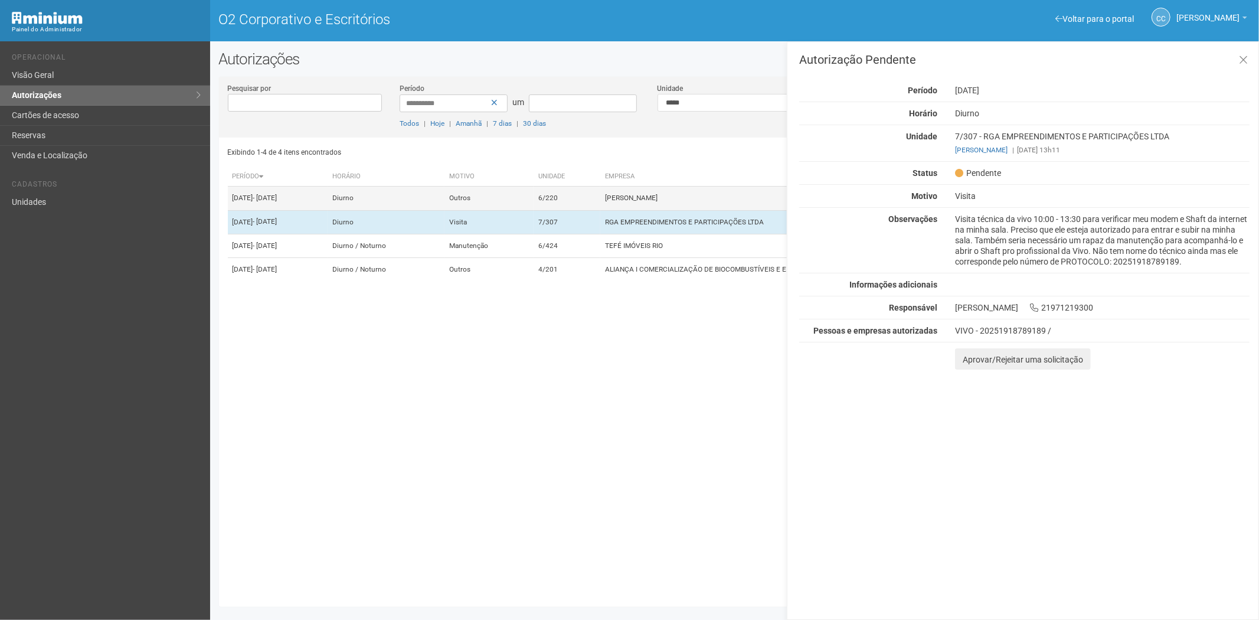
click at [689, 207] on td "[PERSON_NAME]" at bounding box center [784, 198] width 368 height 24
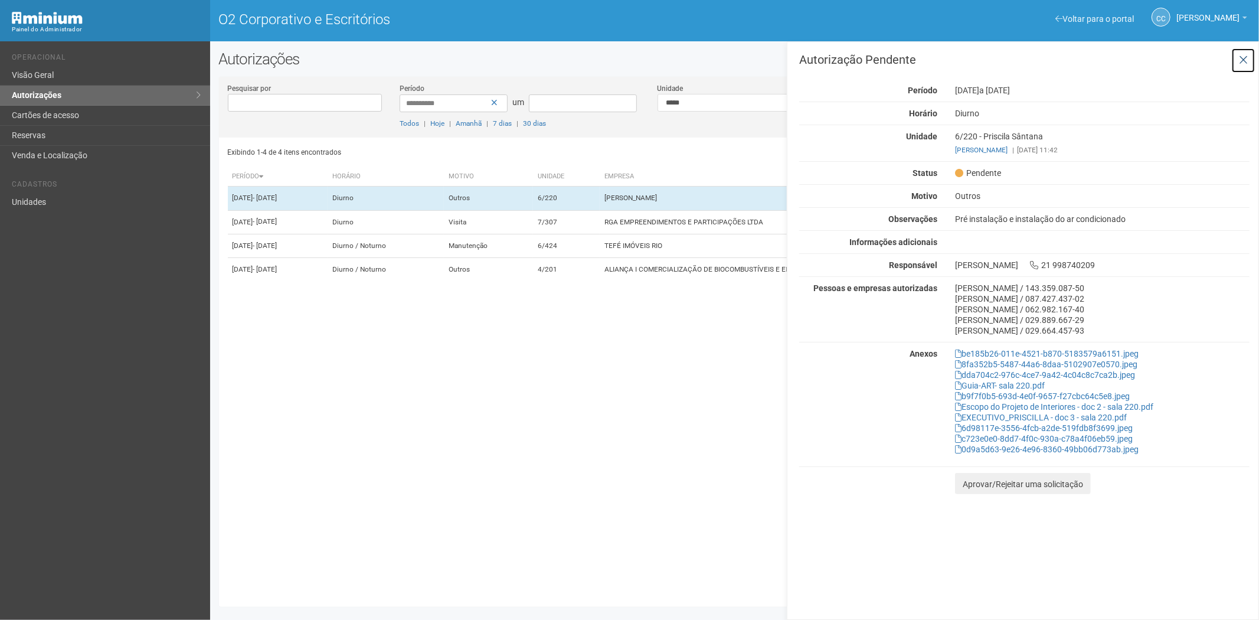
drag, startPoint x: 1241, startPoint y: 55, endPoint x: 1114, endPoint y: 21, distance: 131.4
click at [1241, 55] on icon at bounding box center [1243, 60] width 9 height 12
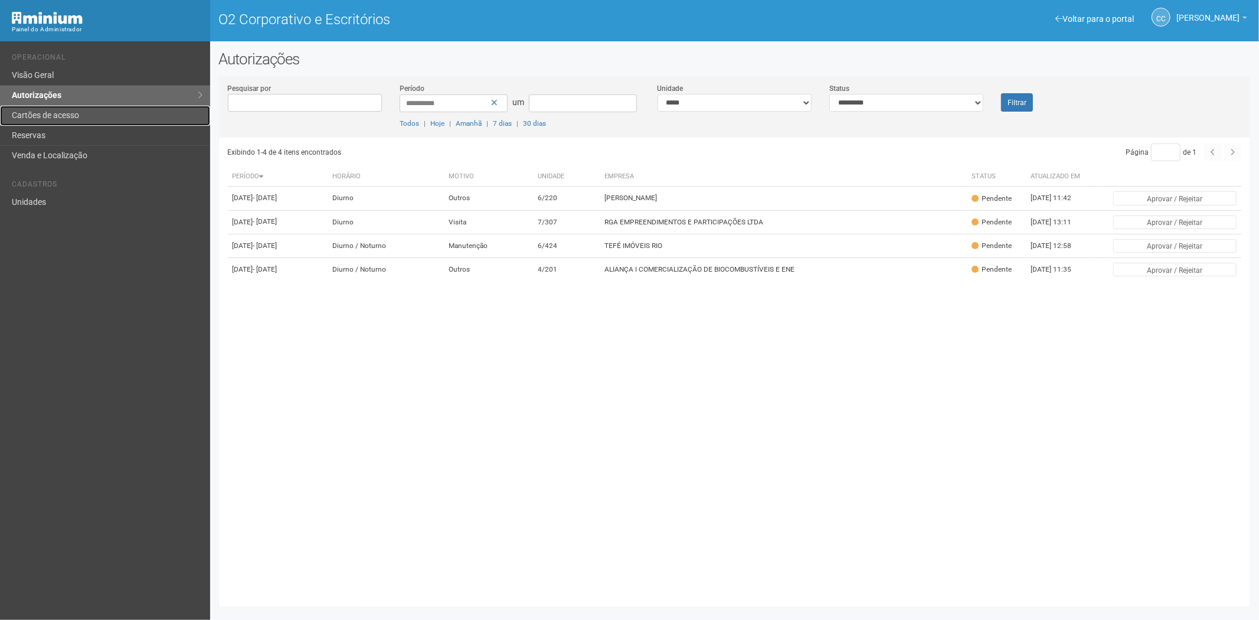
click at [36, 115] on font "Cartões de acesso" at bounding box center [45, 114] width 67 height 9
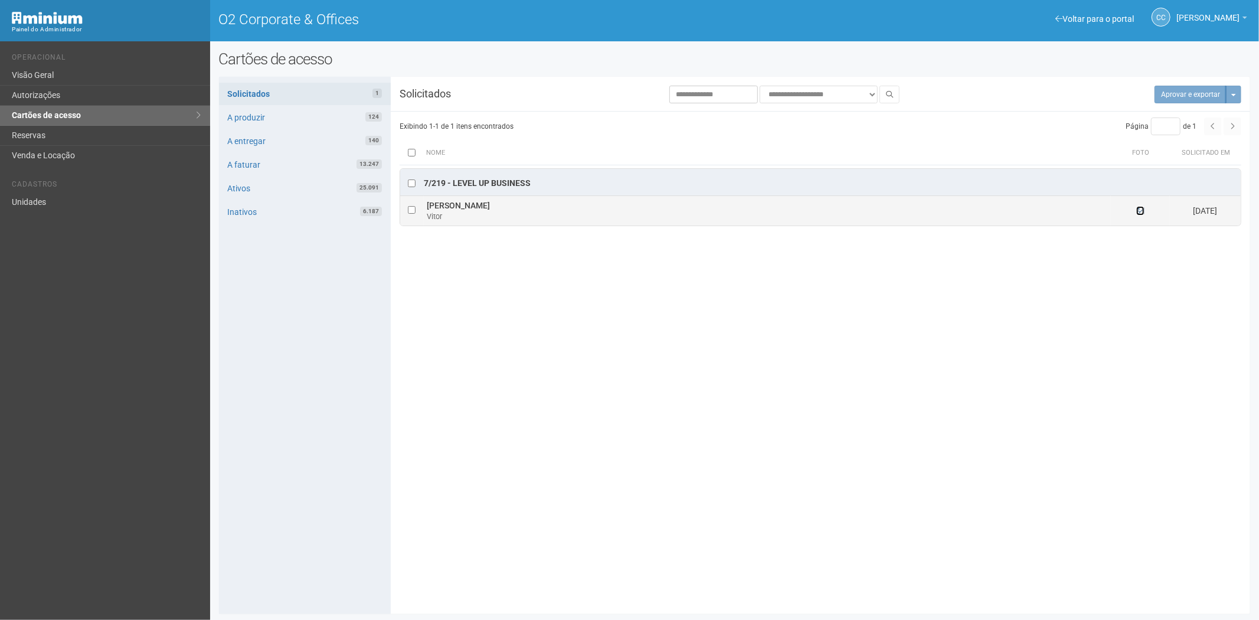
click at [1140, 208] on icon at bounding box center [1140, 211] width 8 height 8
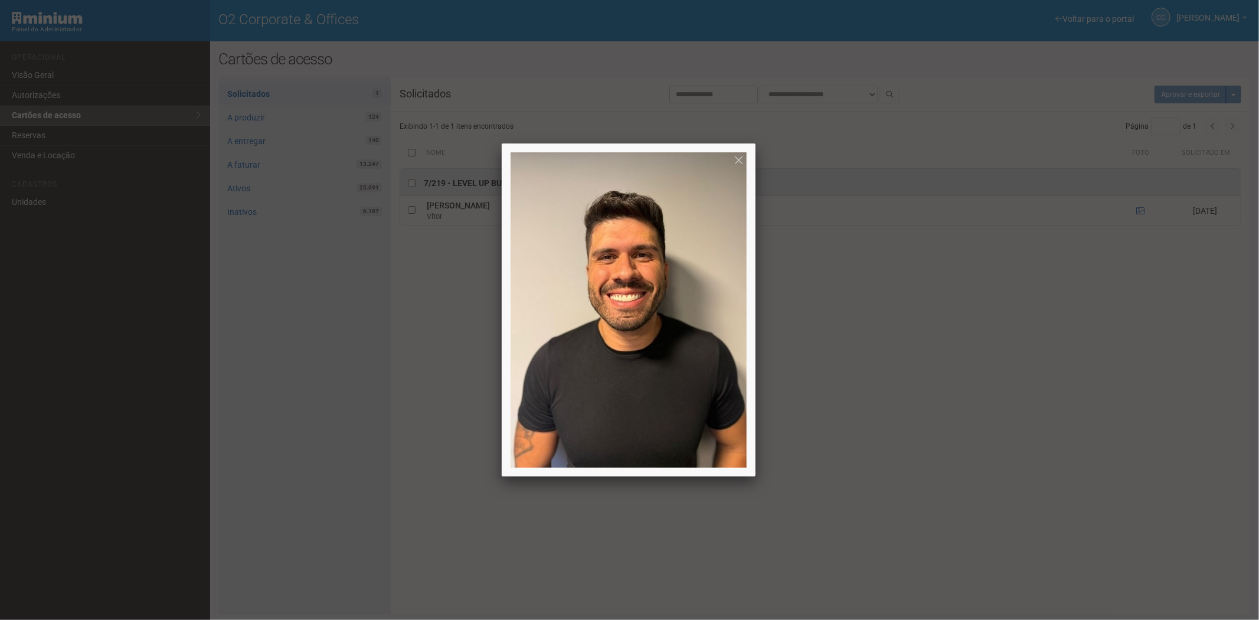
click at [1009, 426] on div at bounding box center [629, 310] width 1259 height 620
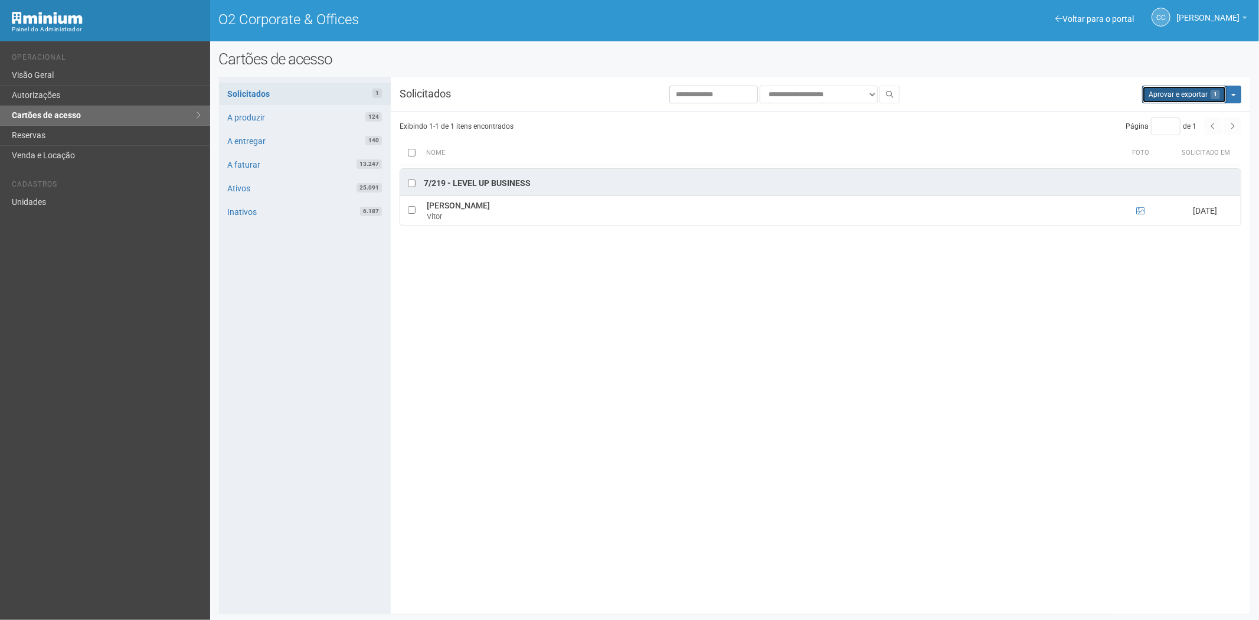
click at [1177, 92] on button "Aprovar e exportar 1" at bounding box center [1184, 95] width 84 height 18
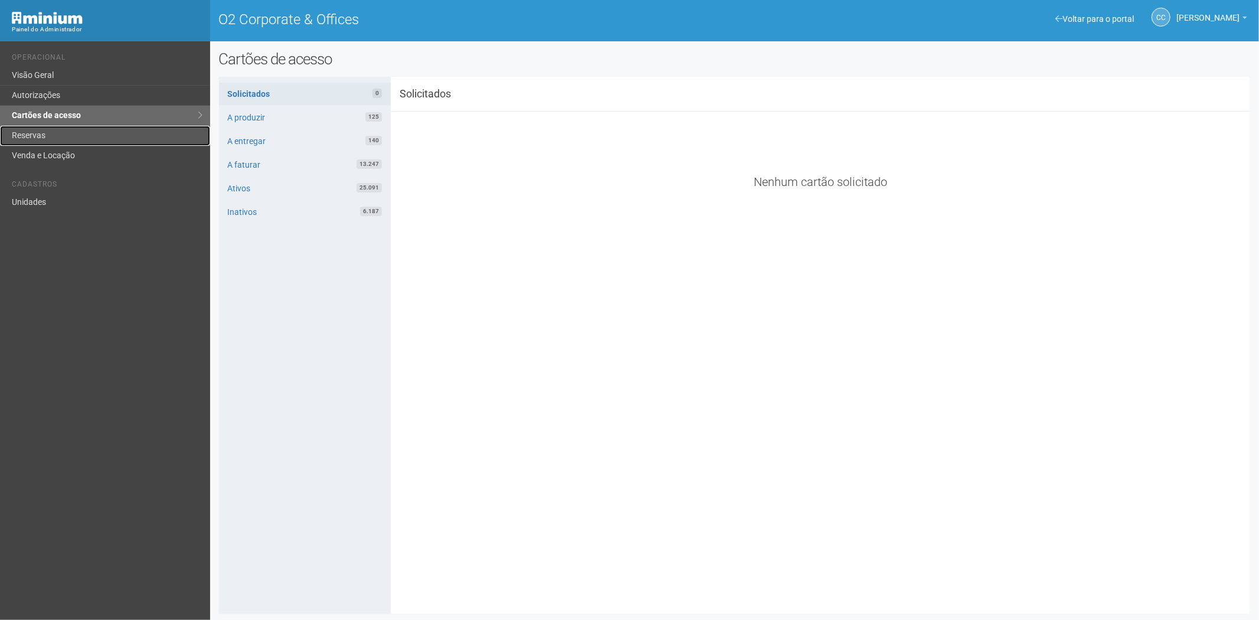
click at [63, 130] on link "Reservas" at bounding box center [105, 136] width 210 height 20
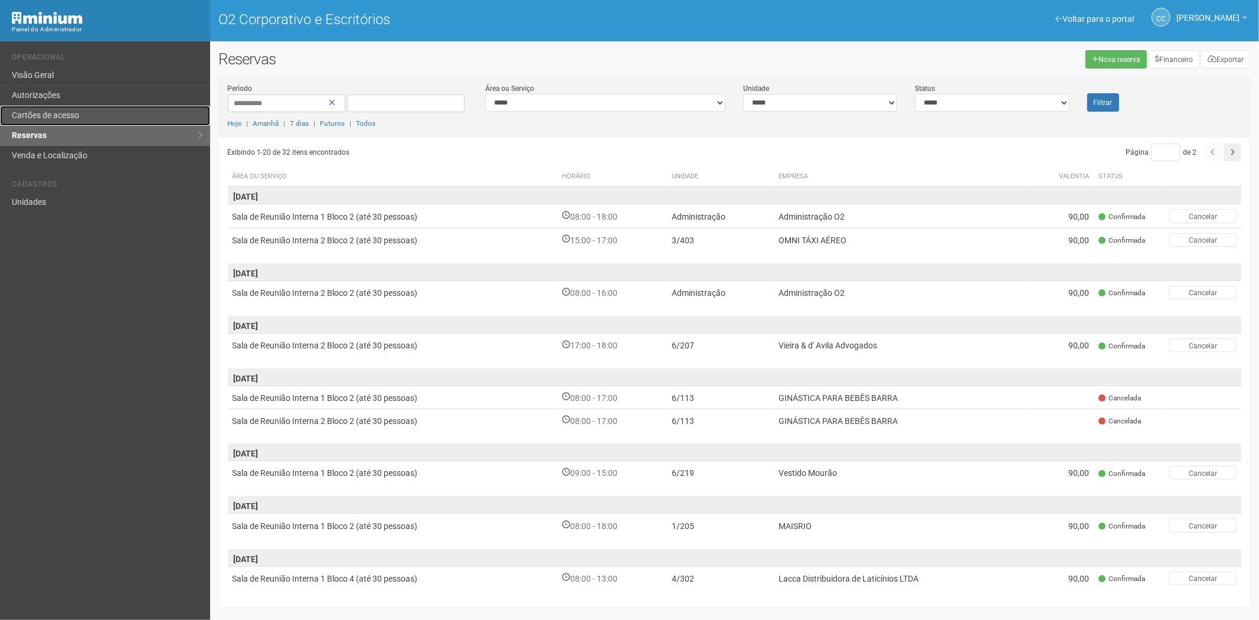
click at [33, 110] on font "Cartões de acesso" at bounding box center [45, 114] width 67 height 9
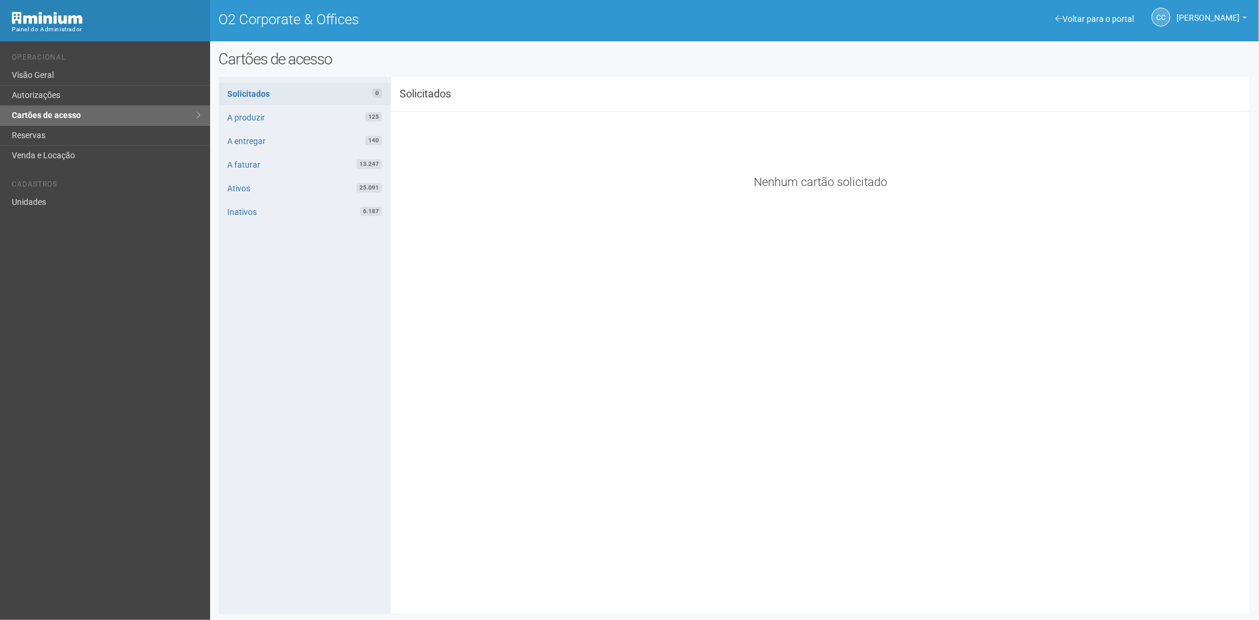
drag, startPoint x: 586, startPoint y: 346, endPoint x: 564, endPoint y: 415, distance: 71.9
click at [586, 346] on div "**********" at bounding box center [735, 345] width 1032 height 519
click at [35, 204] on link "Unidades" at bounding box center [105, 201] width 210 height 19
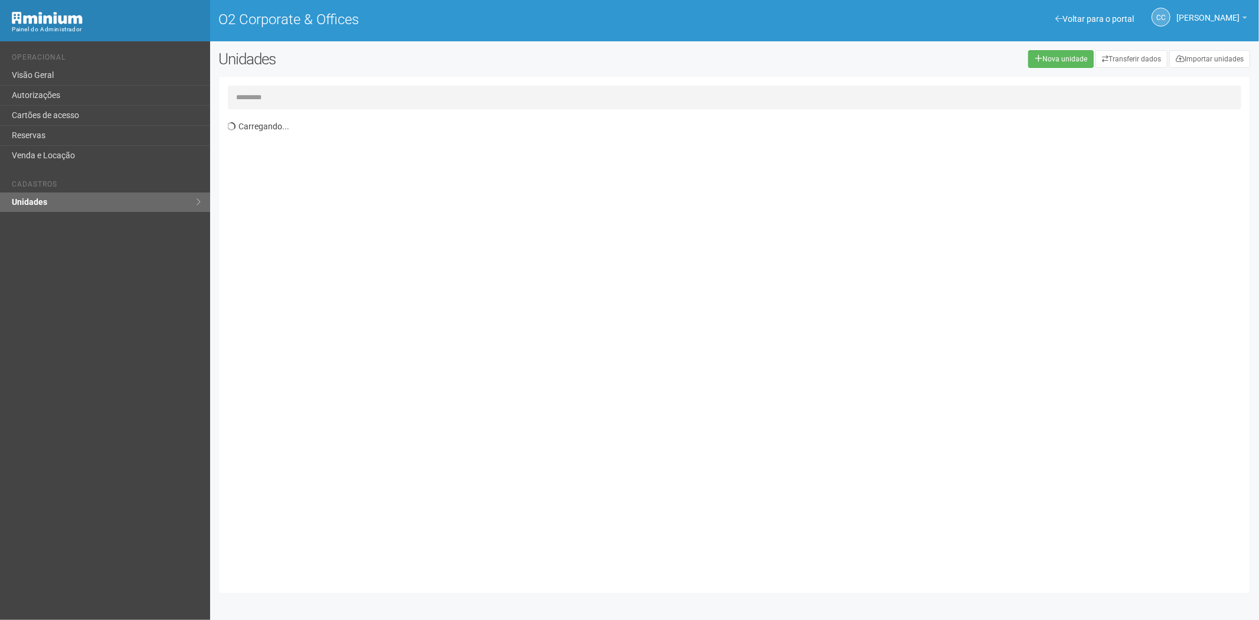
click at [287, 87] on input "text" at bounding box center [735, 98] width 1014 height 24
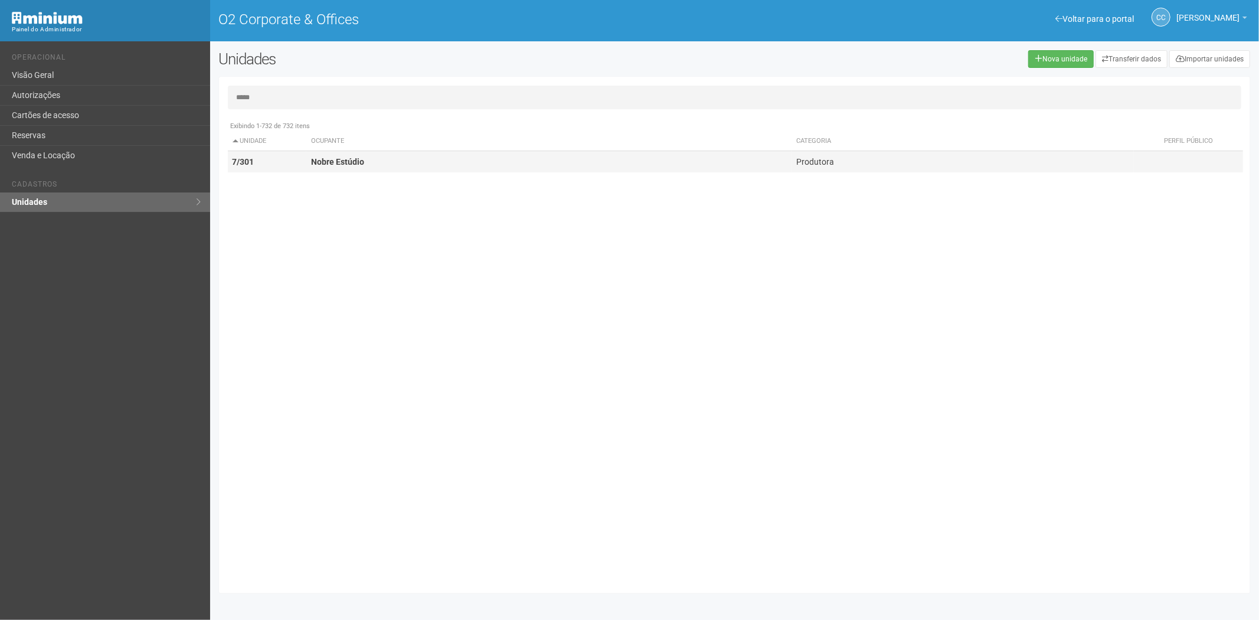
type input "*****"
click at [362, 161] on strong "Nobre Estúdio" at bounding box center [337, 161] width 53 height 9
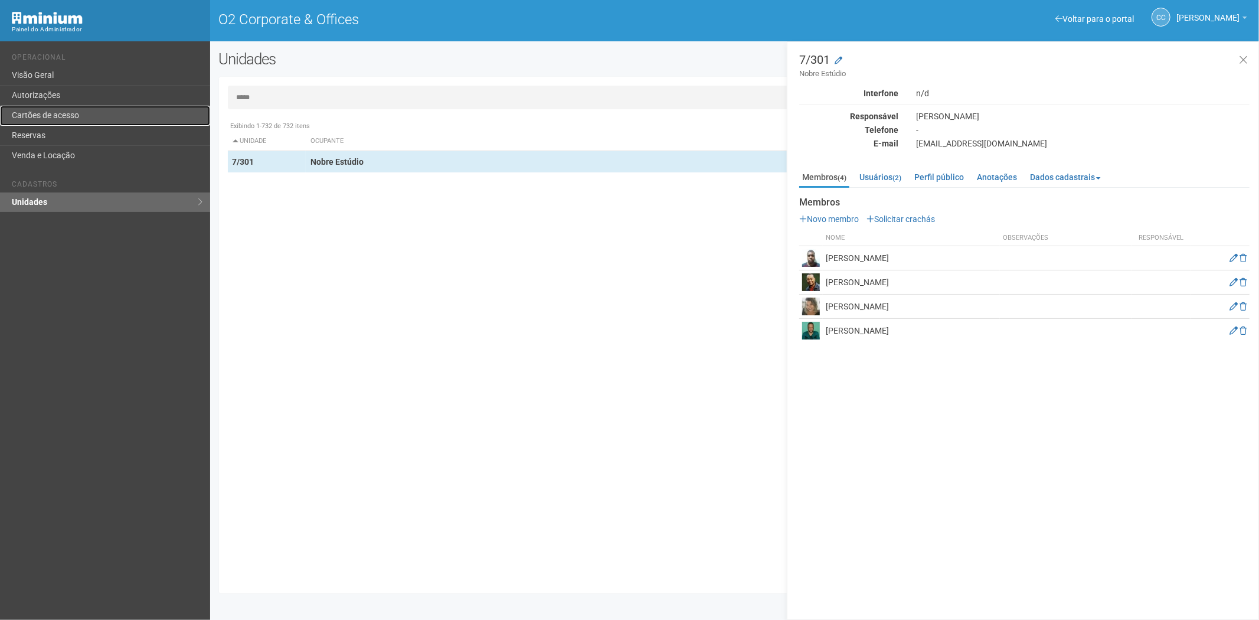
click at [139, 119] on link "Cartões de acesso" at bounding box center [105, 116] width 210 height 20
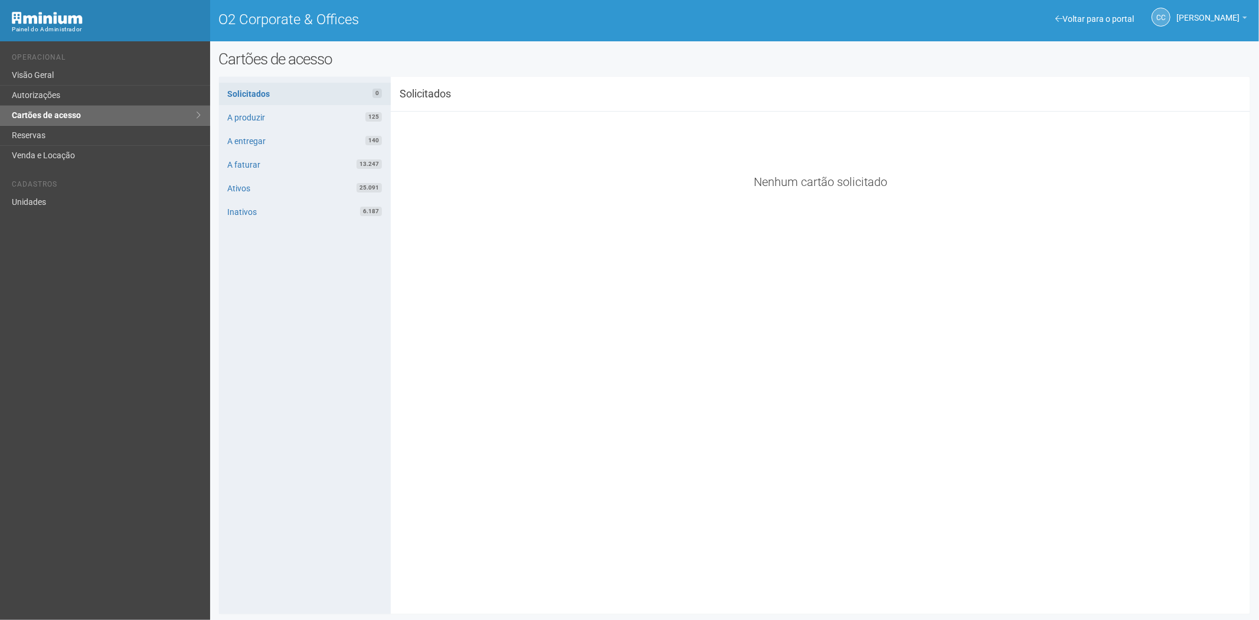
click at [447, 582] on div "**********" at bounding box center [735, 345] width 1032 height 519
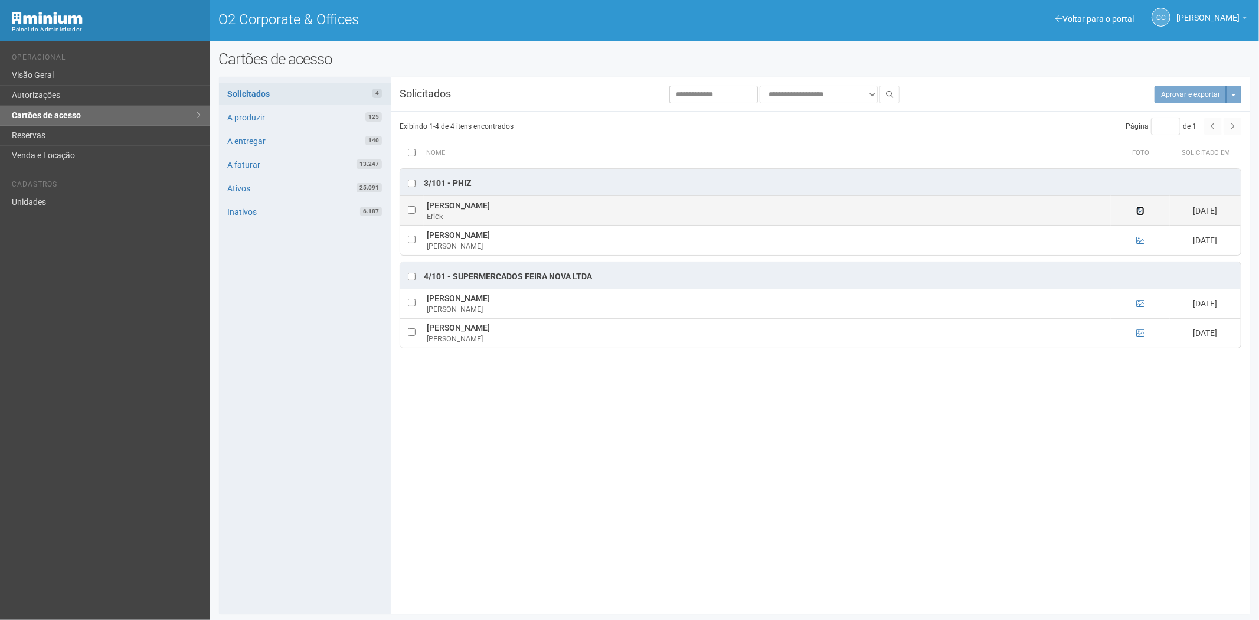
click at [1142, 209] on icon at bounding box center [1140, 211] width 8 height 8
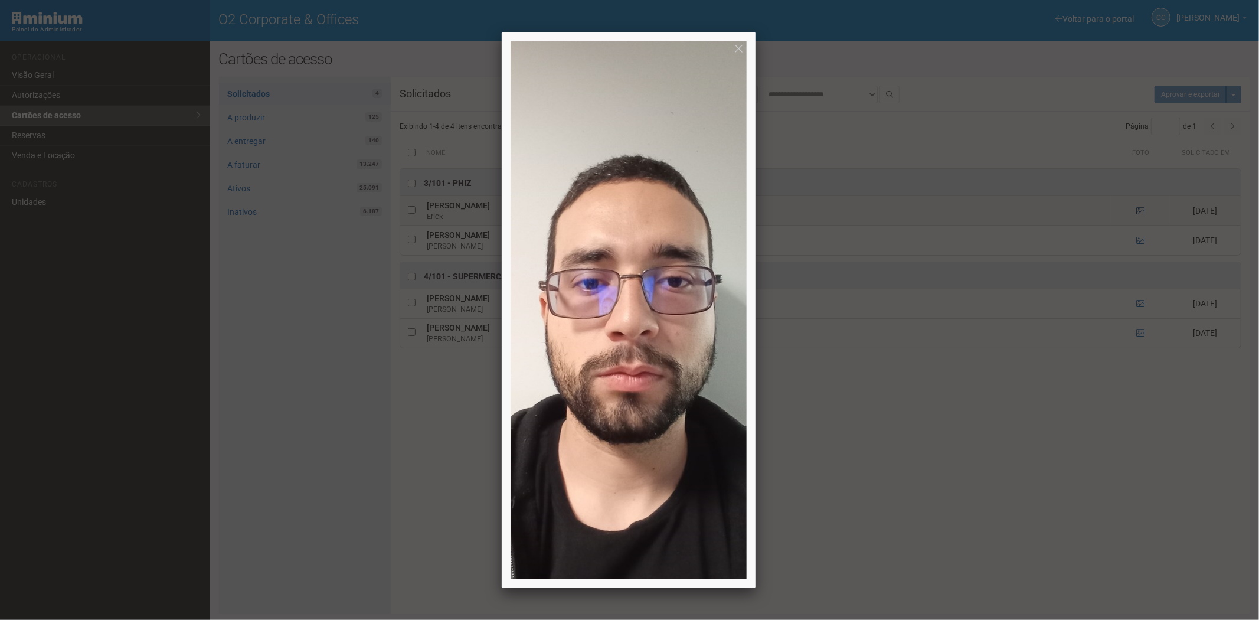
click at [1142, 209] on div at bounding box center [629, 310] width 1259 height 620
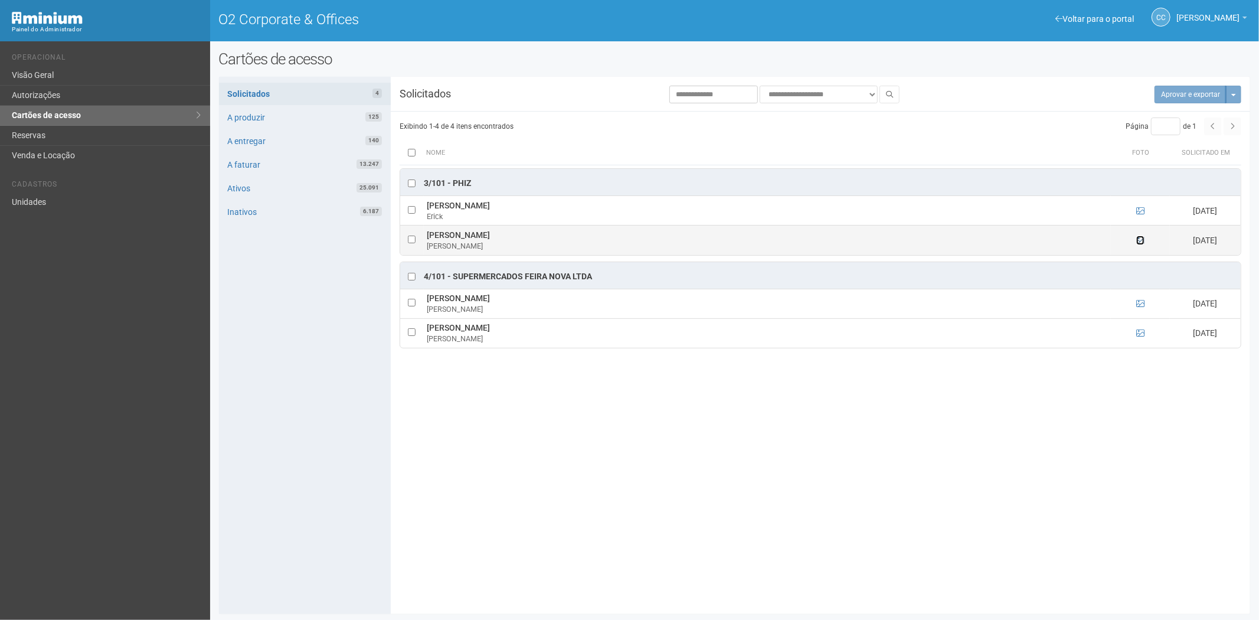
click at [1140, 239] on icon at bounding box center [1140, 240] width 8 height 8
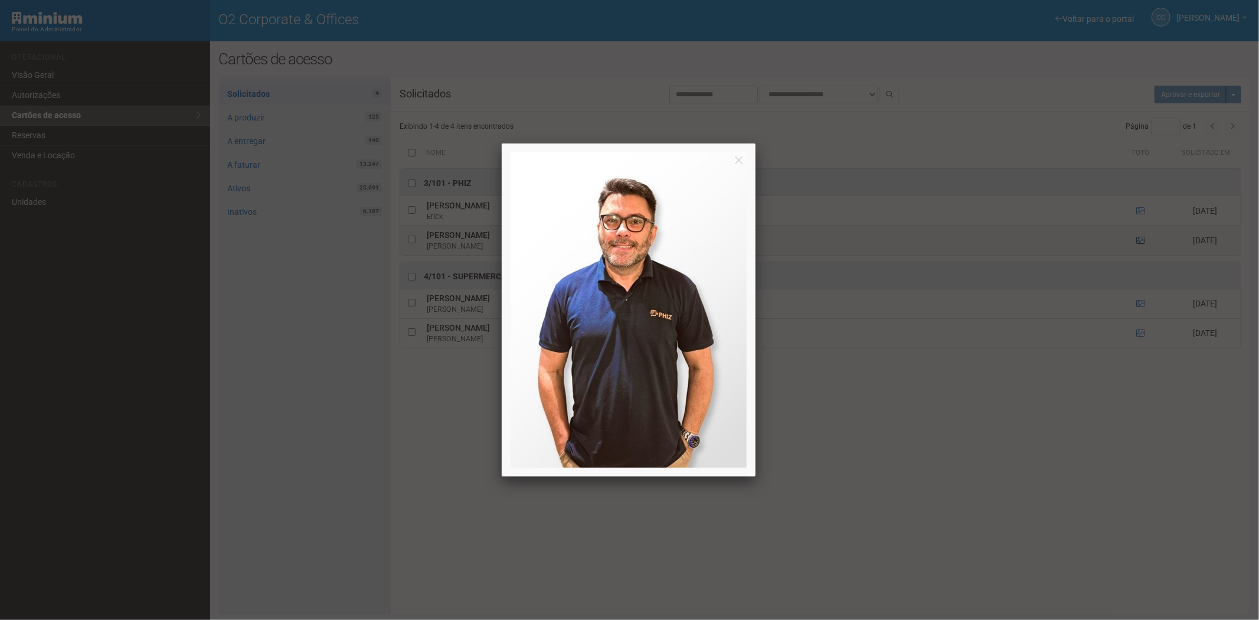
click at [1140, 239] on div at bounding box center [629, 310] width 1259 height 620
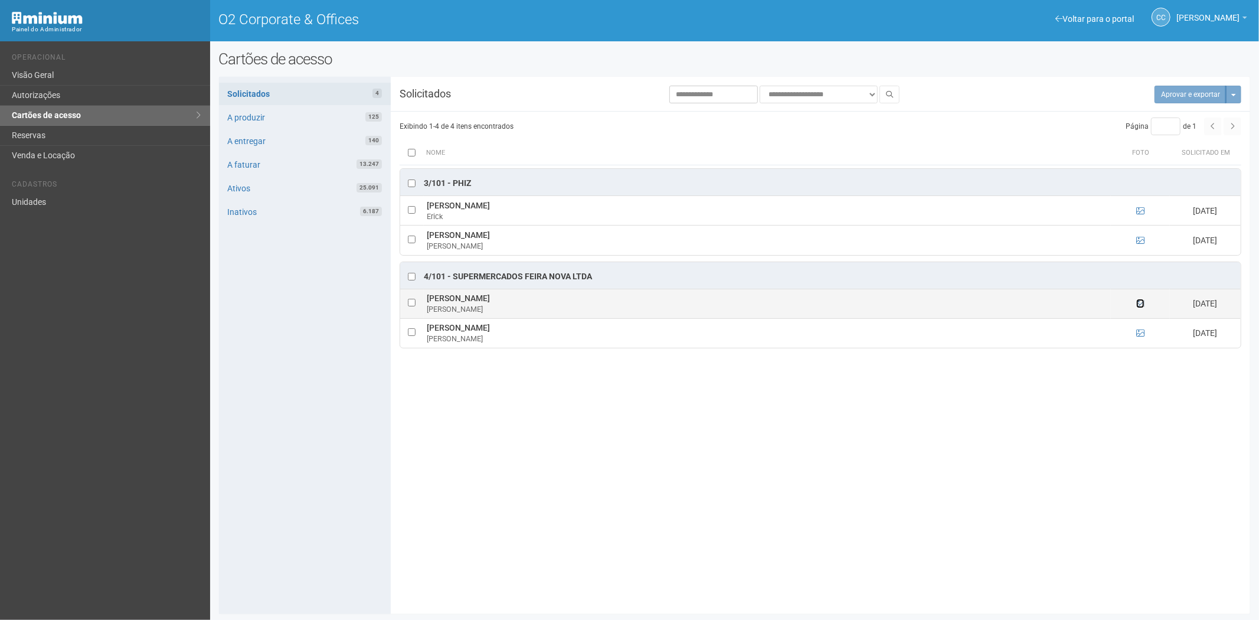
click at [1142, 304] on icon at bounding box center [1140, 303] width 8 height 8
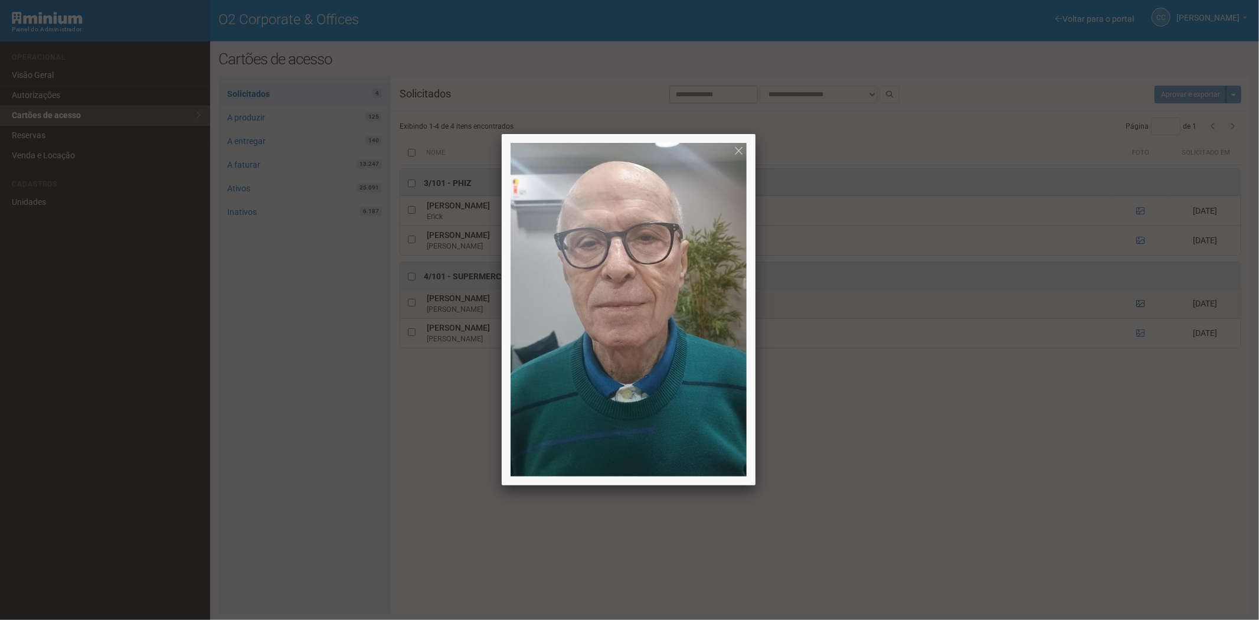
click at [1142, 304] on div at bounding box center [629, 310] width 1259 height 620
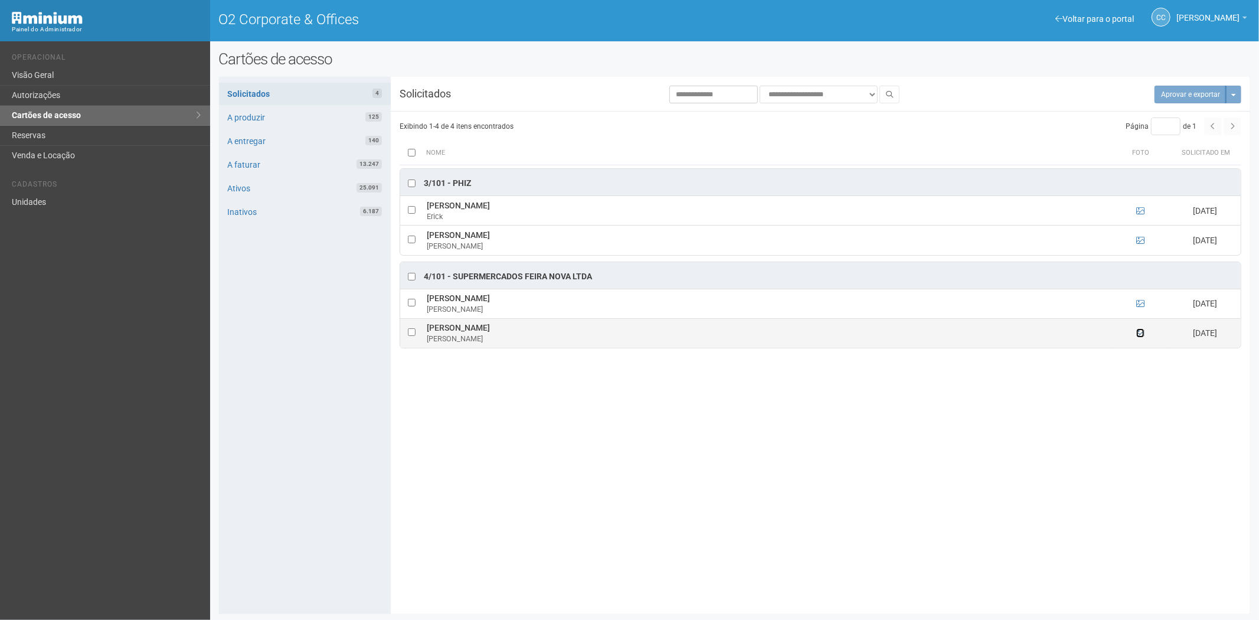
click at [1143, 335] on icon at bounding box center [1140, 333] width 8 height 8
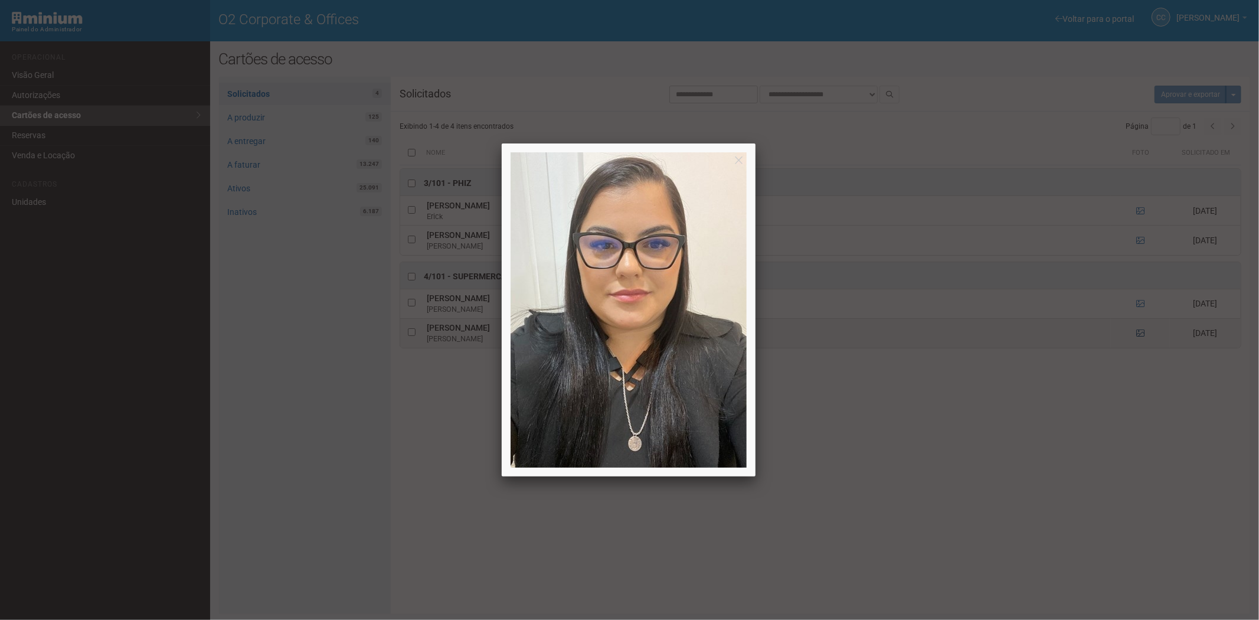
click at [1143, 335] on div at bounding box center [629, 310] width 1259 height 620
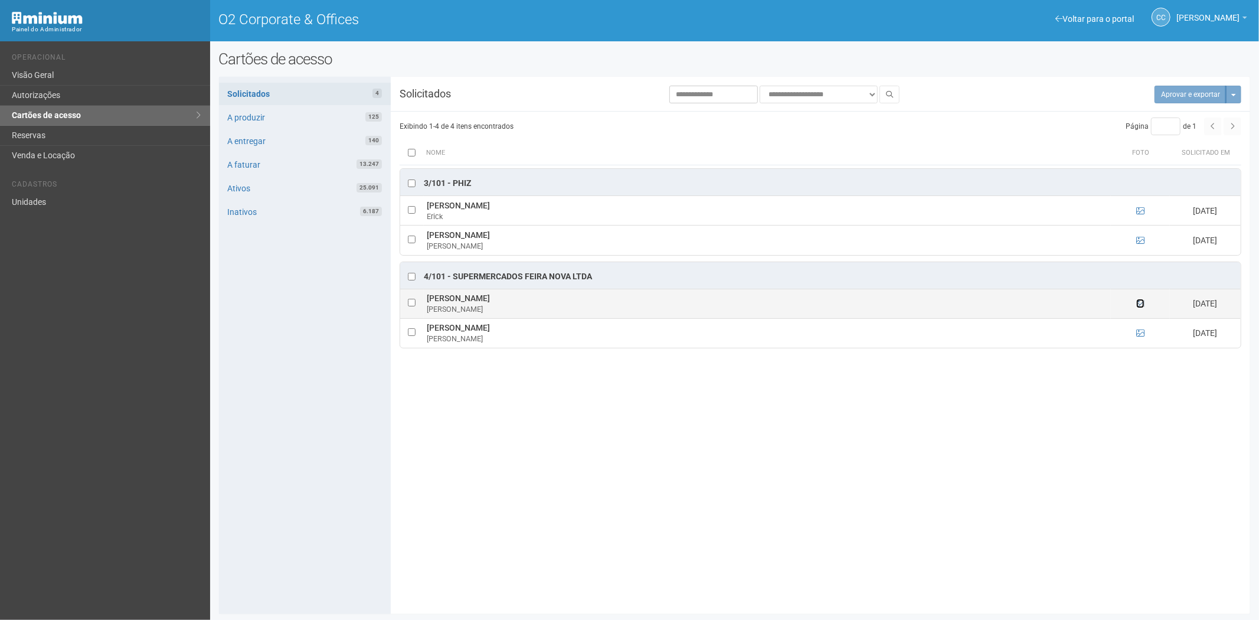
click at [1140, 301] on icon at bounding box center [1140, 303] width 8 height 8
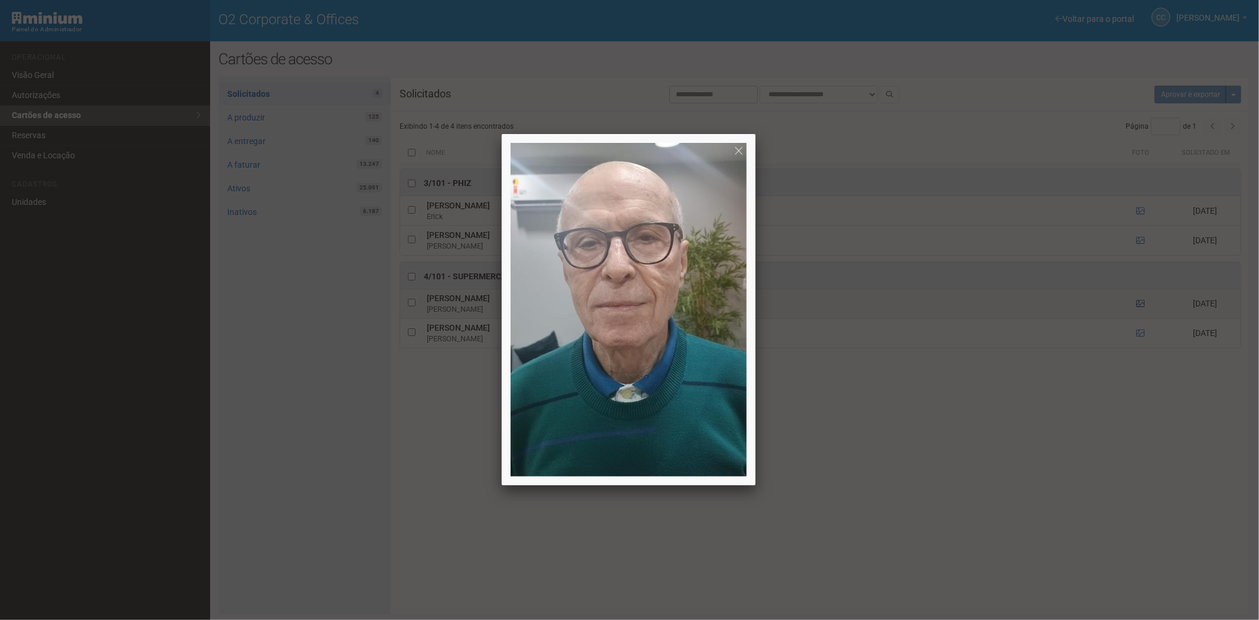
click at [1140, 301] on div at bounding box center [629, 310] width 1259 height 620
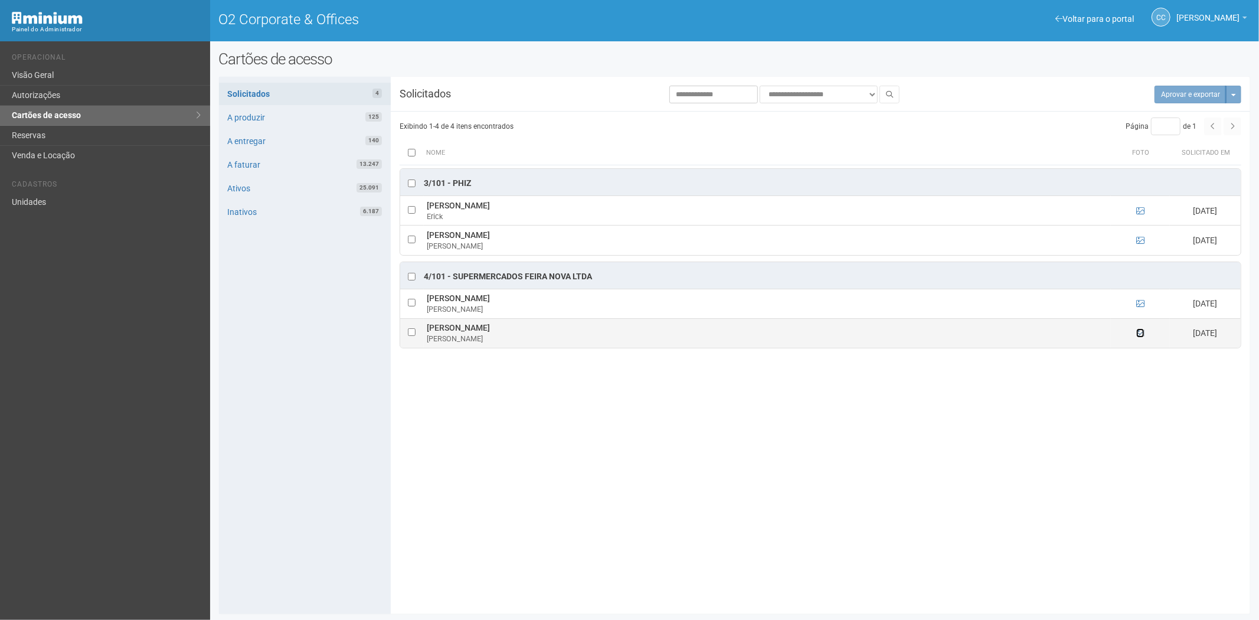
click at [1141, 334] on icon at bounding box center [1140, 333] width 8 height 8
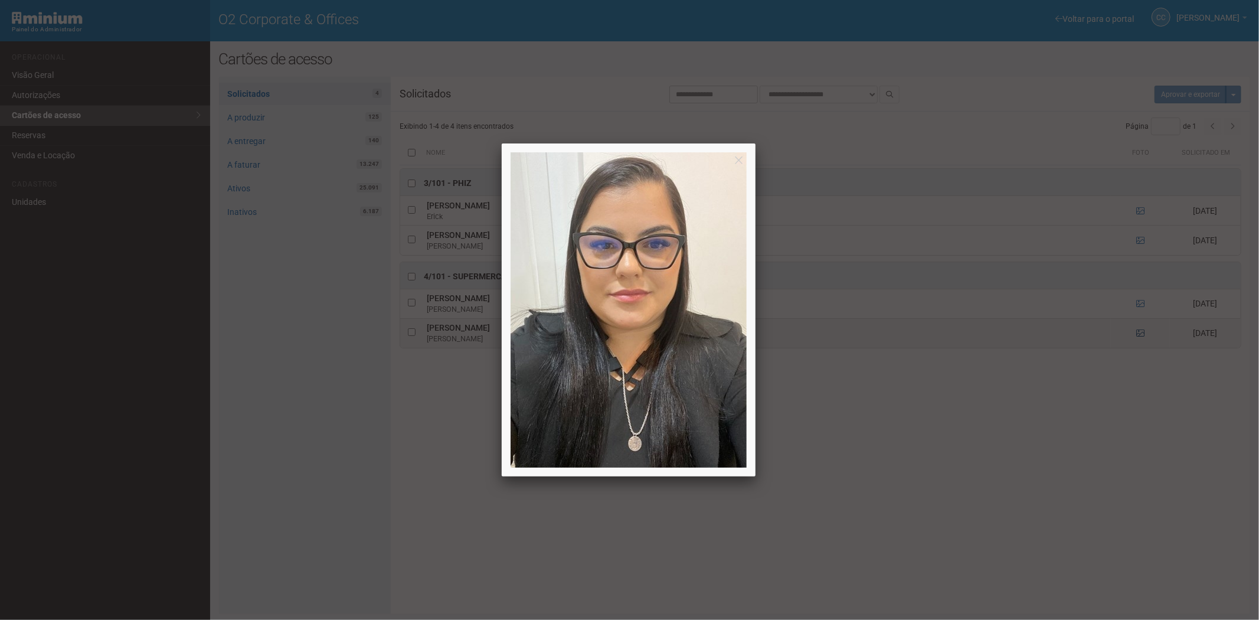
click at [1141, 334] on div at bounding box center [629, 310] width 1259 height 620
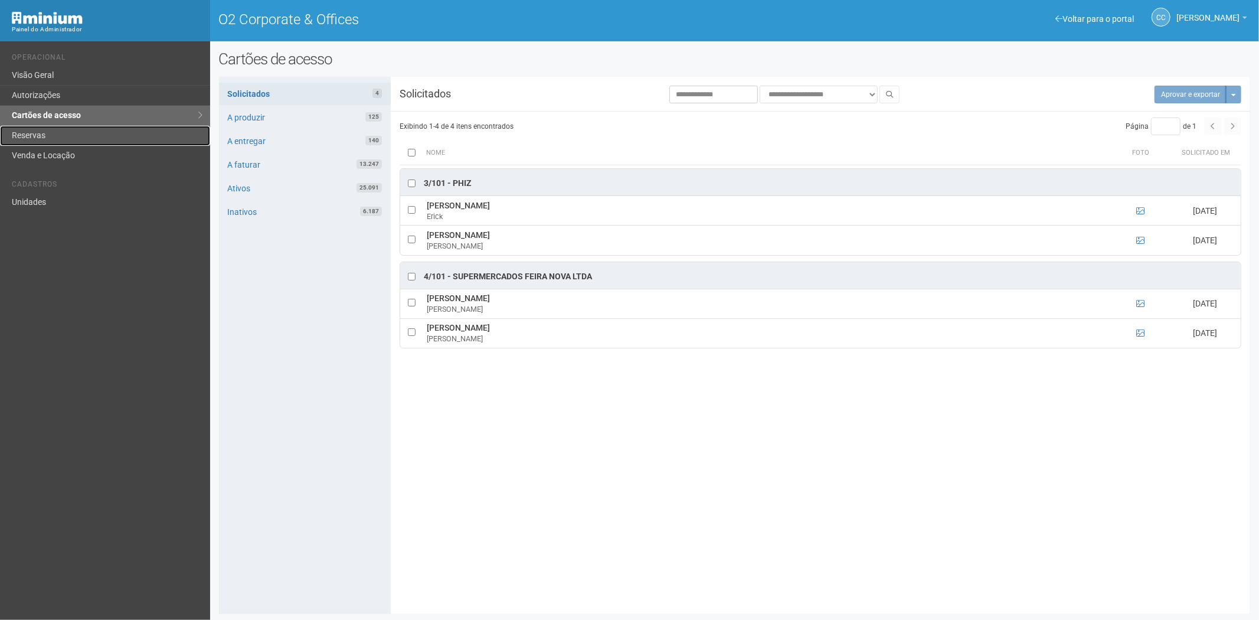
click at [59, 131] on link "Reservas" at bounding box center [105, 136] width 210 height 20
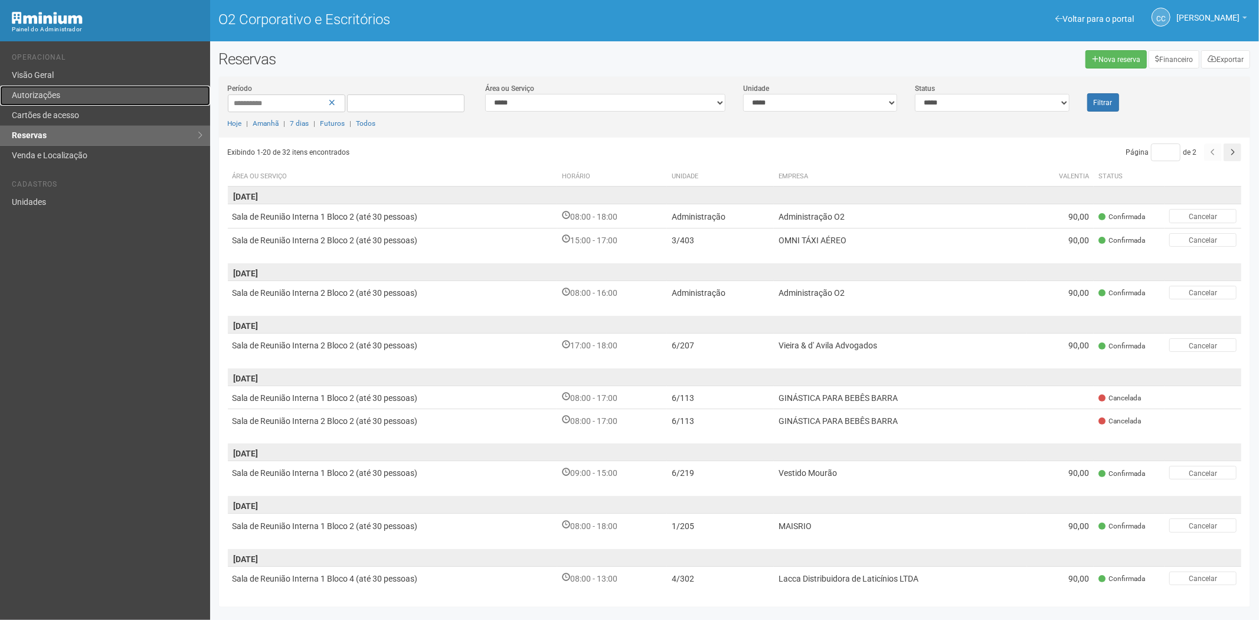
click at [39, 99] on font "Autorizações" at bounding box center [36, 94] width 48 height 9
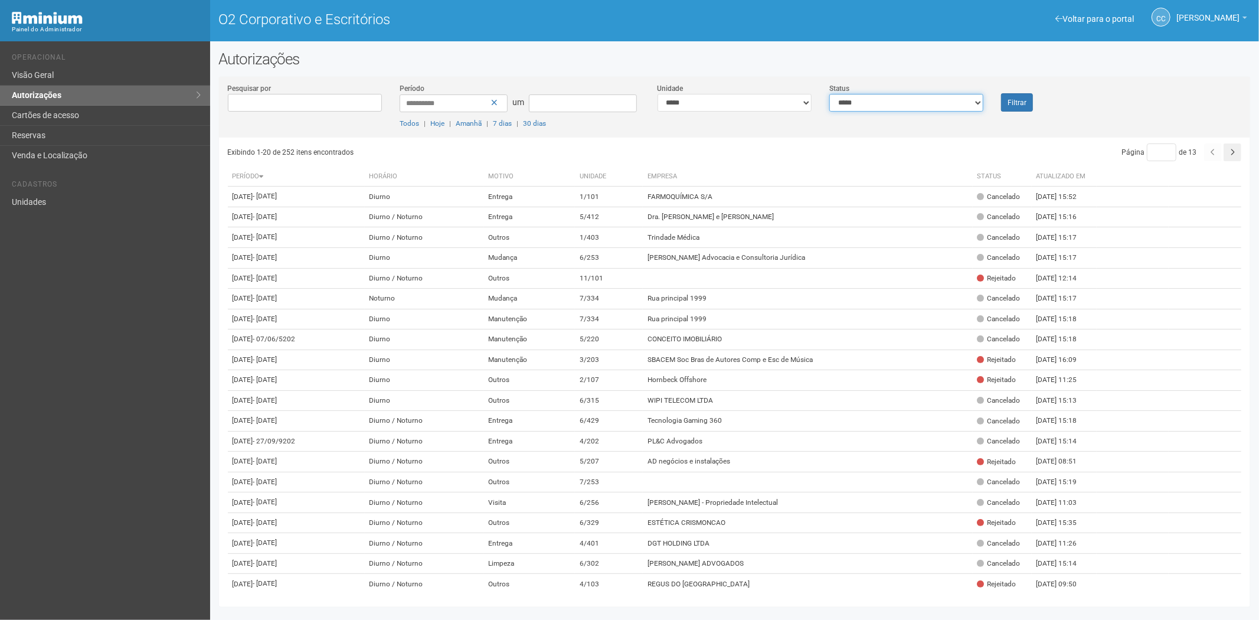
drag, startPoint x: 923, startPoint y: 102, endPoint x: 916, endPoint y: 108, distance: 9.2
click at [923, 102] on select "**********" at bounding box center [906, 103] width 154 height 18
select select "*"
click at [829, 94] on select "**********" at bounding box center [906, 103] width 154 height 18
click at [1016, 101] on font "Filtrar" at bounding box center [1016, 103] width 19 height 8
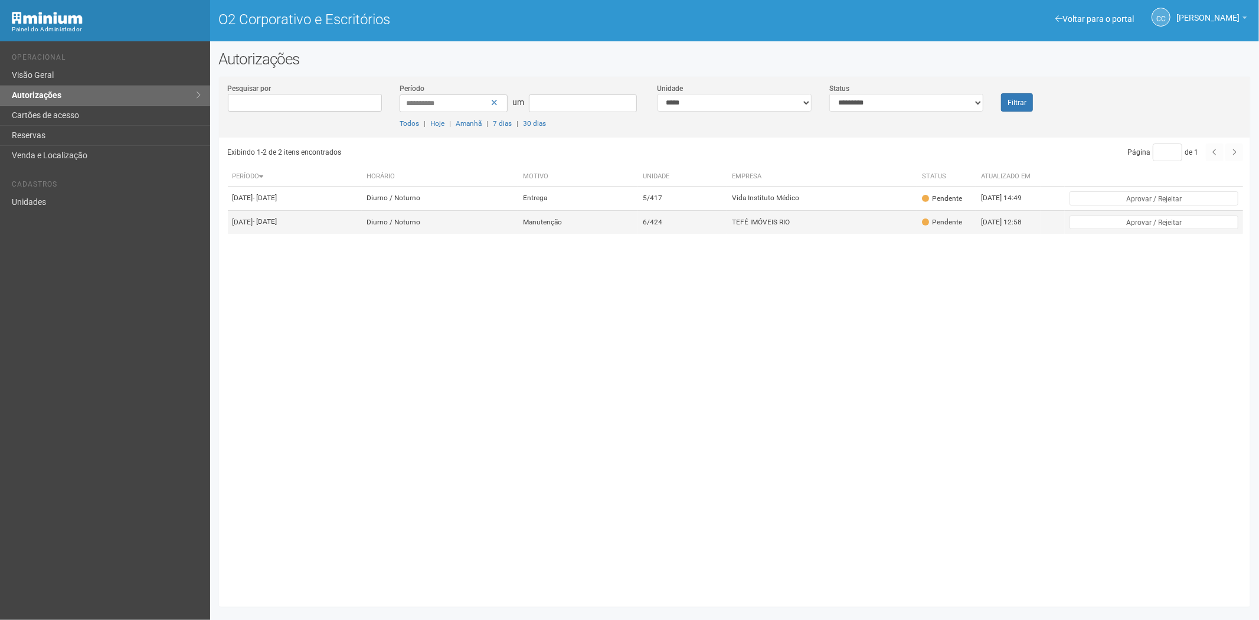
click at [727, 234] on td "6/424" at bounding box center [682, 222] width 89 height 24
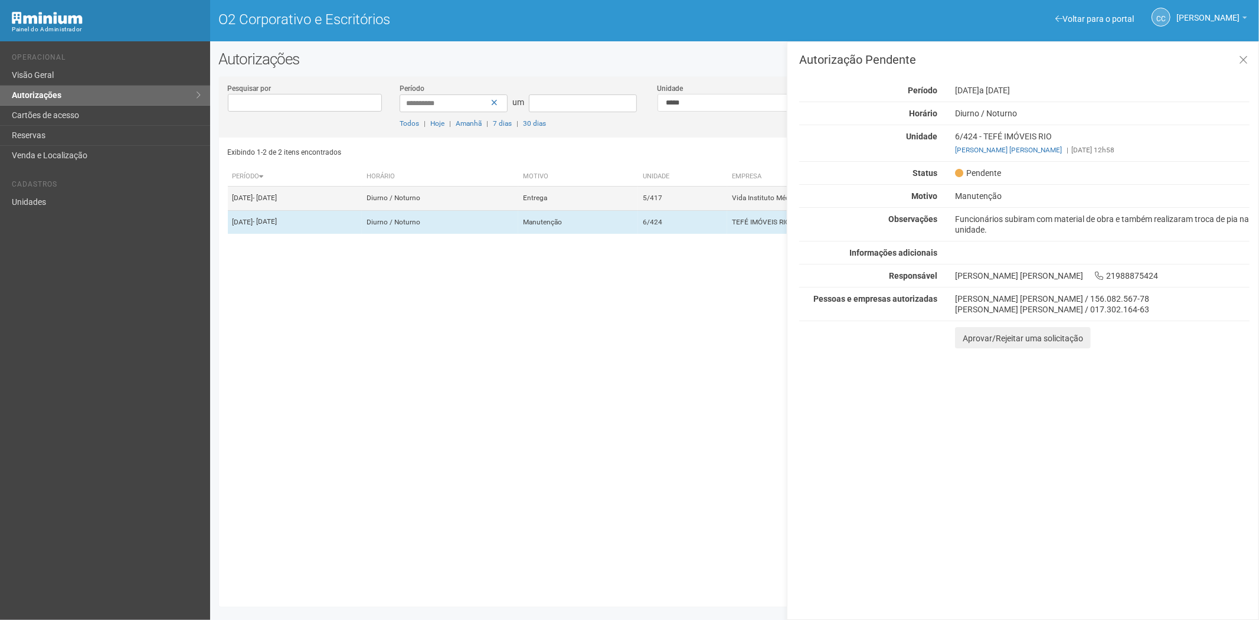
click at [727, 208] on td "5/417" at bounding box center [682, 198] width 89 height 24
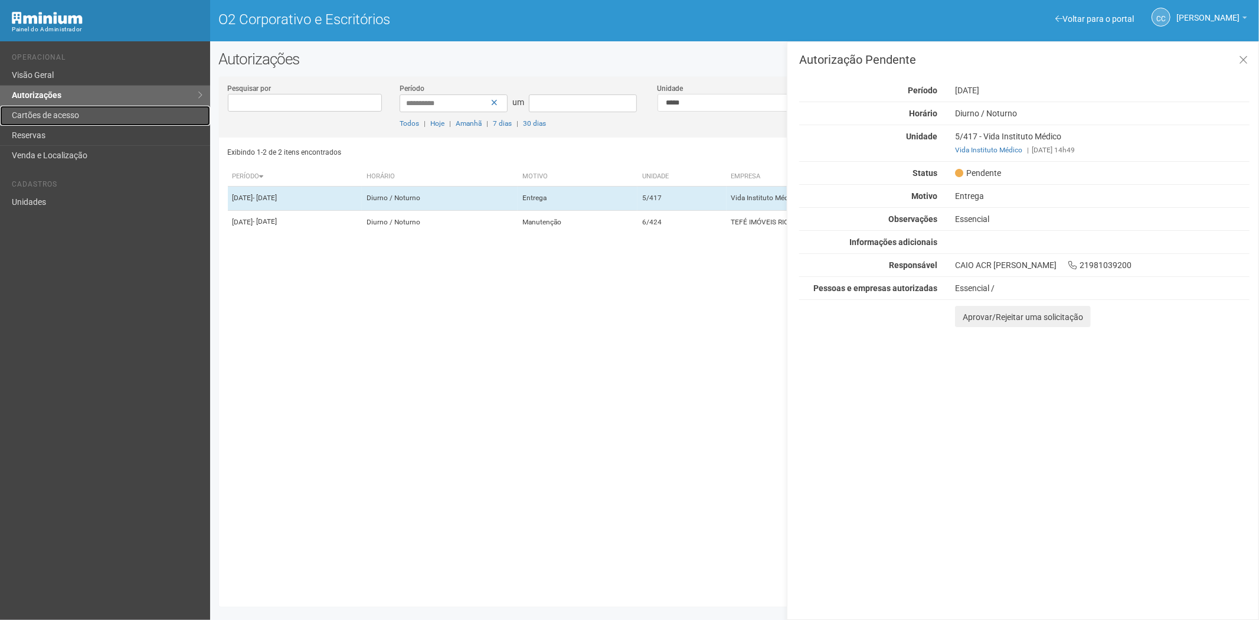
click at [61, 114] on font "Cartões de acesso" at bounding box center [45, 114] width 67 height 9
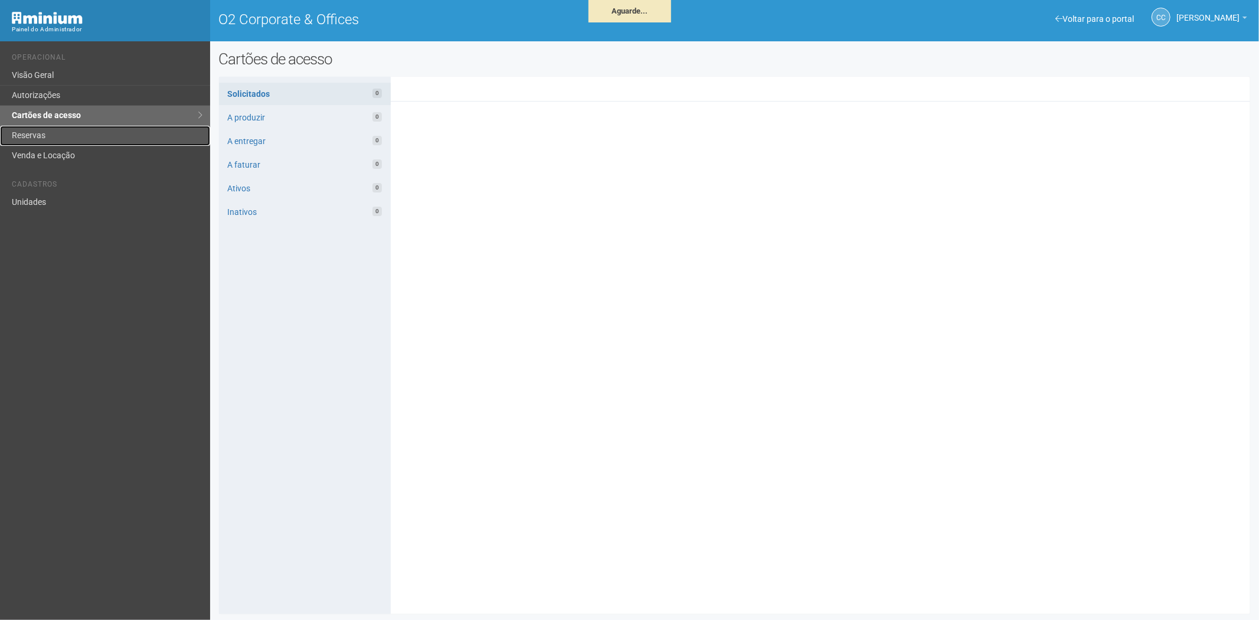
drag, startPoint x: 0, startPoint y: 0, endPoint x: 66, endPoint y: 137, distance: 152.3
click at [66, 137] on link "Reservas" at bounding box center [105, 136] width 210 height 20
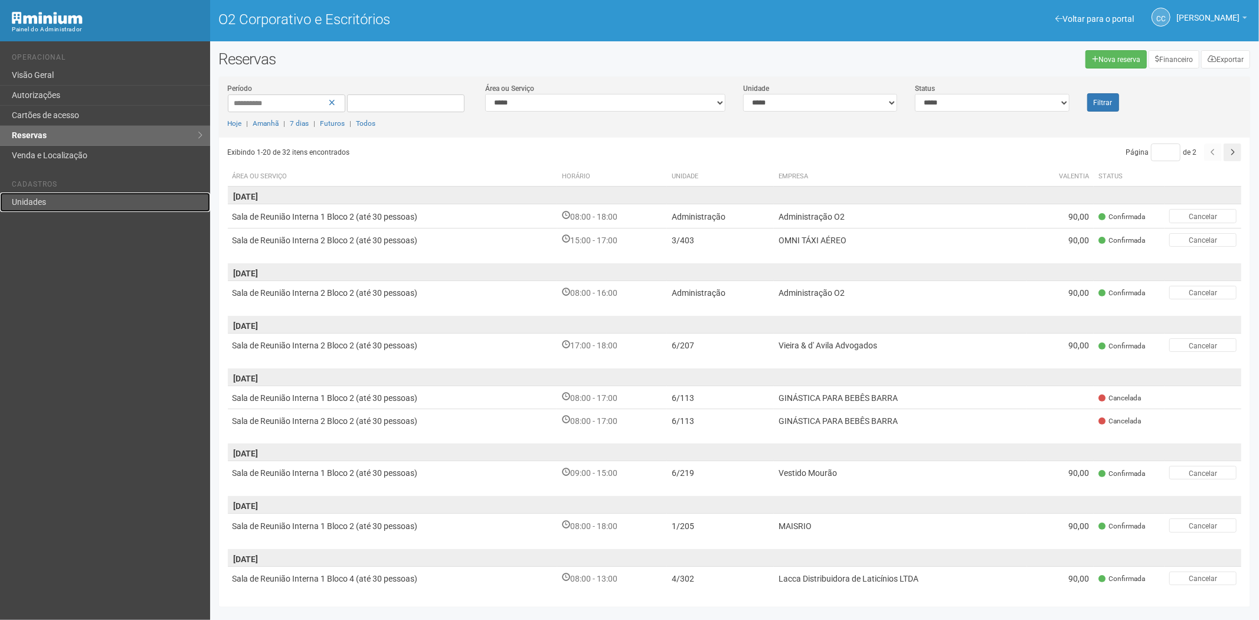
click at [103, 207] on link "Unidades" at bounding box center [105, 201] width 210 height 19
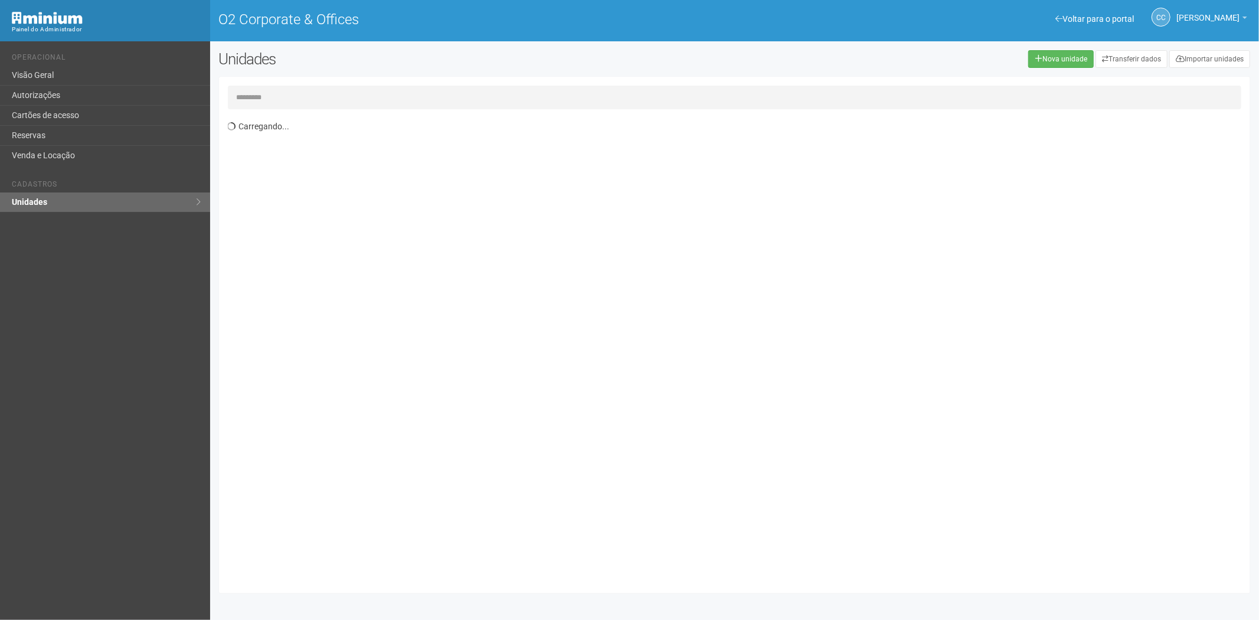
click at [309, 96] on input "text" at bounding box center [735, 98] width 1014 height 24
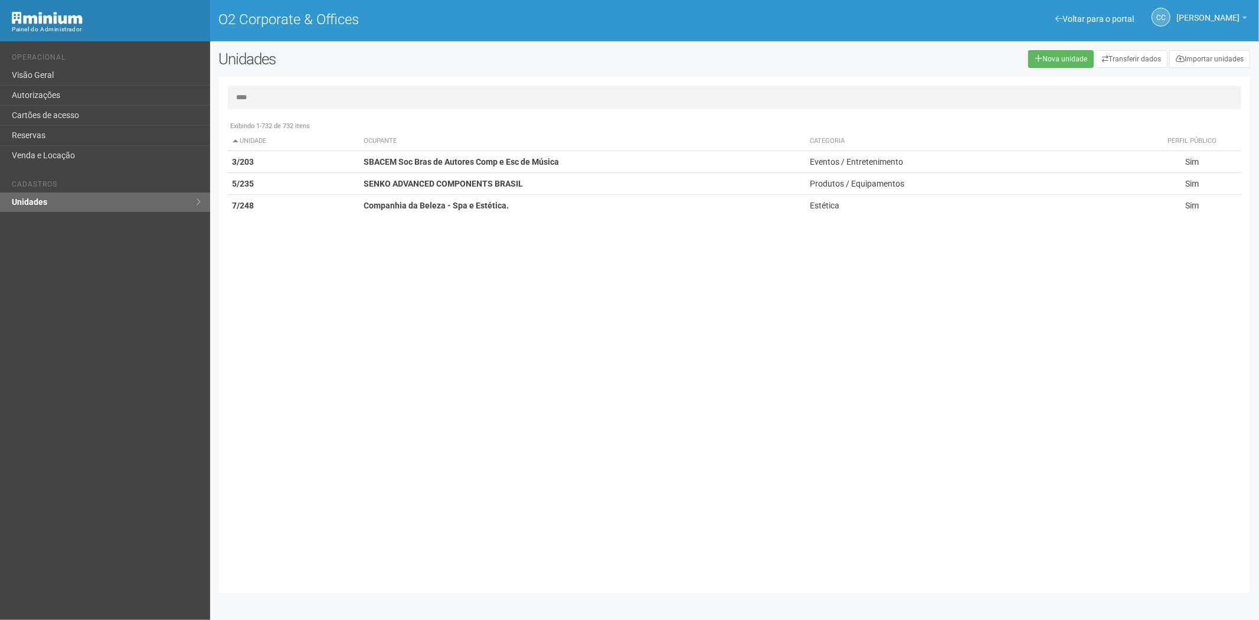
type input "****"
click at [73, 119] on link "Cartões de acesso" at bounding box center [105, 116] width 210 height 20
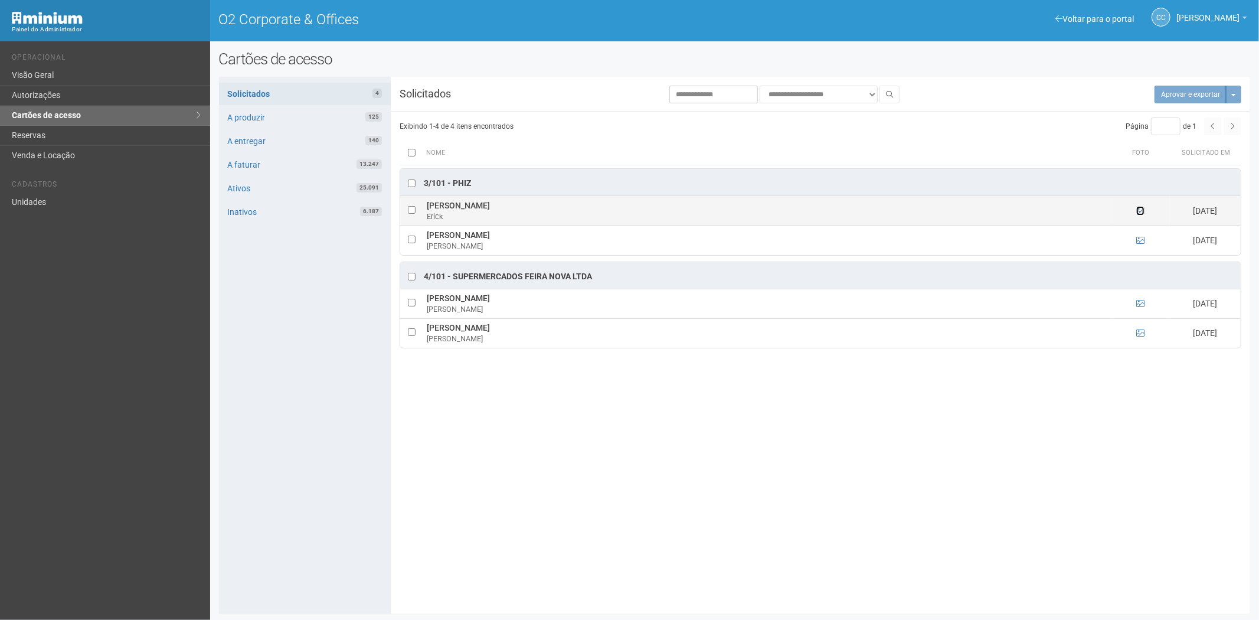
click at [1141, 210] on icon at bounding box center [1140, 211] width 8 height 8
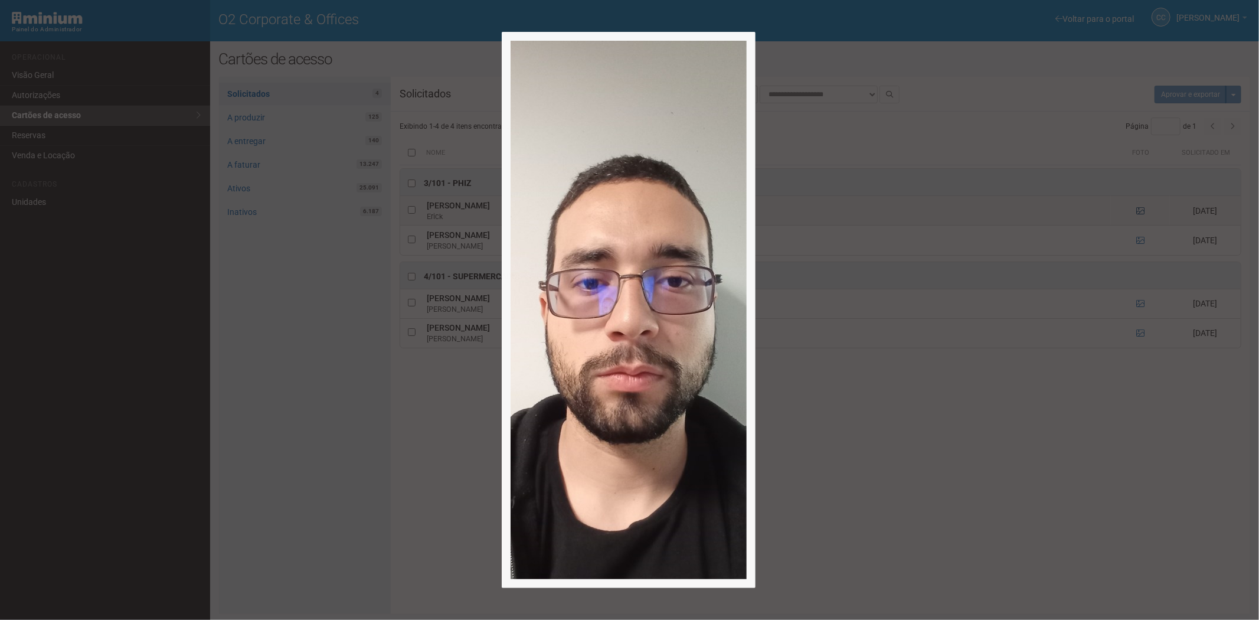
click at [1141, 210] on div at bounding box center [629, 310] width 1259 height 620
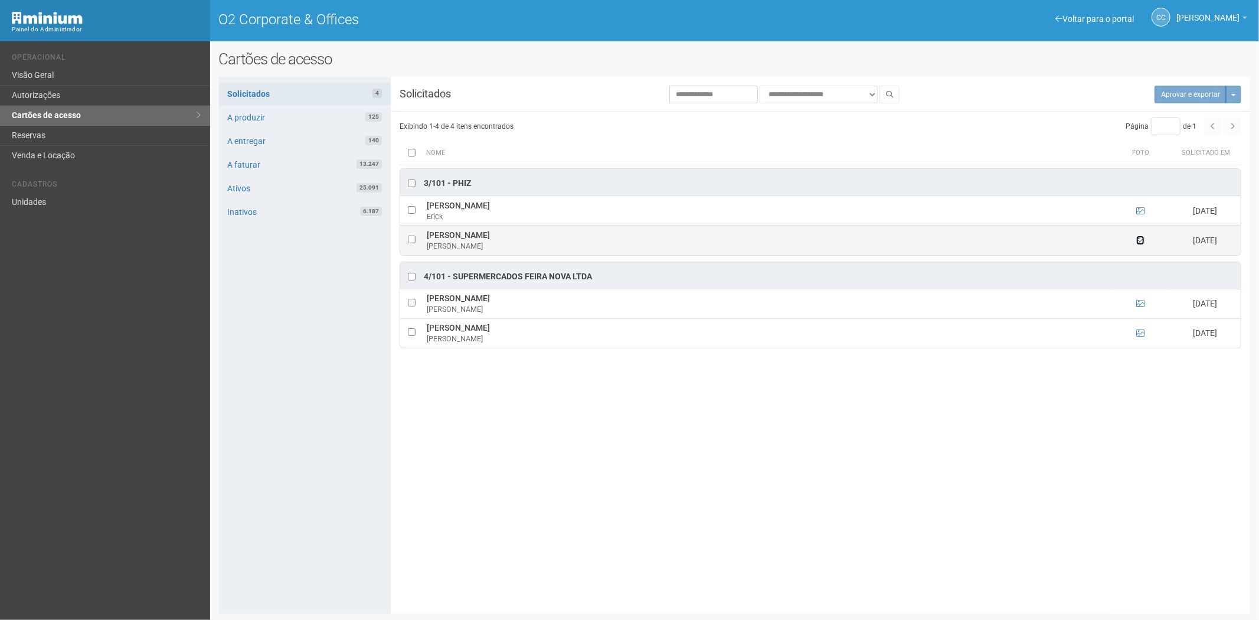
click at [1140, 240] on icon at bounding box center [1140, 240] width 8 height 8
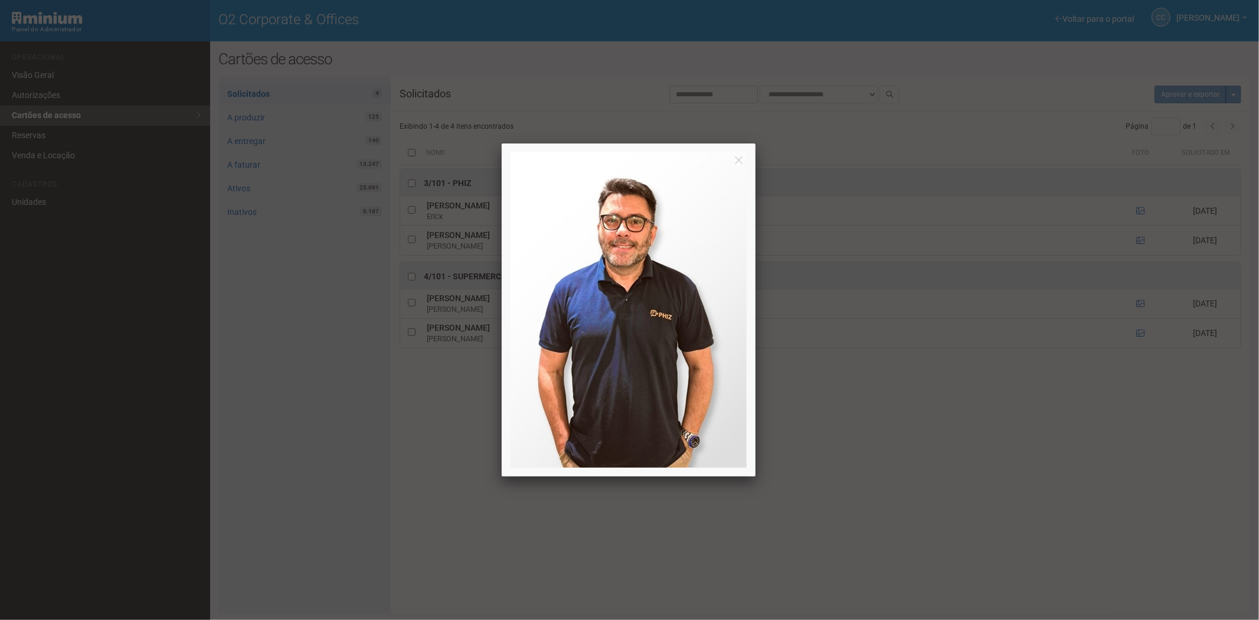
click at [1140, 239] on div at bounding box center [629, 310] width 1259 height 620
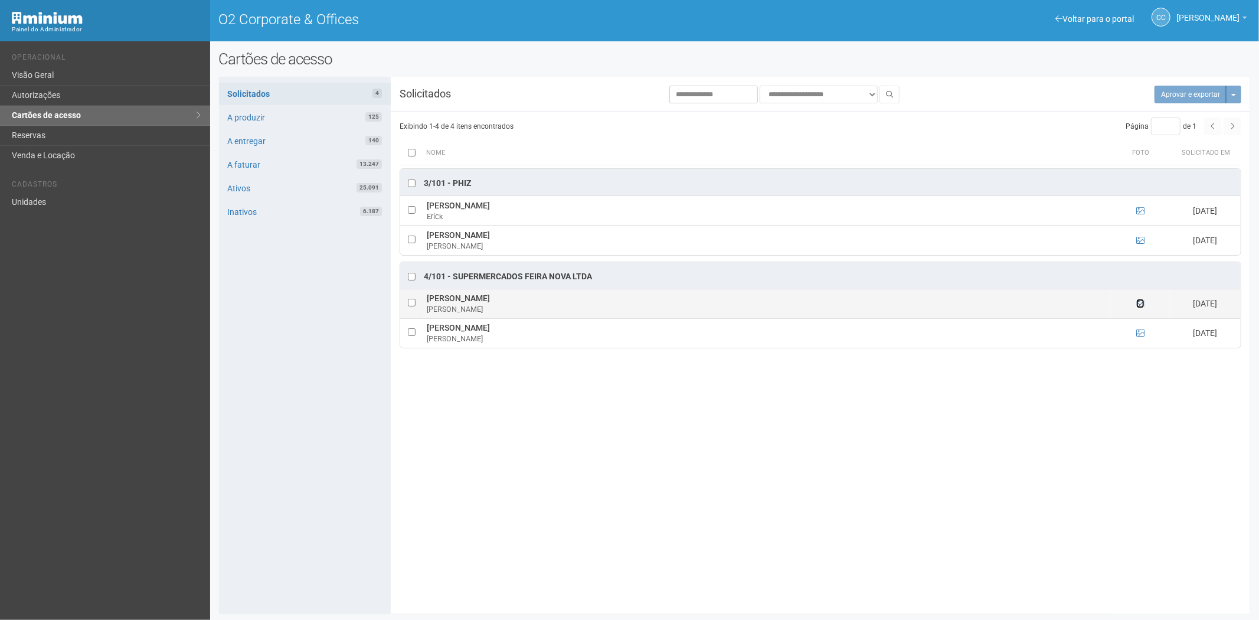
click at [1142, 303] on icon at bounding box center [1140, 303] width 8 height 8
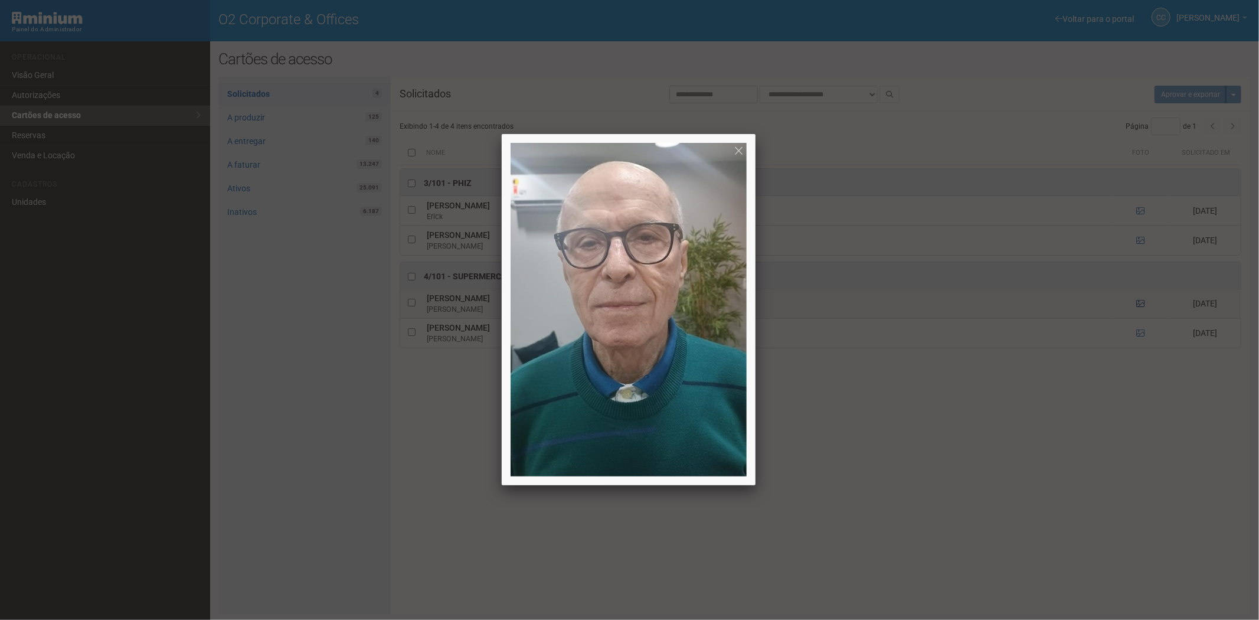
click at [1142, 303] on div at bounding box center [629, 310] width 1259 height 620
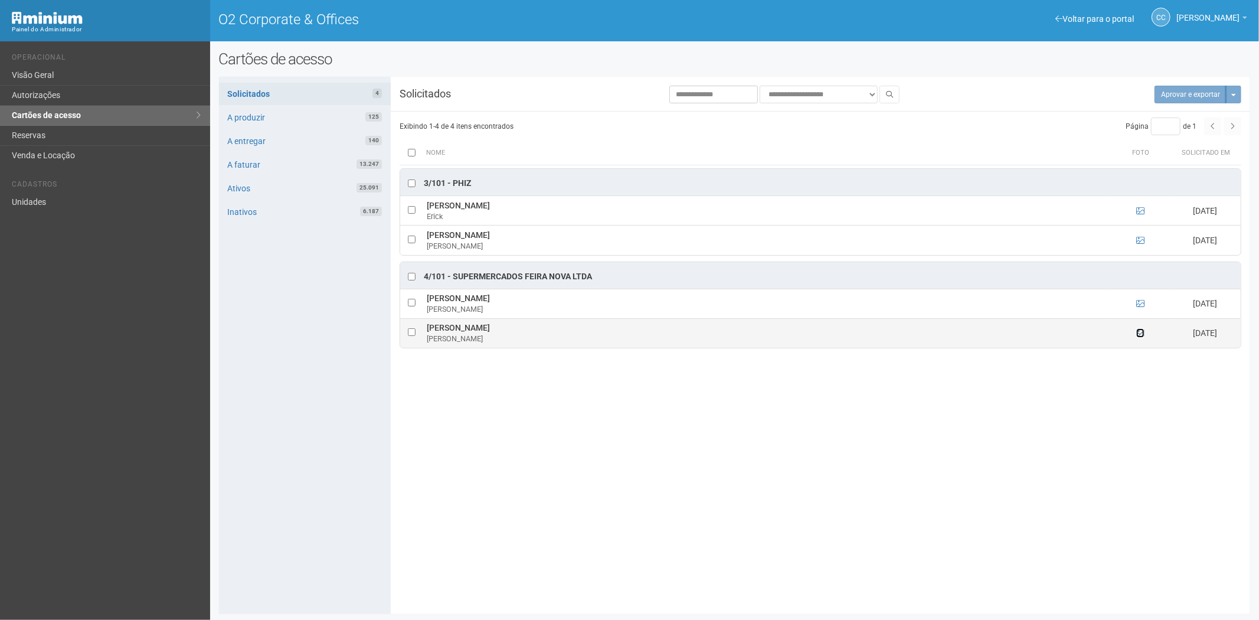
click at [1140, 333] on icon at bounding box center [1140, 333] width 8 height 8
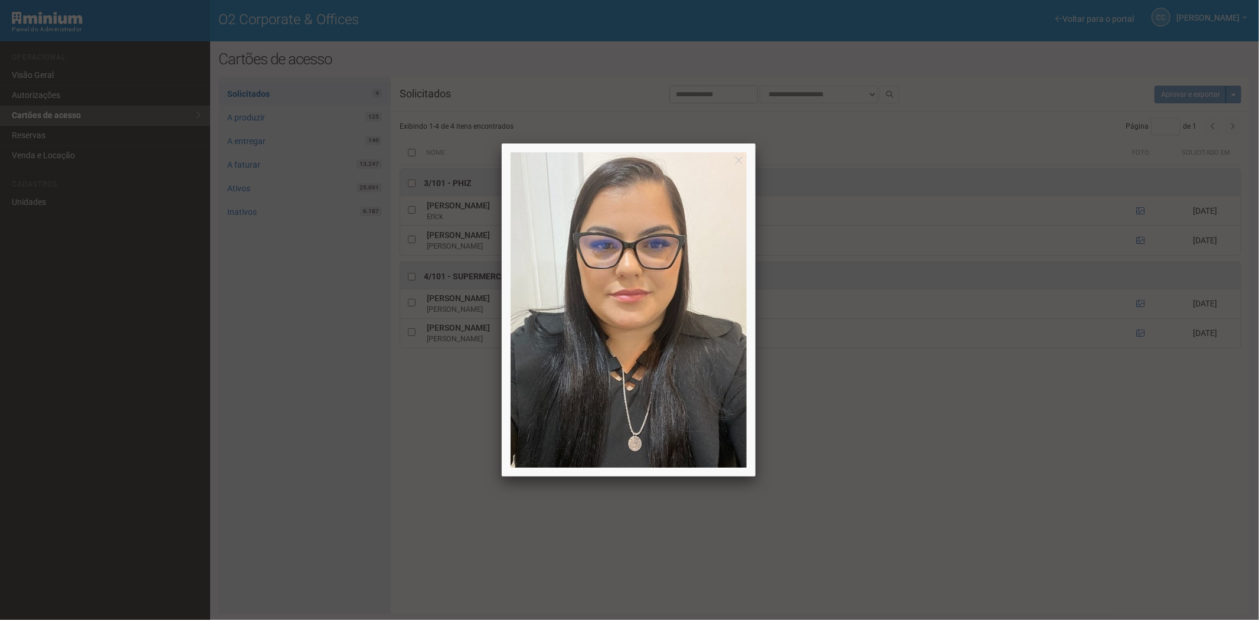
click at [883, 538] on div at bounding box center [629, 310] width 1259 height 620
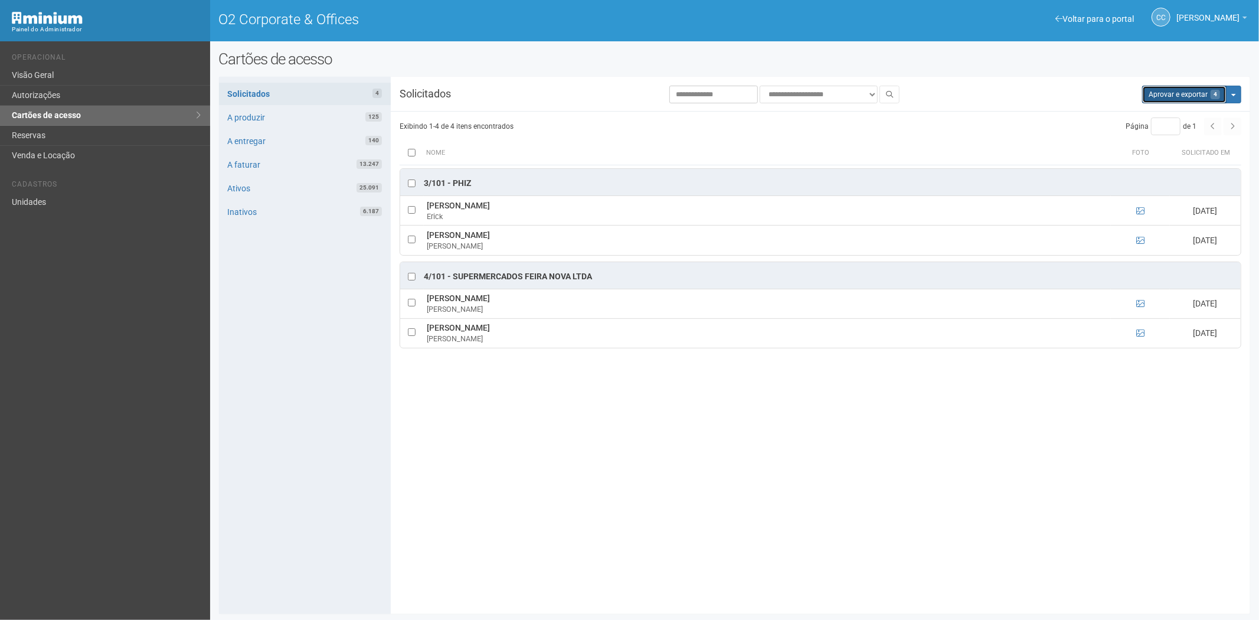
click at [1177, 97] on button "Aprovar e exportar 4" at bounding box center [1184, 95] width 84 height 18
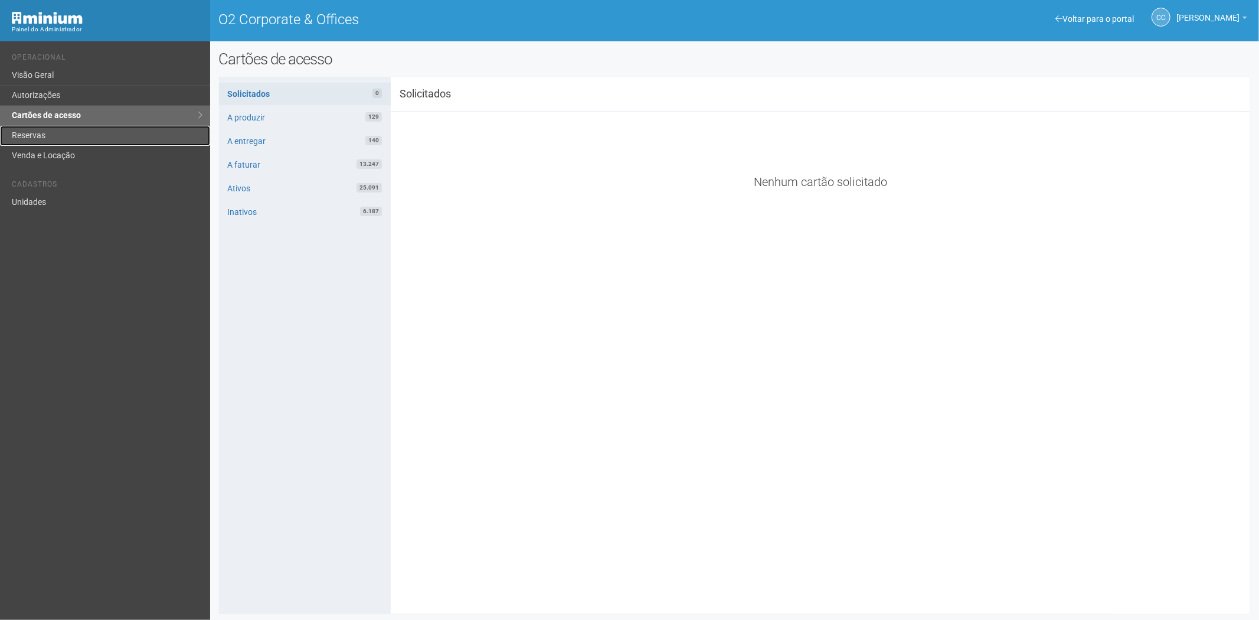
click at [38, 133] on link "Reservas" at bounding box center [105, 136] width 210 height 20
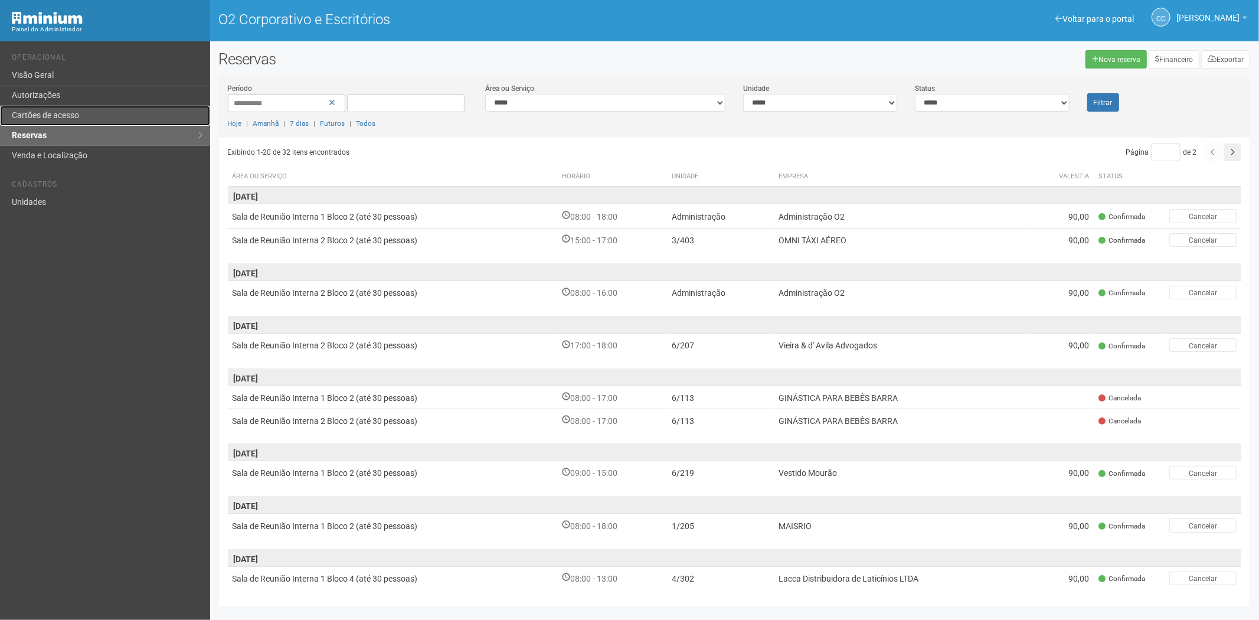
click at [31, 113] on font "Cartões de acesso" at bounding box center [45, 114] width 67 height 9
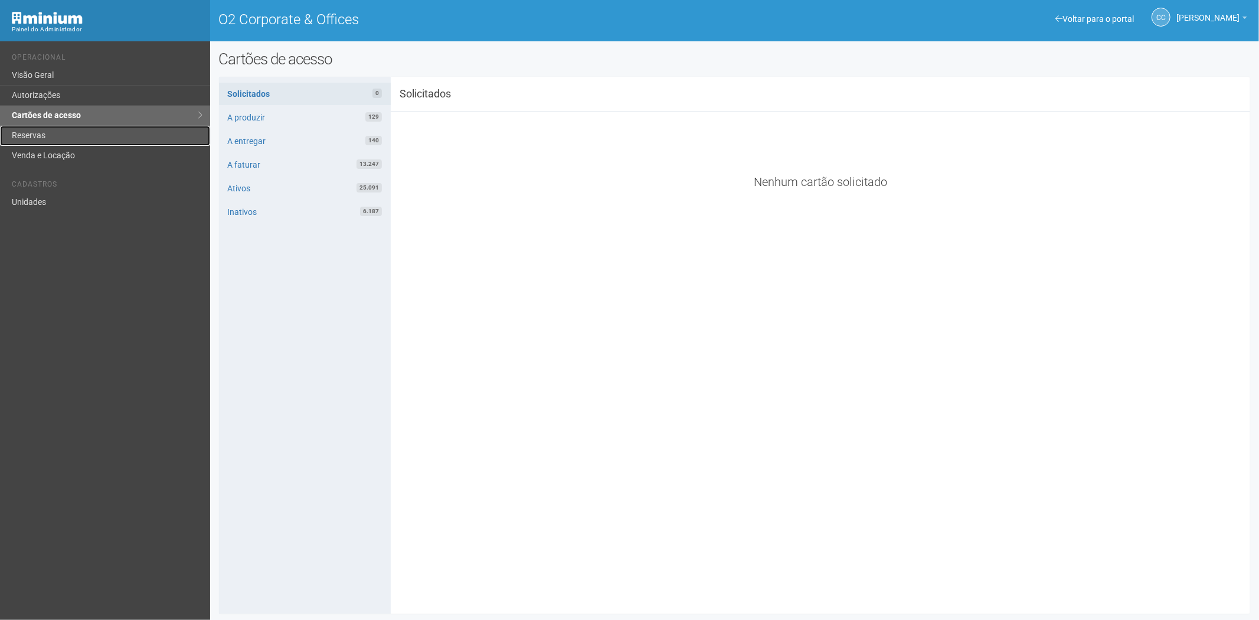
click at [60, 137] on link "Reservas" at bounding box center [105, 136] width 210 height 20
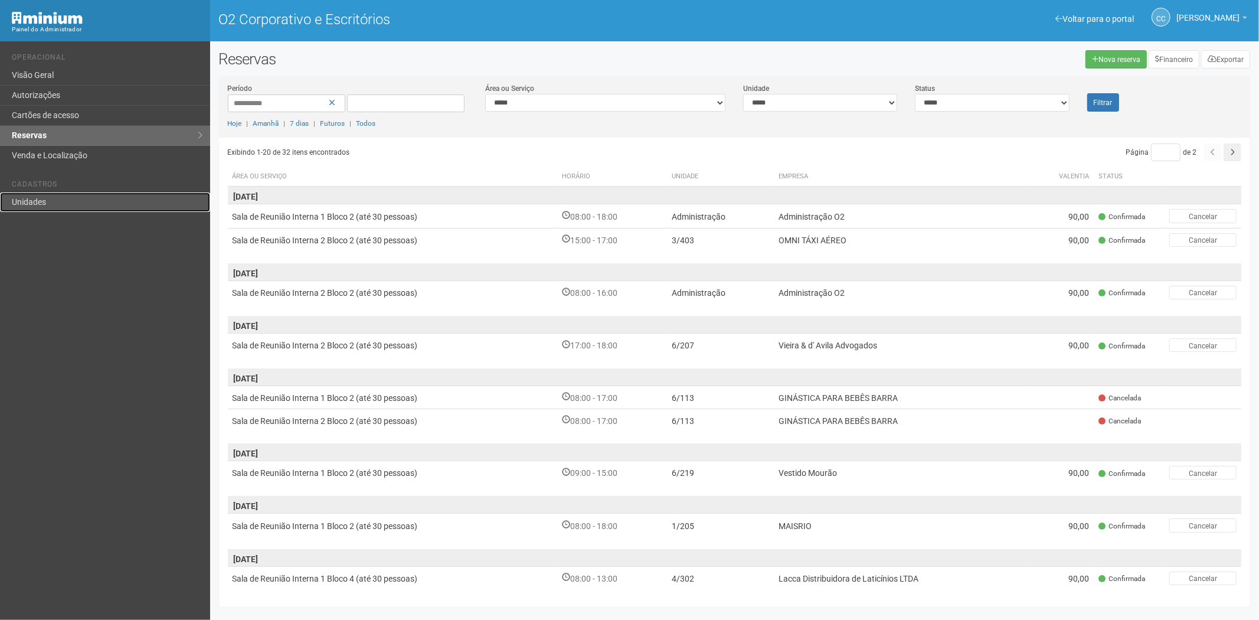
click at [68, 198] on link "Unidades" at bounding box center [105, 201] width 210 height 19
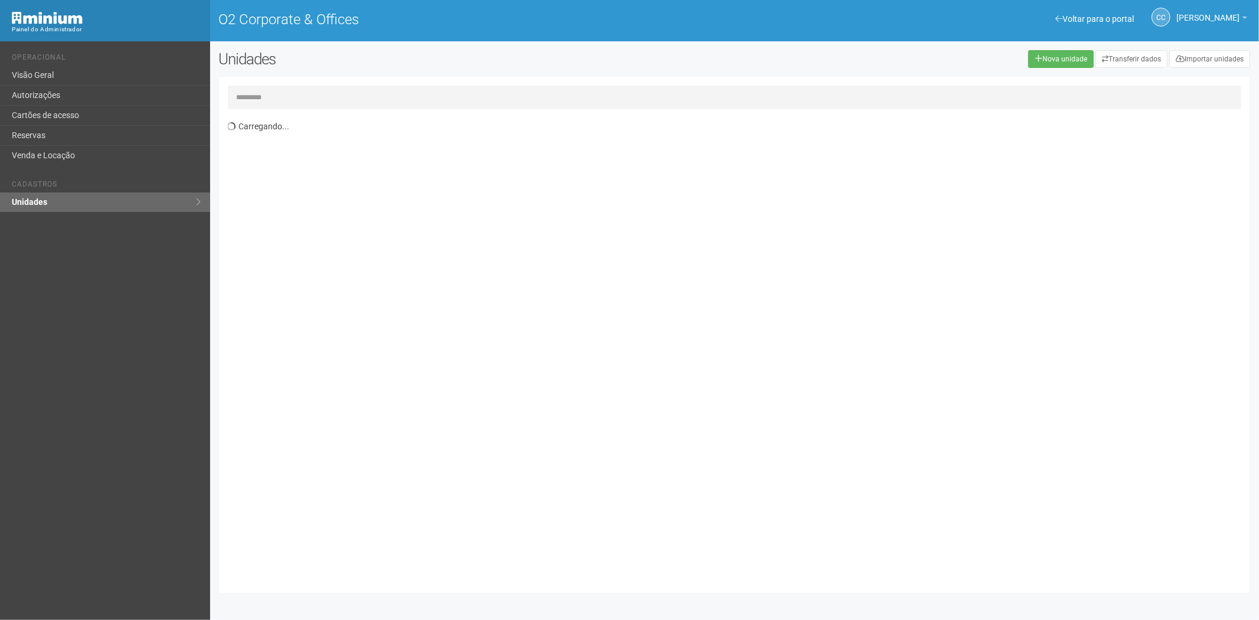
click at [281, 92] on input "text" at bounding box center [735, 98] width 1014 height 24
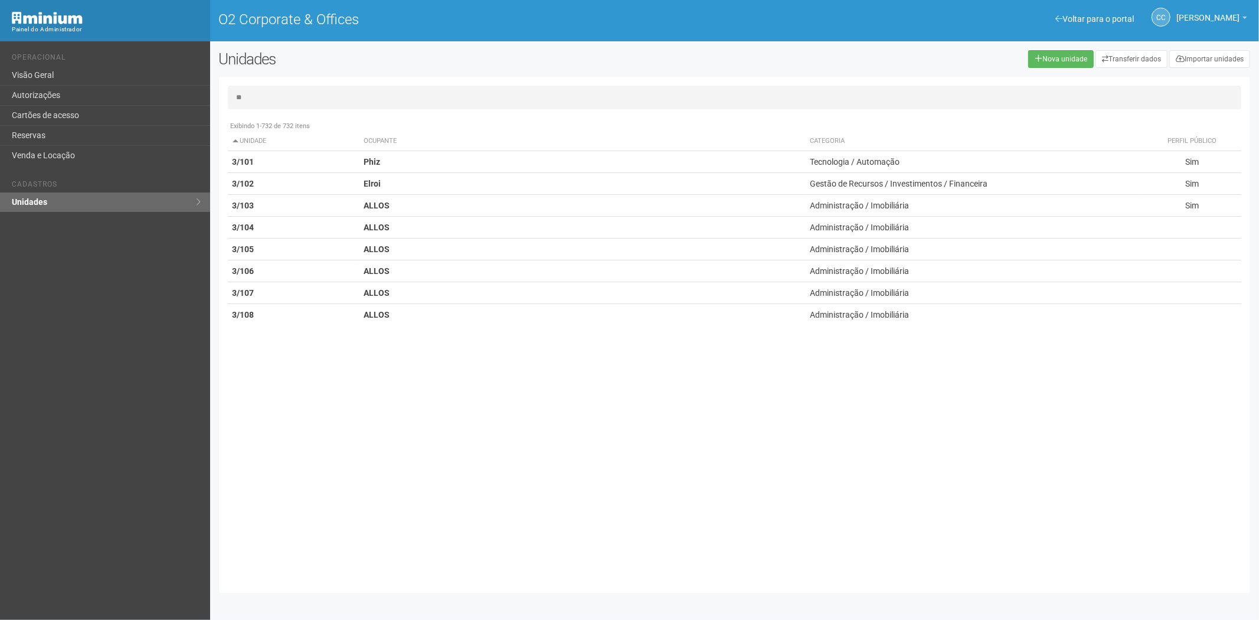
type input "*"
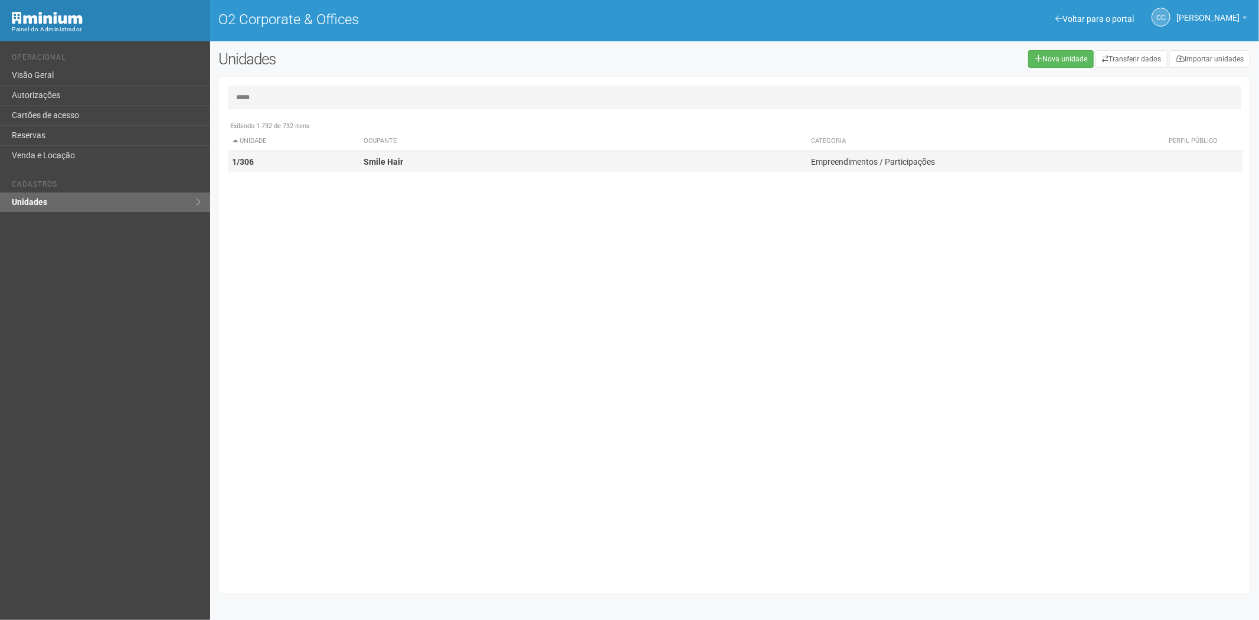
click at [357, 161] on td "1/306" at bounding box center [294, 162] width 132 height 22
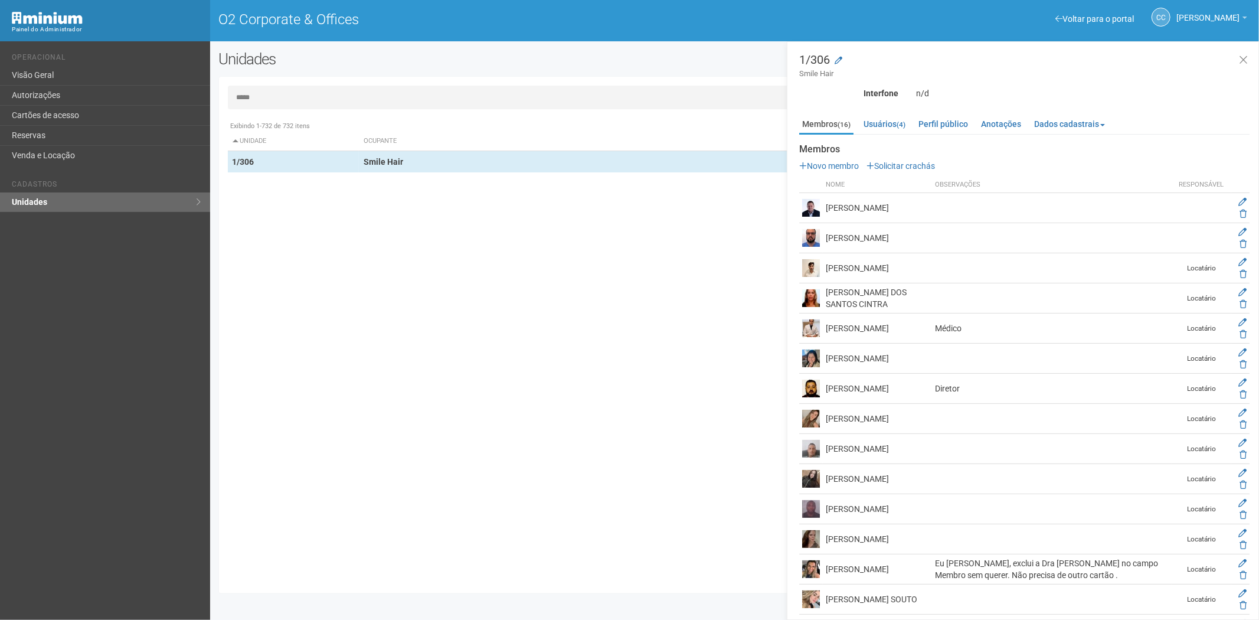
click at [268, 96] on input "*****" at bounding box center [735, 98] width 1014 height 24
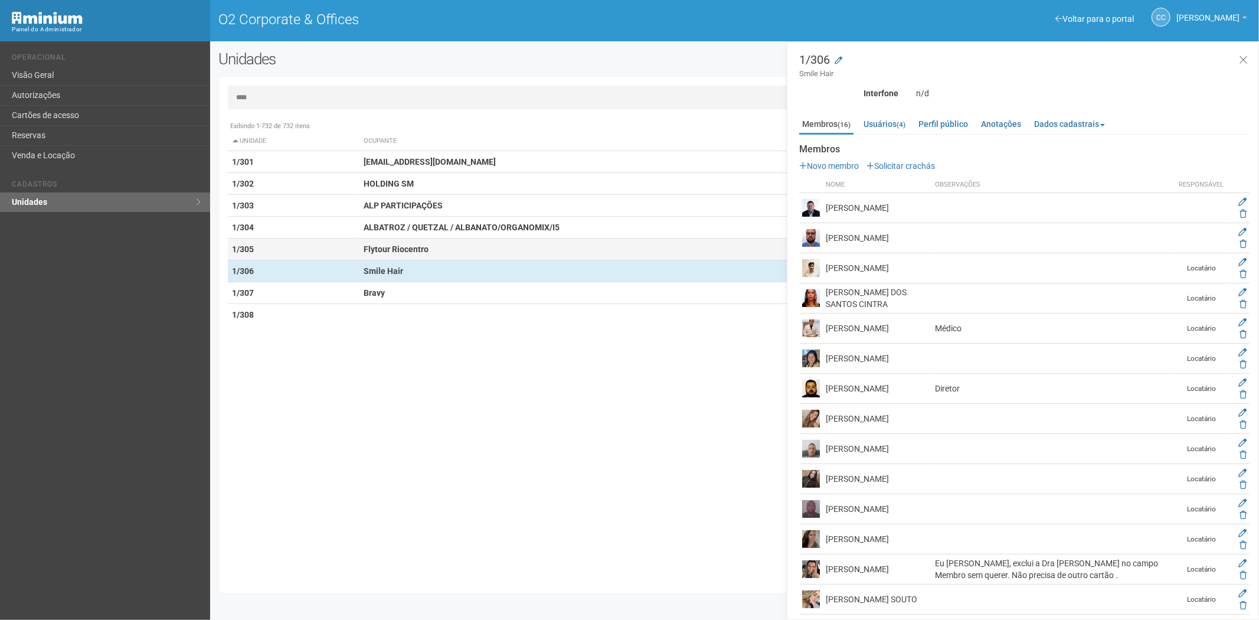
type input "****"
click at [491, 258] on td "Flytour Riocentro" at bounding box center [582, 249] width 447 height 22
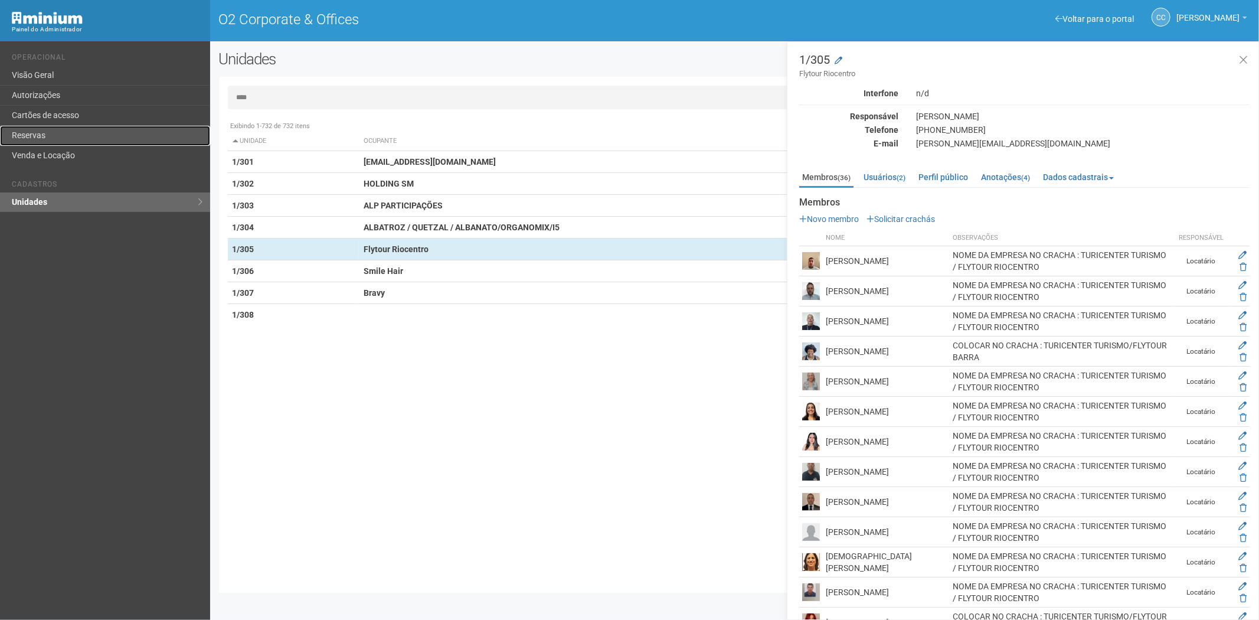
click at [44, 133] on link "Reservas" at bounding box center [105, 136] width 210 height 20
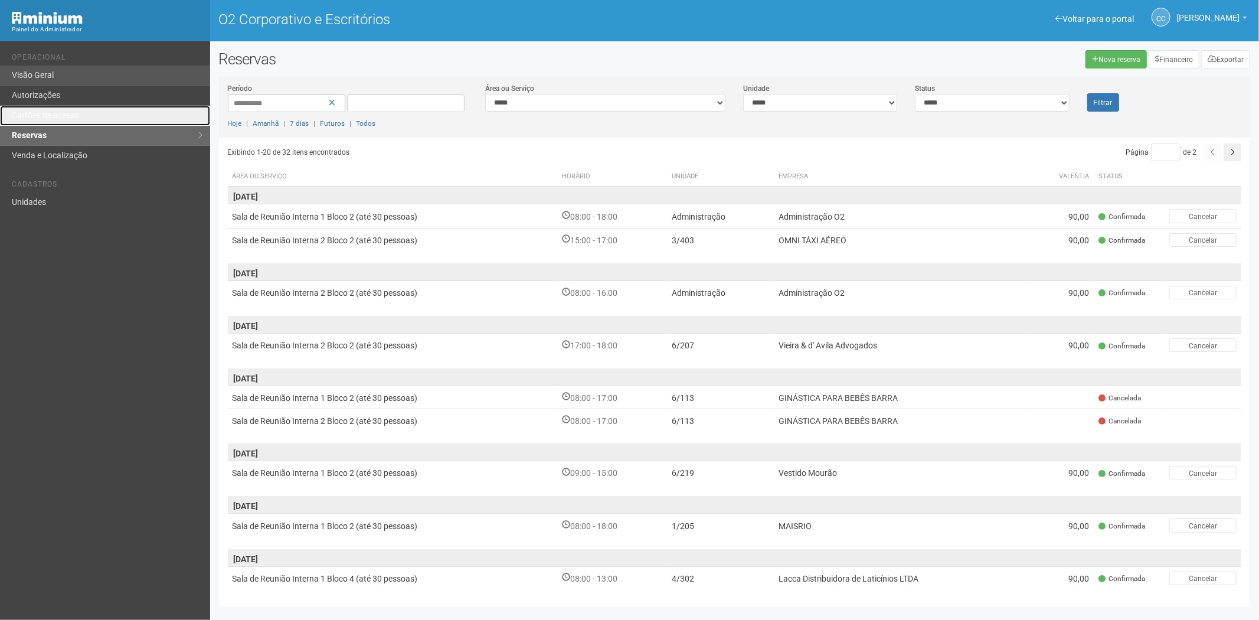
drag, startPoint x: 54, startPoint y: 109, endPoint x: 129, endPoint y: 75, distance: 81.9
click at [54, 109] on link "Cartões de acesso" at bounding box center [105, 116] width 210 height 20
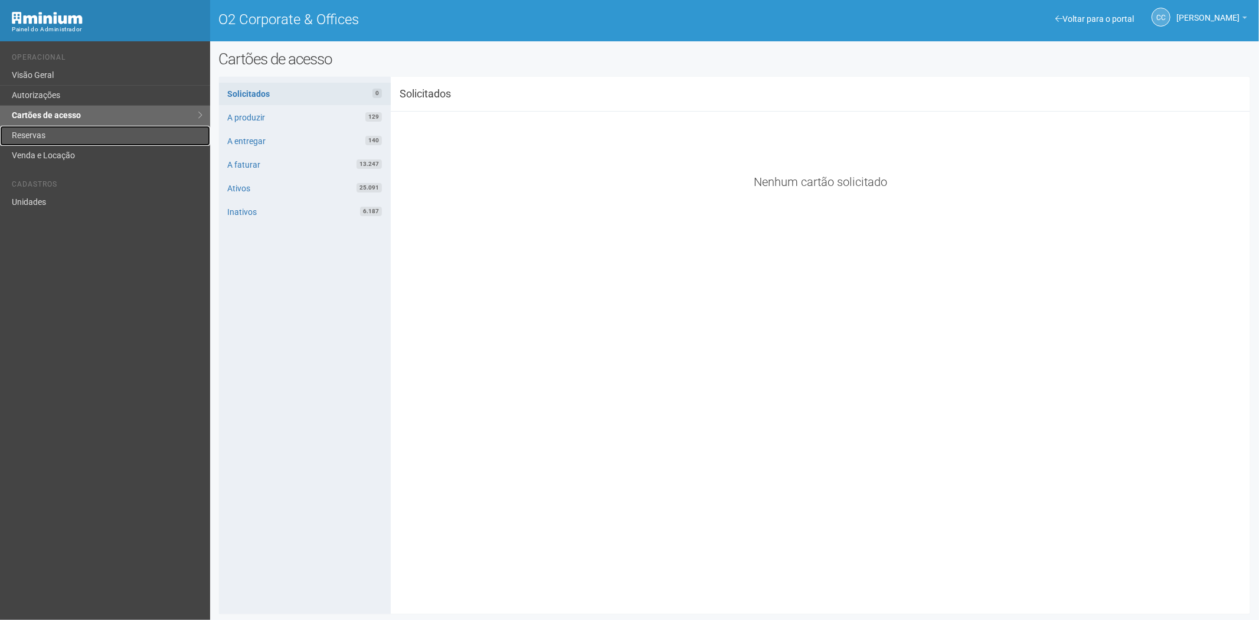
click at [42, 136] on link "Reservas" at bounding box center [105, 136] width 210 height 20
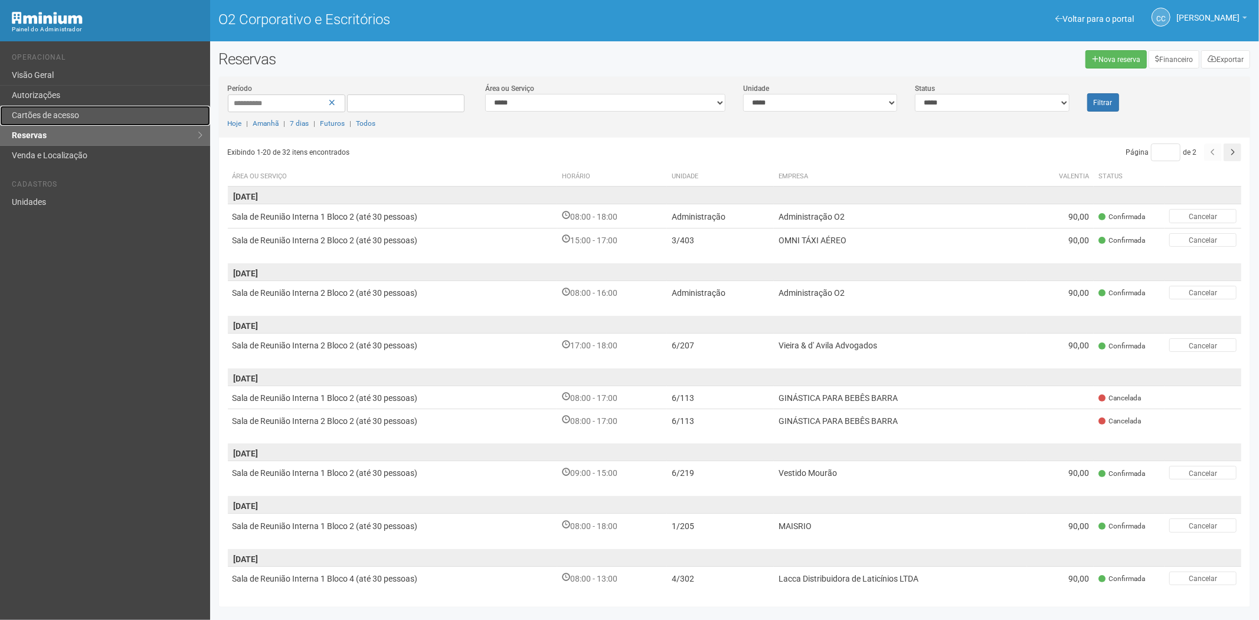
click at [70, 115] on font "Cartões de acesso" at bounding box center [45, 114] width 67 height 9
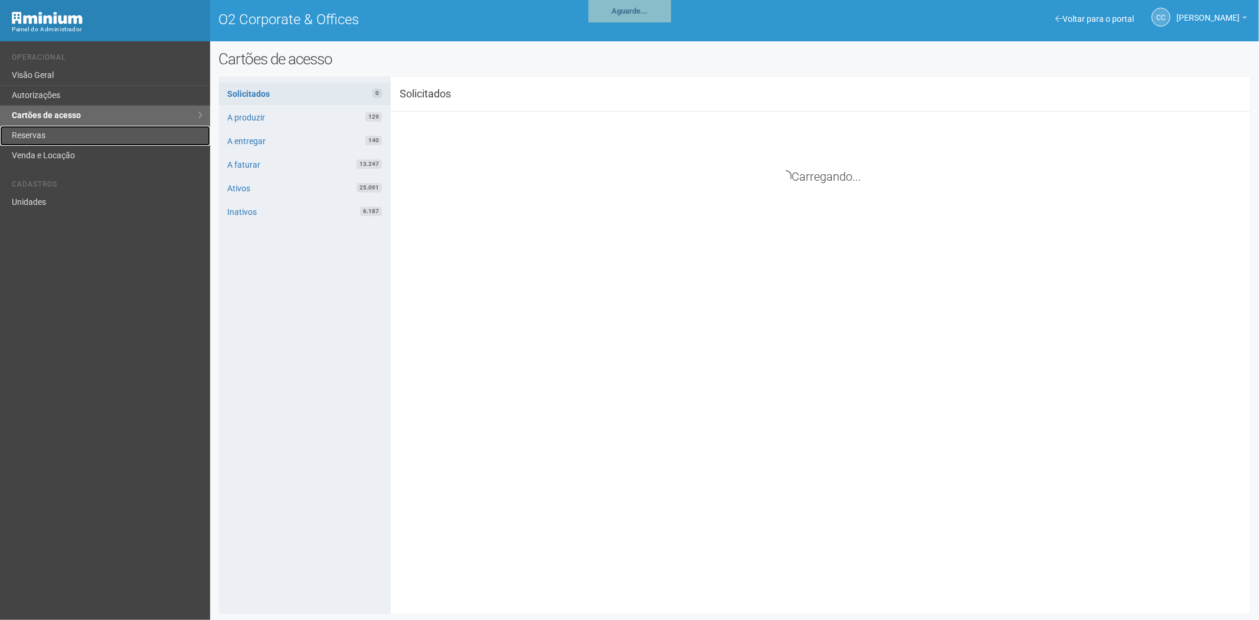
click at [24, 130] on link "Reservas" at bounding box center [105, 136] width 210 height 20
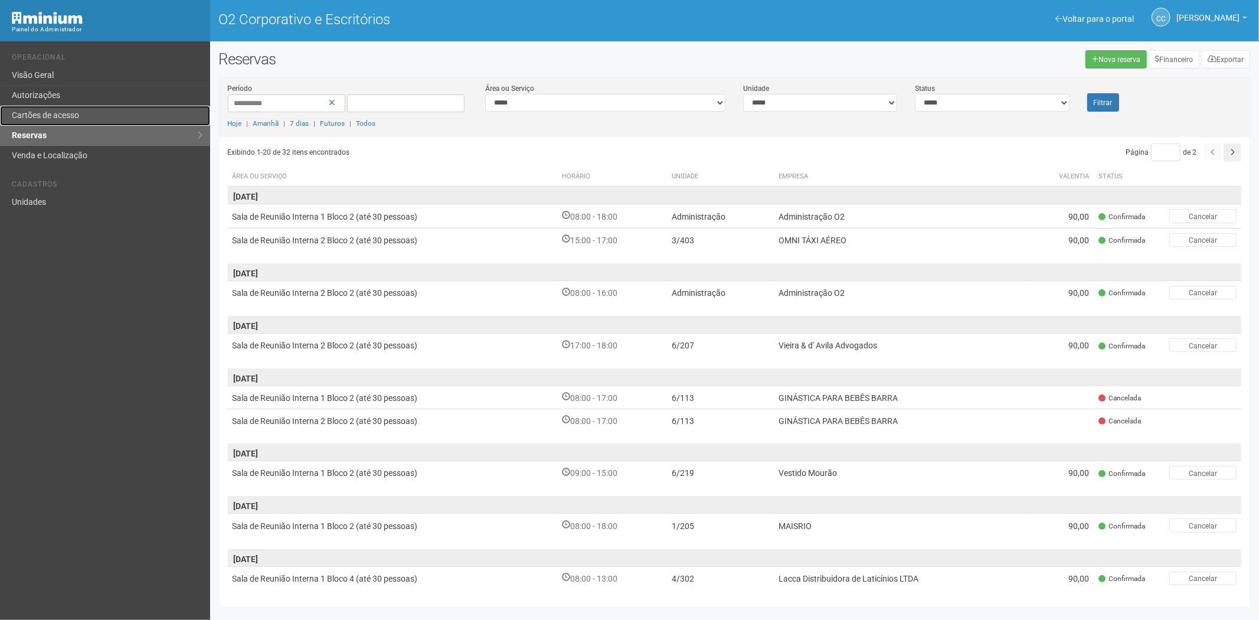
click at [107, 114] on link "Cartões de acesso" at bounding box center [105, 116] width 210 height 20
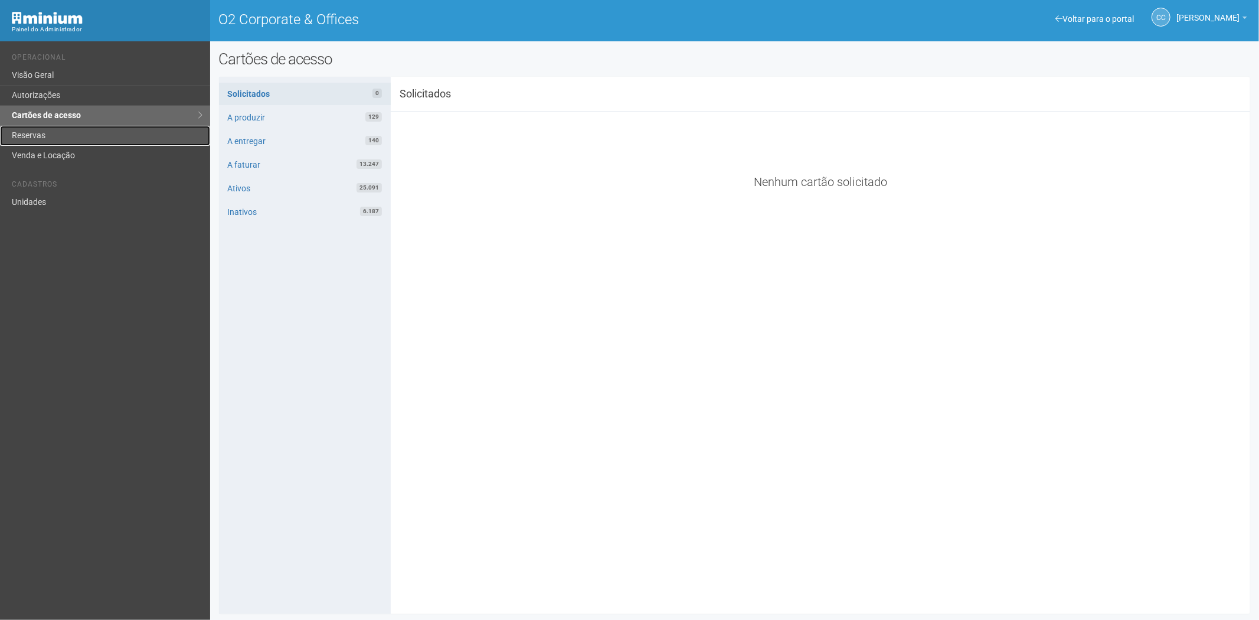
click at [63, 137] on link "Reservas" at bounding box center [105, 136] width 210 height 20
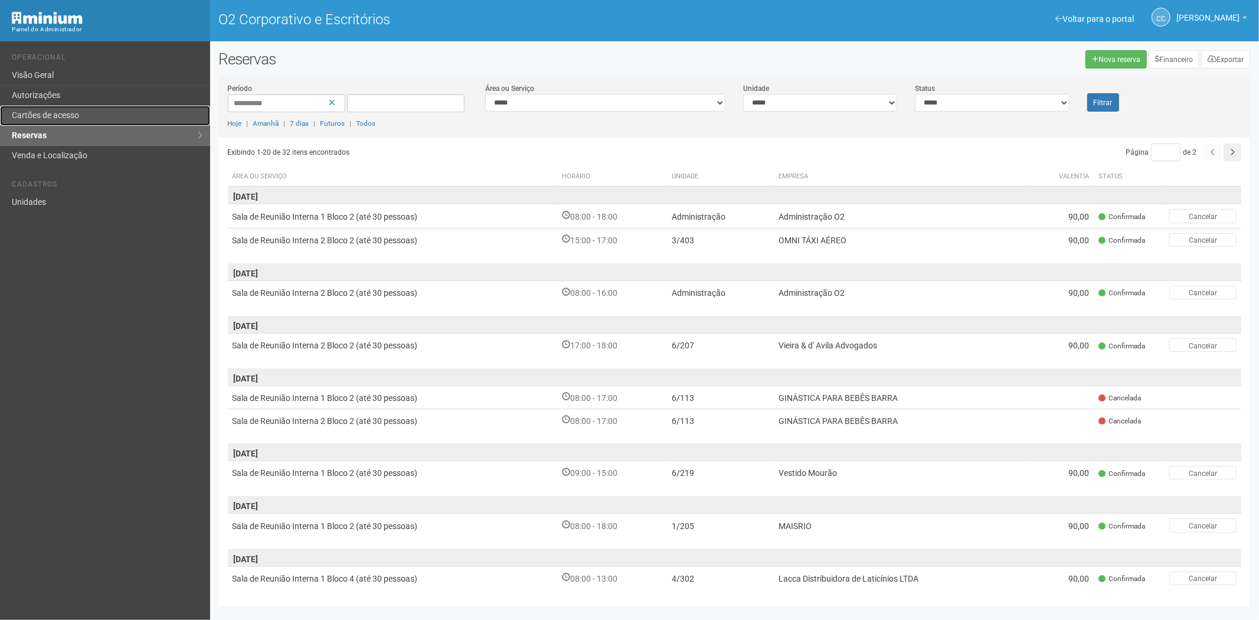
click at [50, 116] on font "Cartões de acesso" at bounding box center [45, 114] width 67 height 9
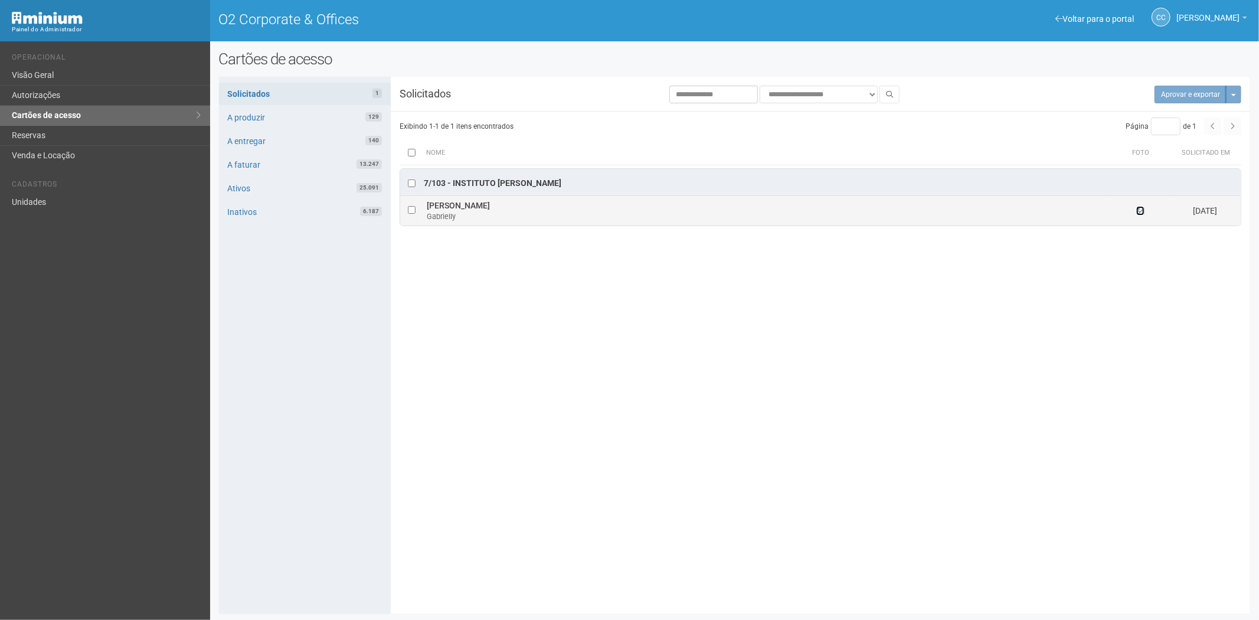
click at [1136, 215] on icon at bounding box center [1140, 211] width 8 height 8
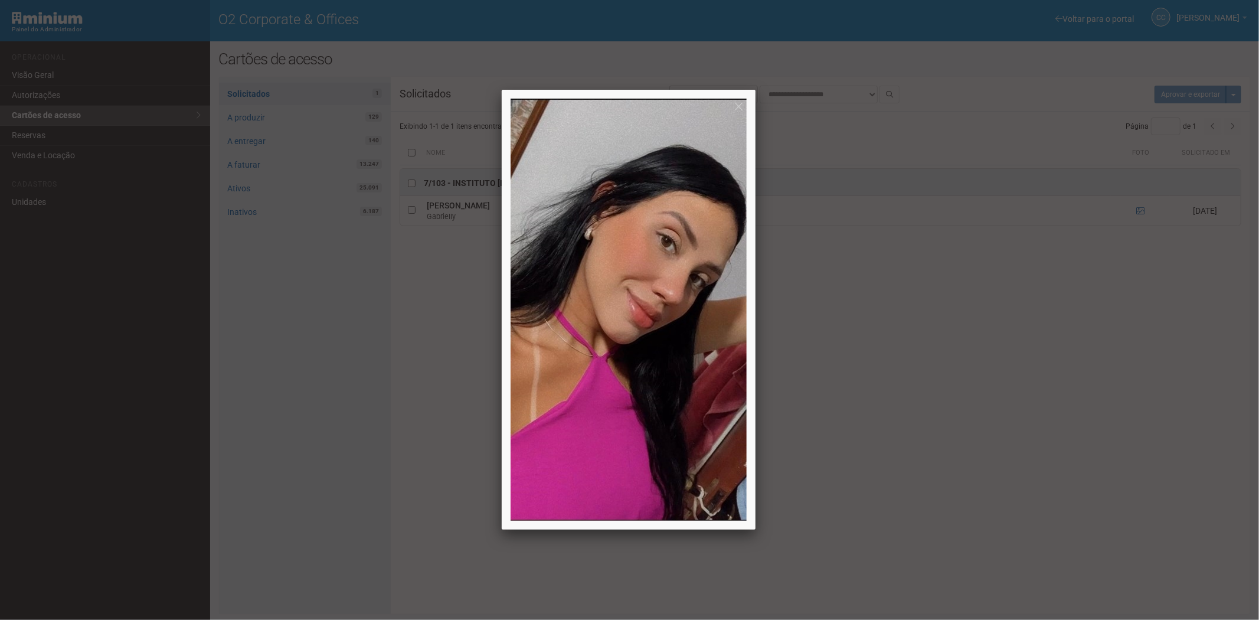
click at [905, 433] on div at bounding box center [629, 310] width 1259 height 620
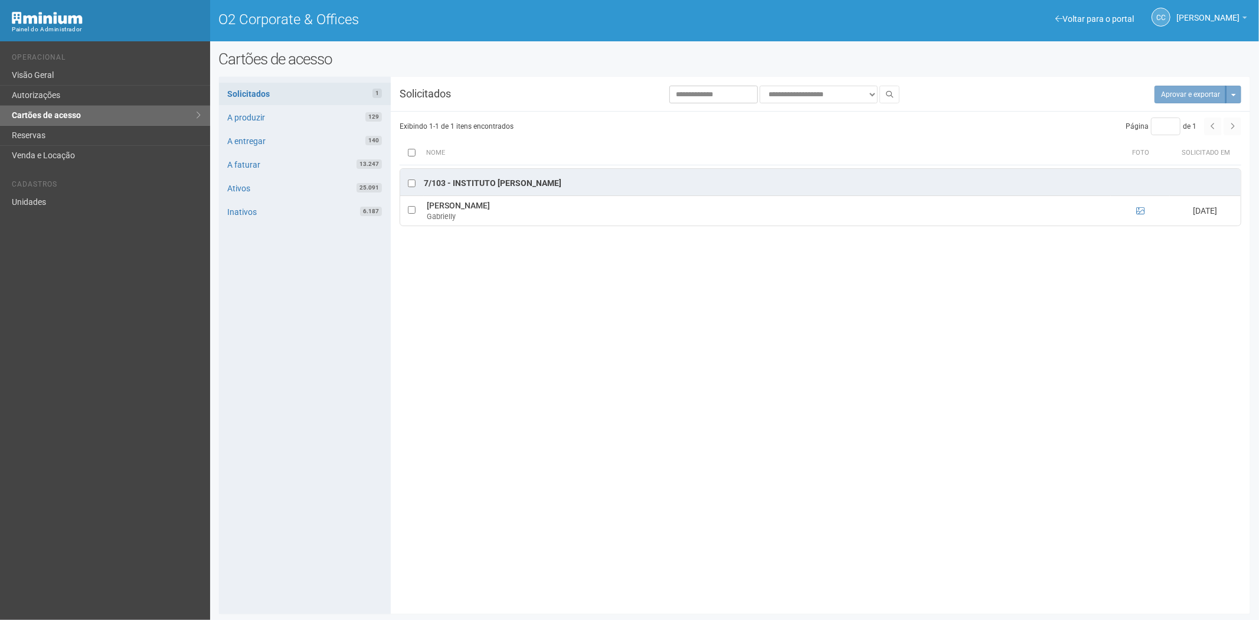
click at [788, 490] on div "**********" at bounding box center [735, 345] width 1032 height 519
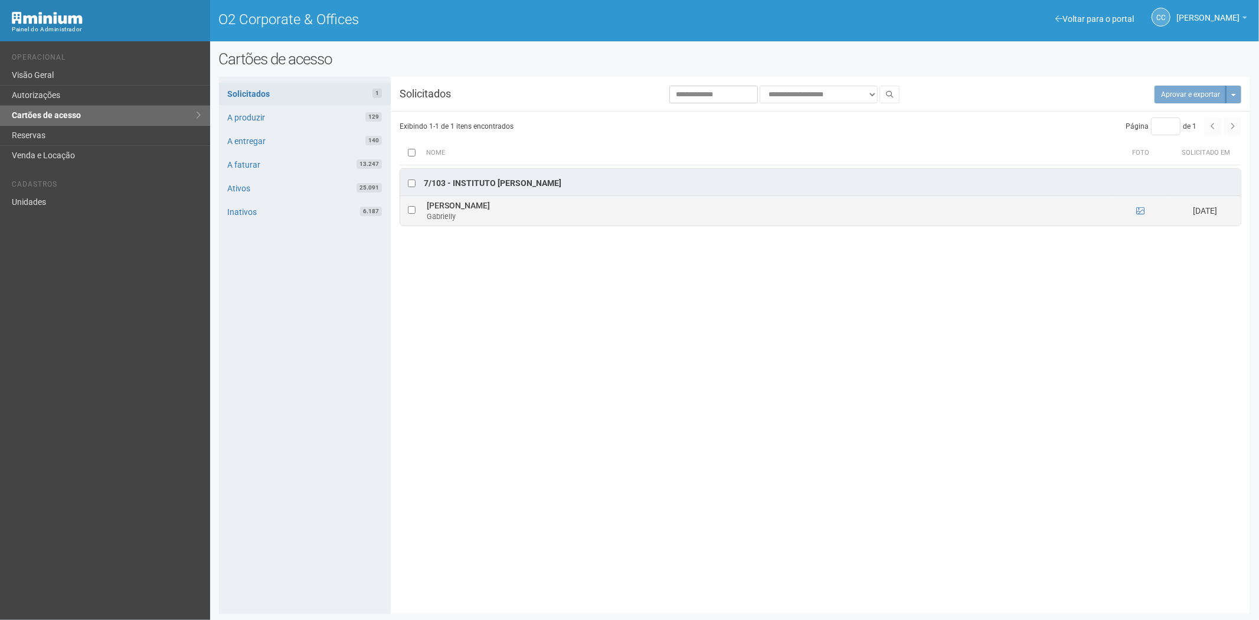
click at [1136, 219] on td at bounding box center [1140, 211] width 59 height 30
click at [1137, 218] on td at bounding box center [1140, 211] width 59 height 30
click at [1144, 207] on ng-include at bounding box center [1140, 210] width 8 height 9
click at [1140, 211] on icon at bounding box center [1140, 211] width 8 height 8
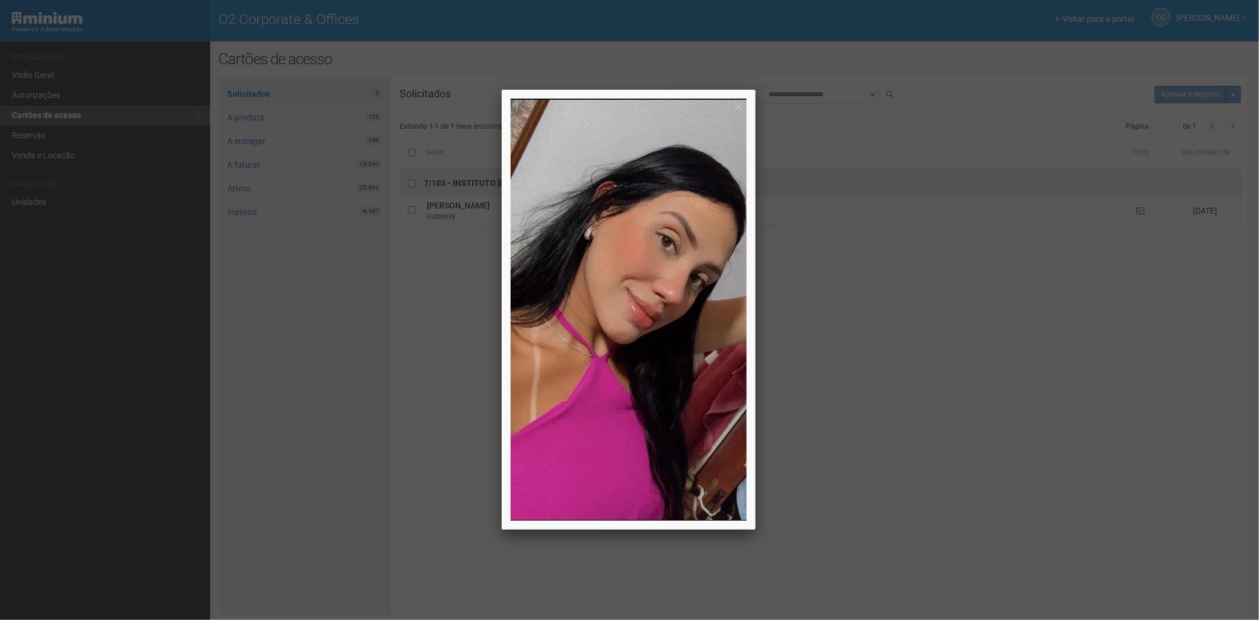
click at [446, 290] on div at bounding box center [629, 310] width 1259 height 620
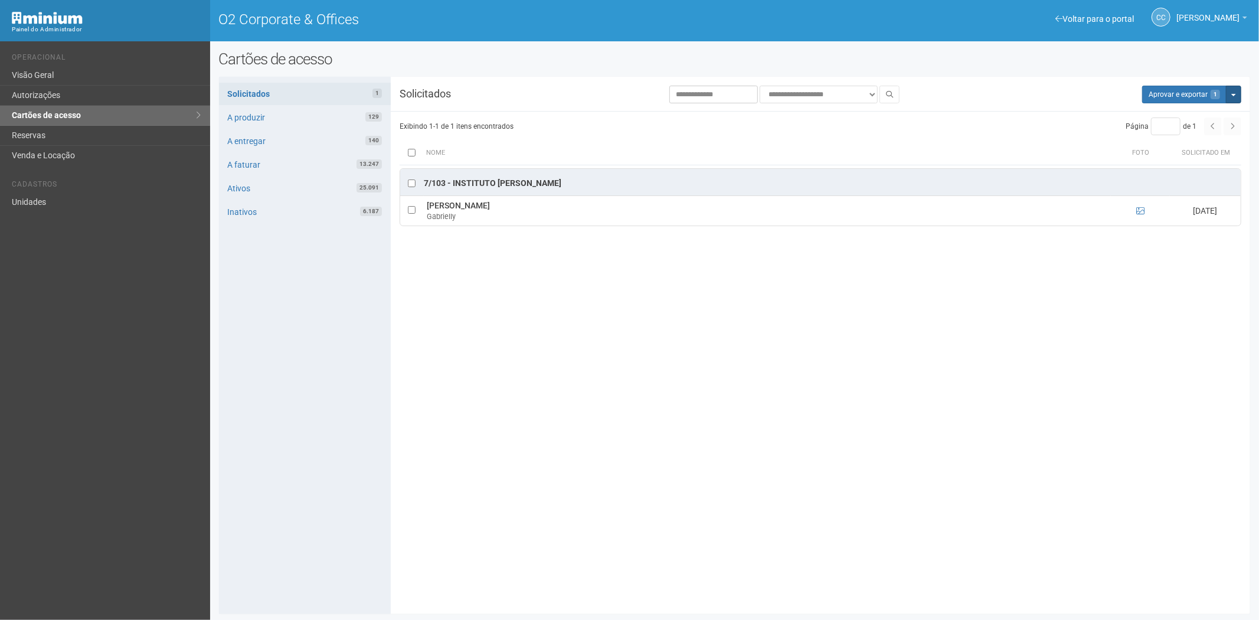
click at [1238, 97] on button "Mais opções" at bounding box center [1233, 95] width 15 height 18
click at [1177, 135] on link "Rejeitar solicitações" at bounding box center [1188, 132] width 93 height 14
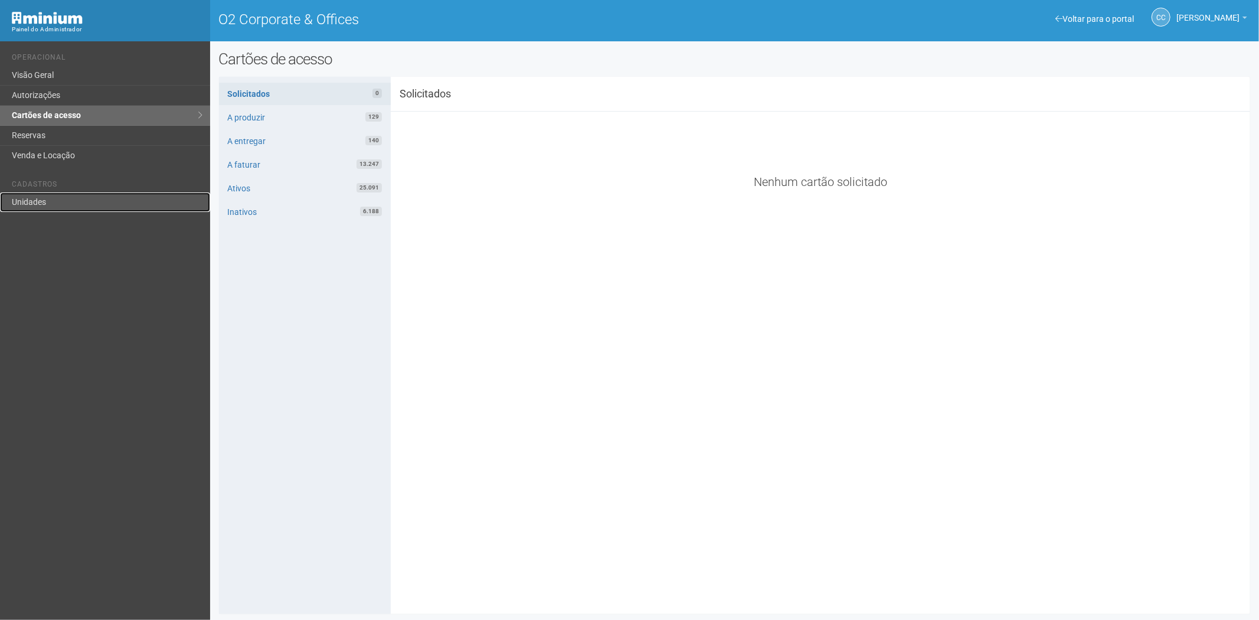
click at [32, 195] on link "Unidades" at bounding box center [105, 201] width 210 height 19
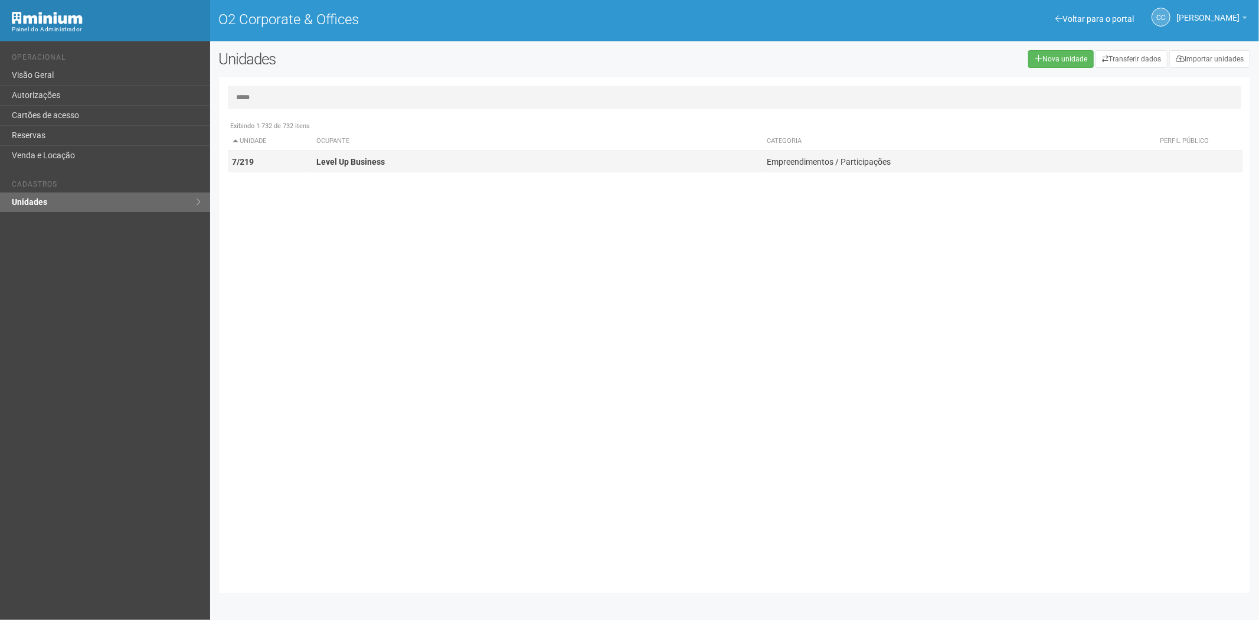
type input "*****"
click at [396, 162] on td "Level Up Business" at bounding box center [537, 162] width 451 height 22
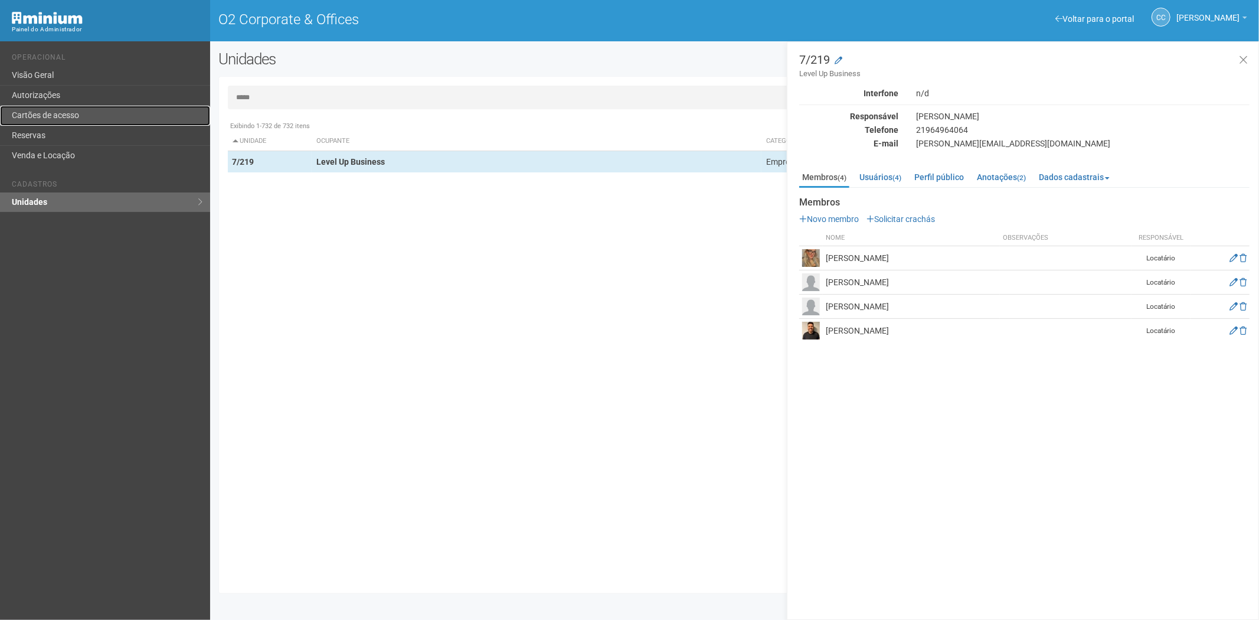
click at [102, 125] on link "Cartões de acesso" at bounding box center [105, 116] width 210 height 20
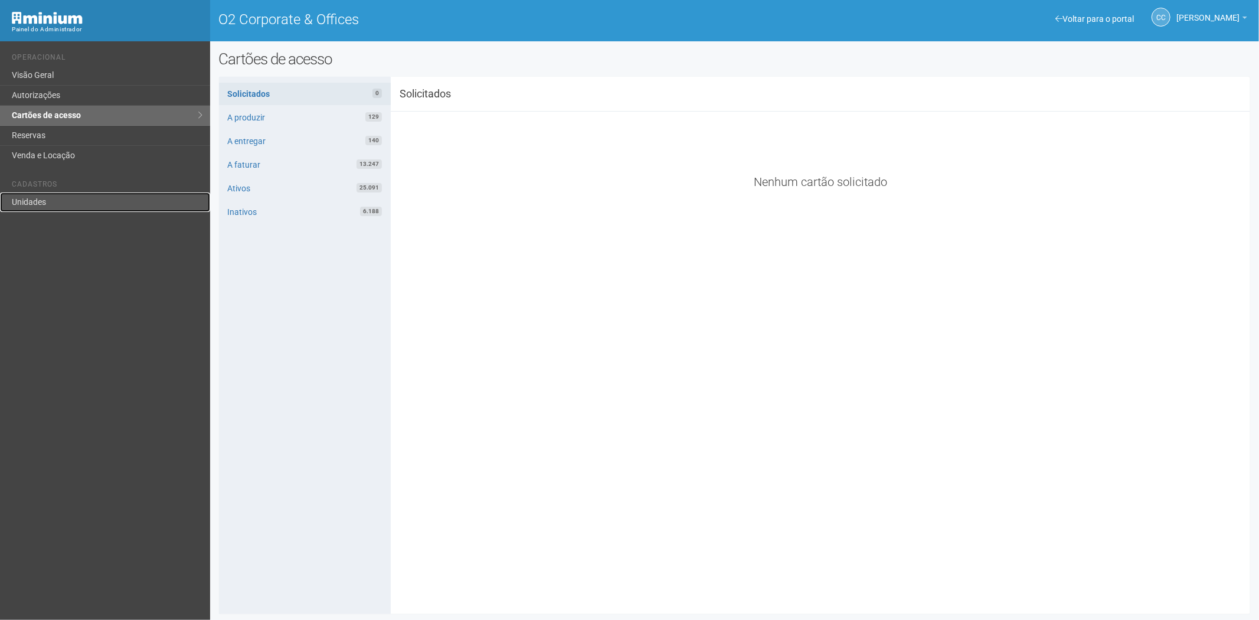
click at [71, 201] on link "Unidades" at bounding box center [105, 201] width 210 height 19
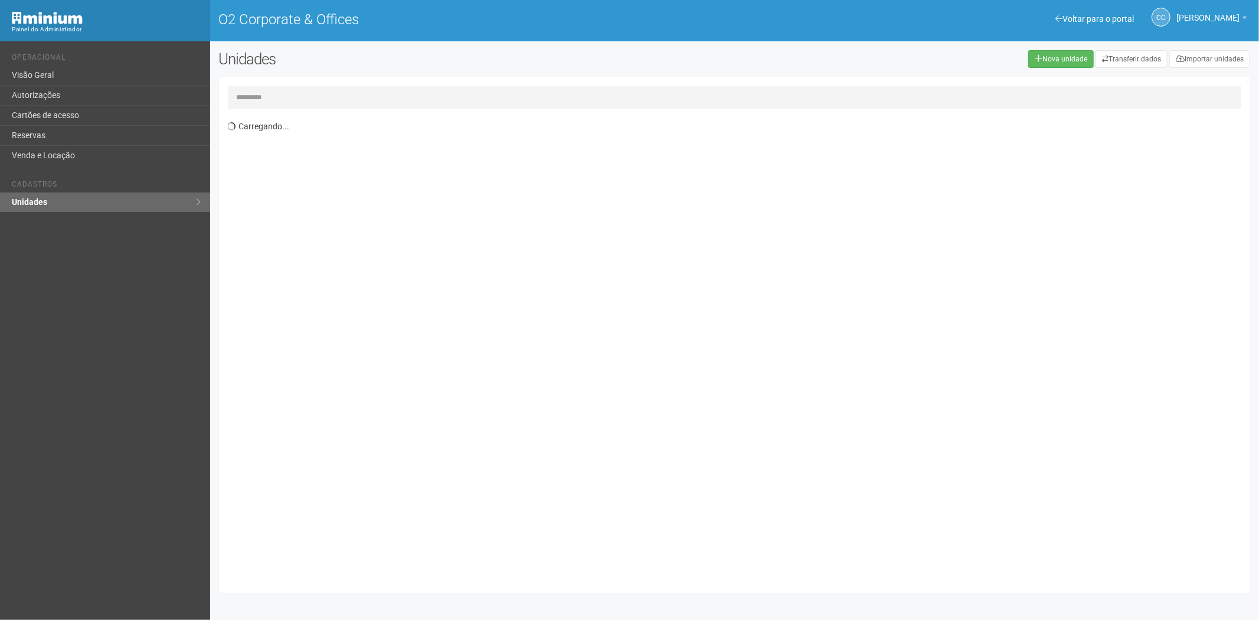
click at [288, 87] on input "text" at bounding box center [735, 98] width 1014 height 24
type input "*"
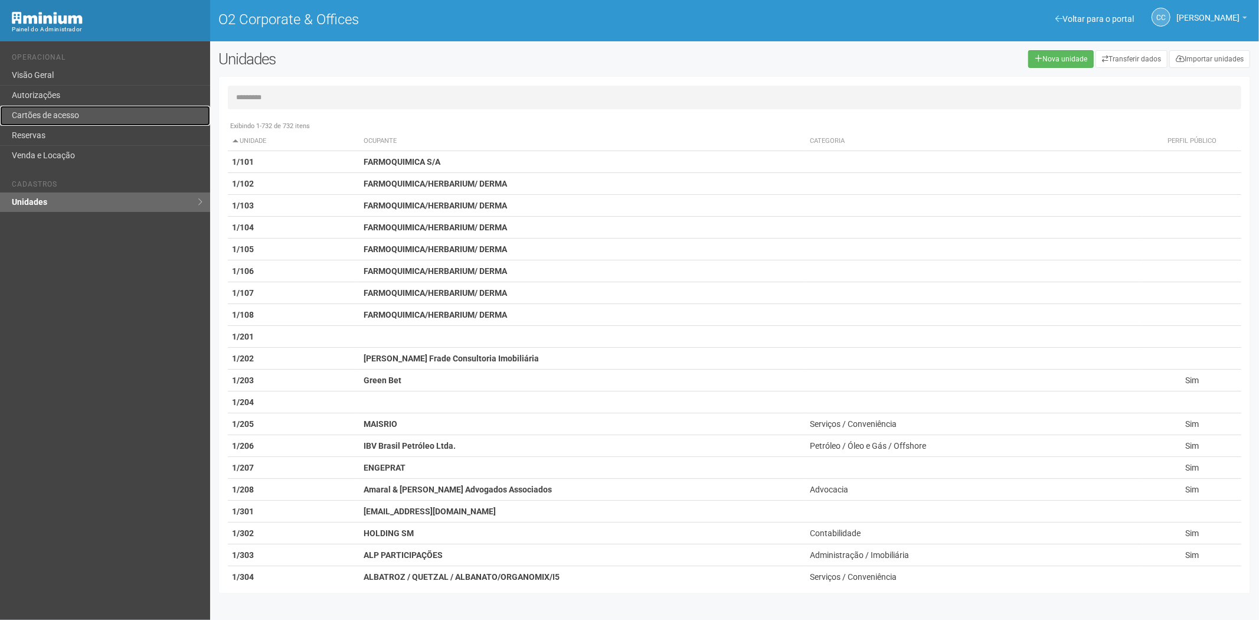
click at [81, 113] on link "Cartões de acesso" at bounding box center [105, 116] width 210 height 20
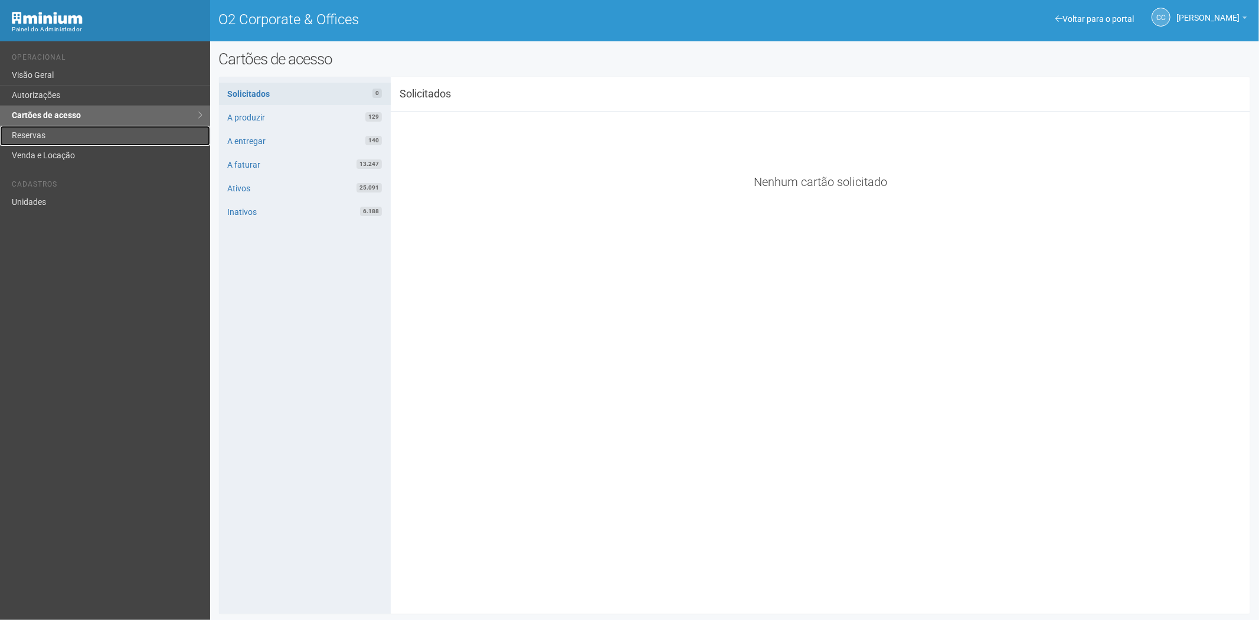
click at [59, 139] on link "Reservas" at bounding box center [105, 136] width 210 height 20
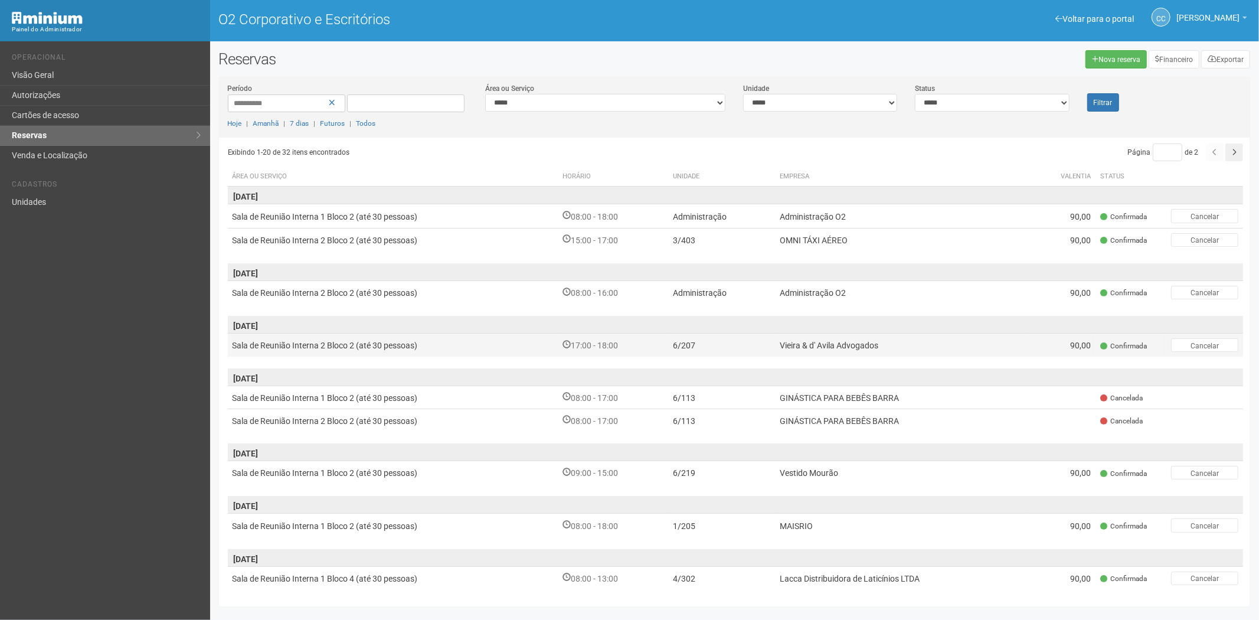
click at [809, 346] on font "Vieira & d' Avila Advogados" at bounding box center [829, 345] width 99 height 9
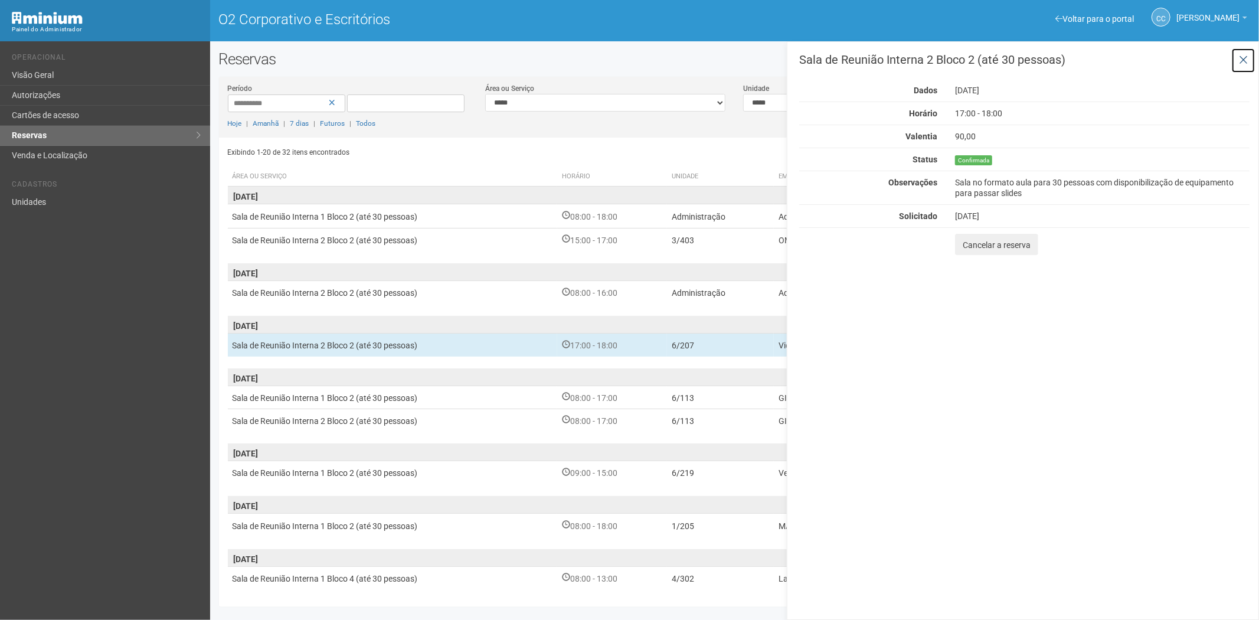
click at [1244, 54] on icon at bounding box center [1243, 60] width 9 height 12
